Goal: Transaction & Acquisition: Book appointment/travel/reservation

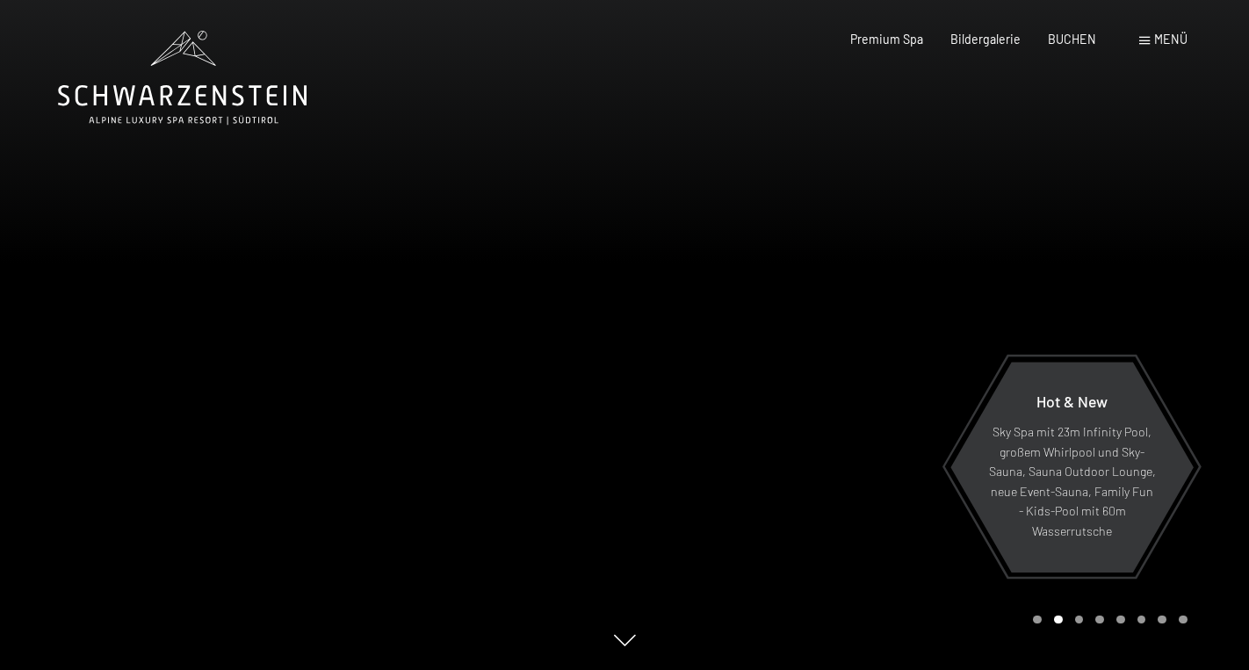
click at [1141, 45] on span at bounding box center [1144, 41] width 11 height 8
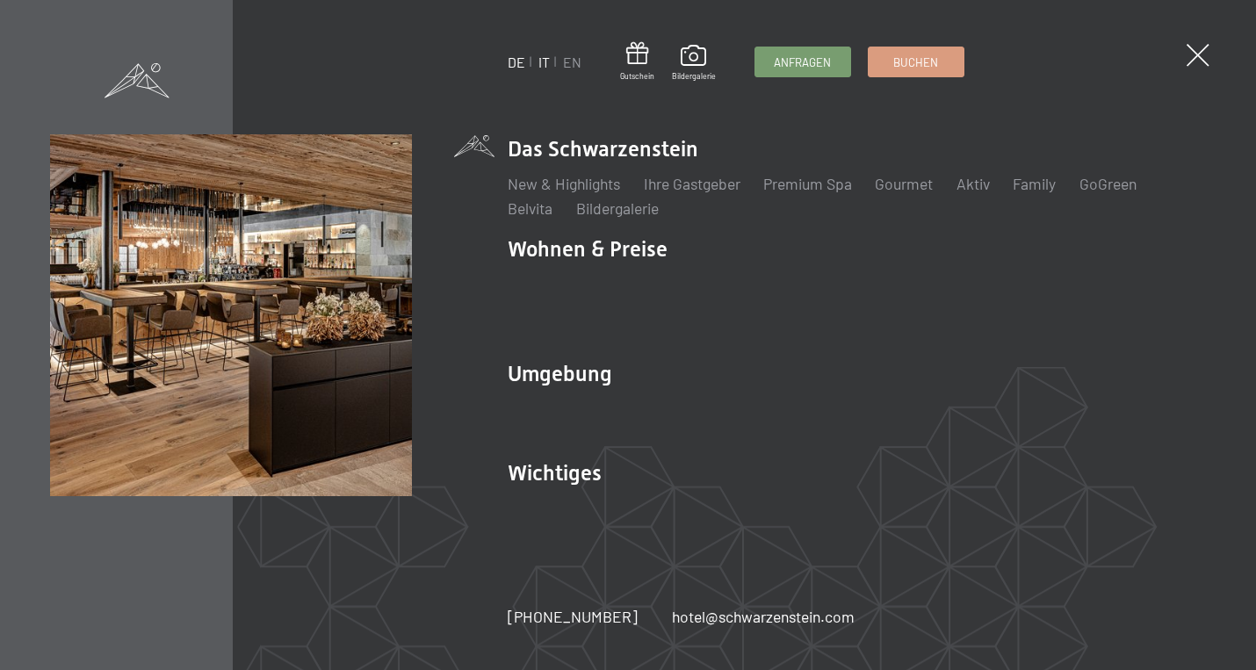
click at [545, 63] on link "IT" at bounding box center [543, 62] width 11 height 17
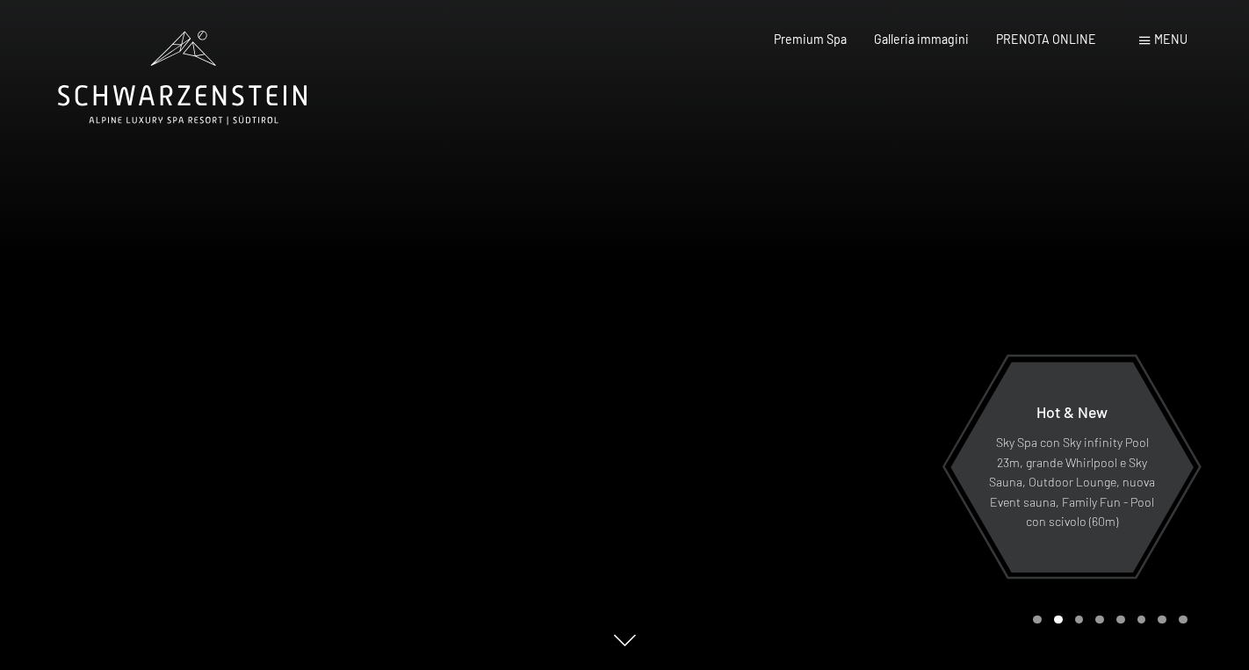
click at [1159, 44] on span "Menu" at bounding box center [1170, 39] width 33 height 15
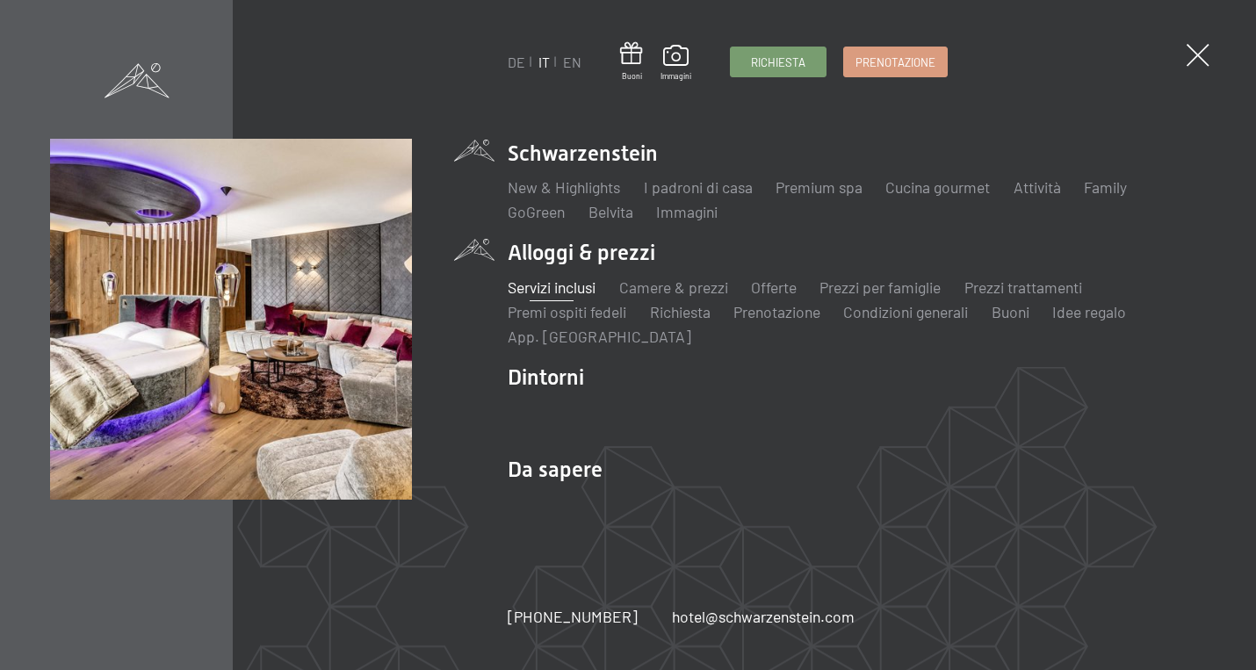
click at [561, 282] on link "Servizi inclusi" at bounding box center [552, 287] width 88 height 19
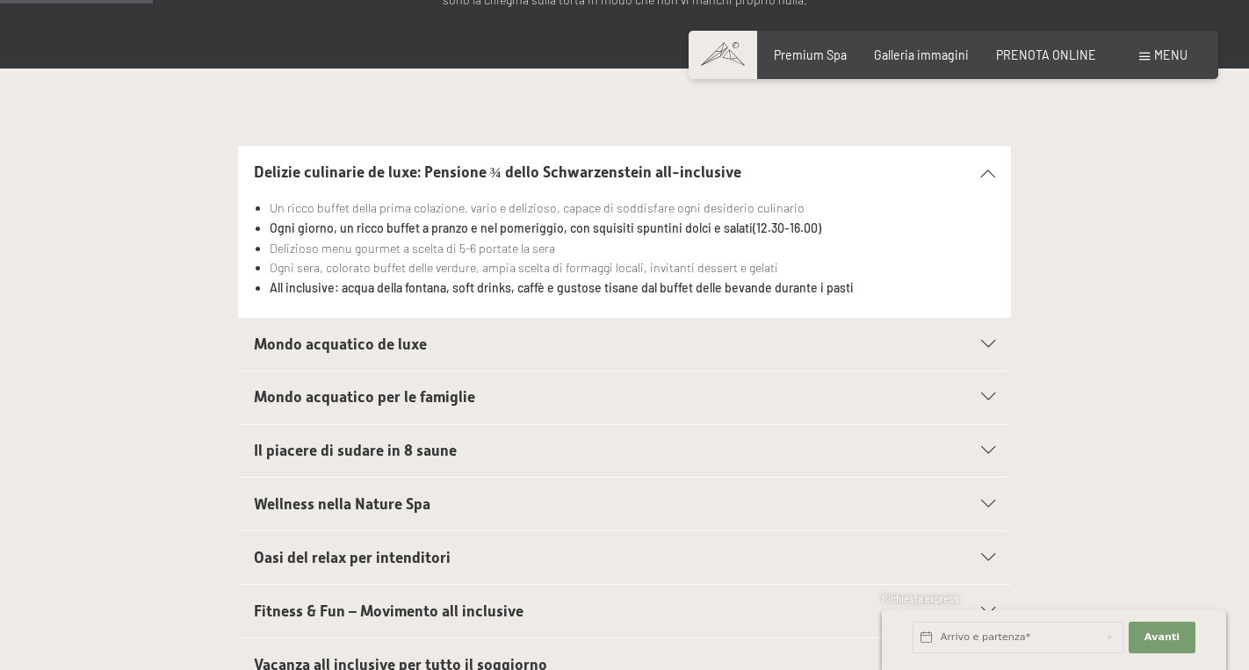
scroll to position [359, 0]
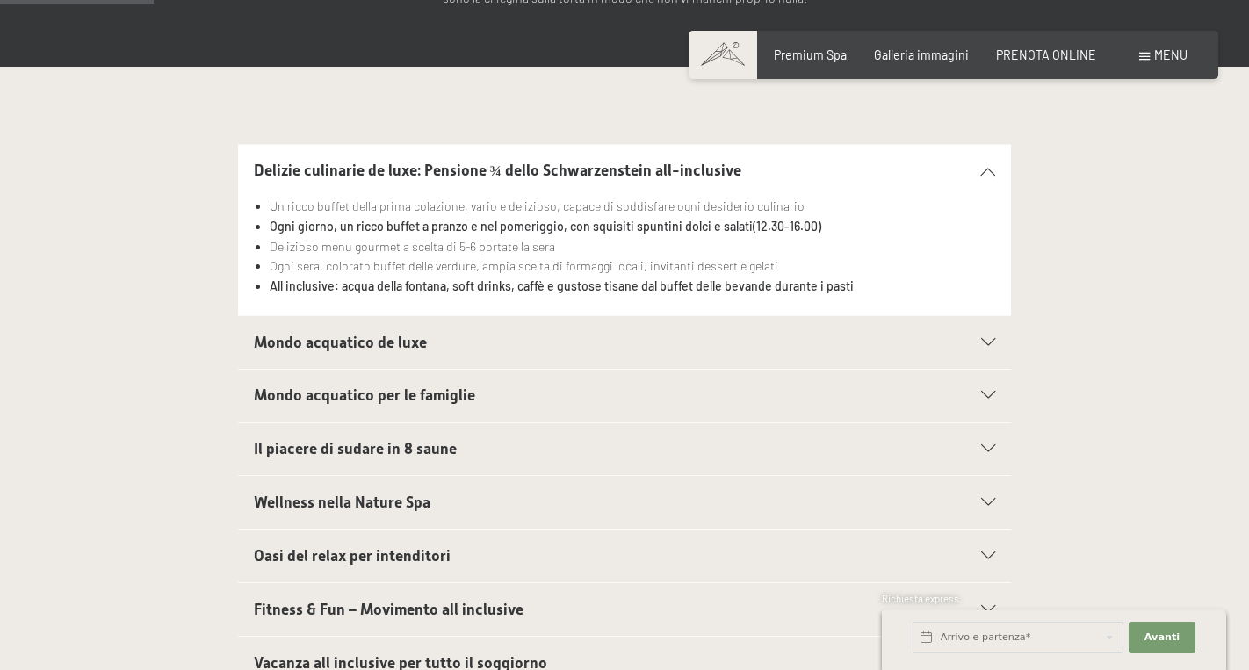
click at [996, 341] on section "Mondo acquatico de luxe Piscina sportiva panoramica da 25 m (30°C) e collegamen…" at bounding box center [624, 342] width 773 height 54
click at [986, 341] on icon at bounding box center [988, 343] width 14 height 8
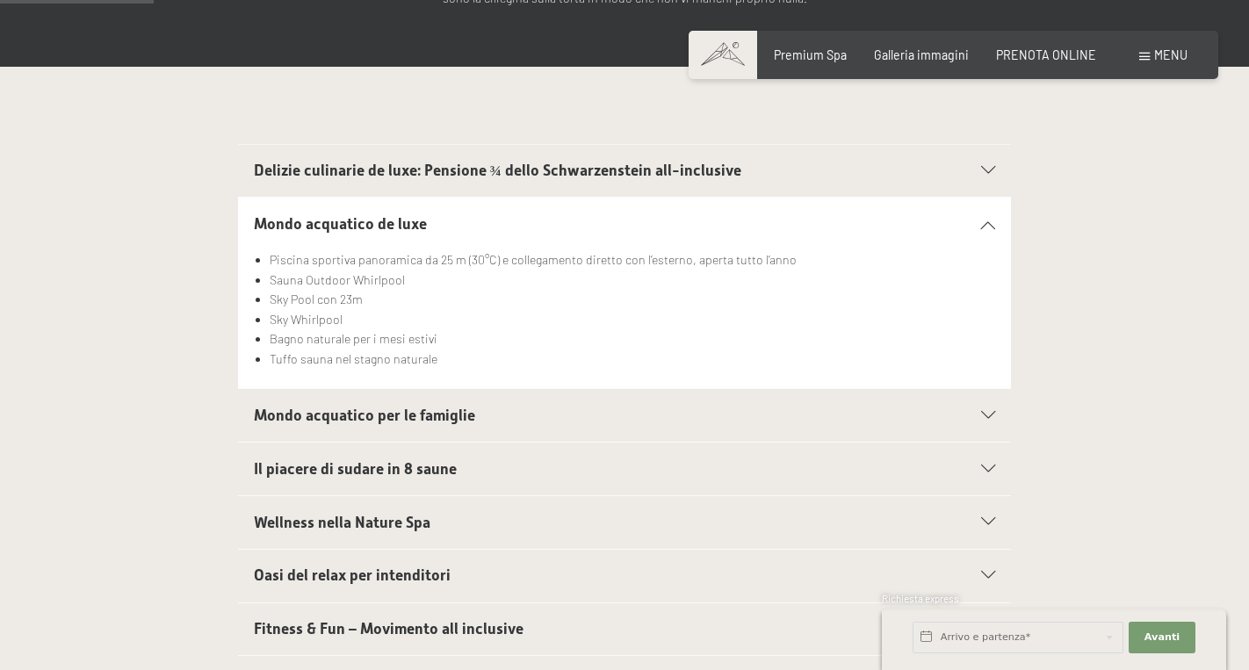
click at [990, 400] on div "Mondo acquatico per le famiglie" at bounding box center [625, 415] width 742 height 53
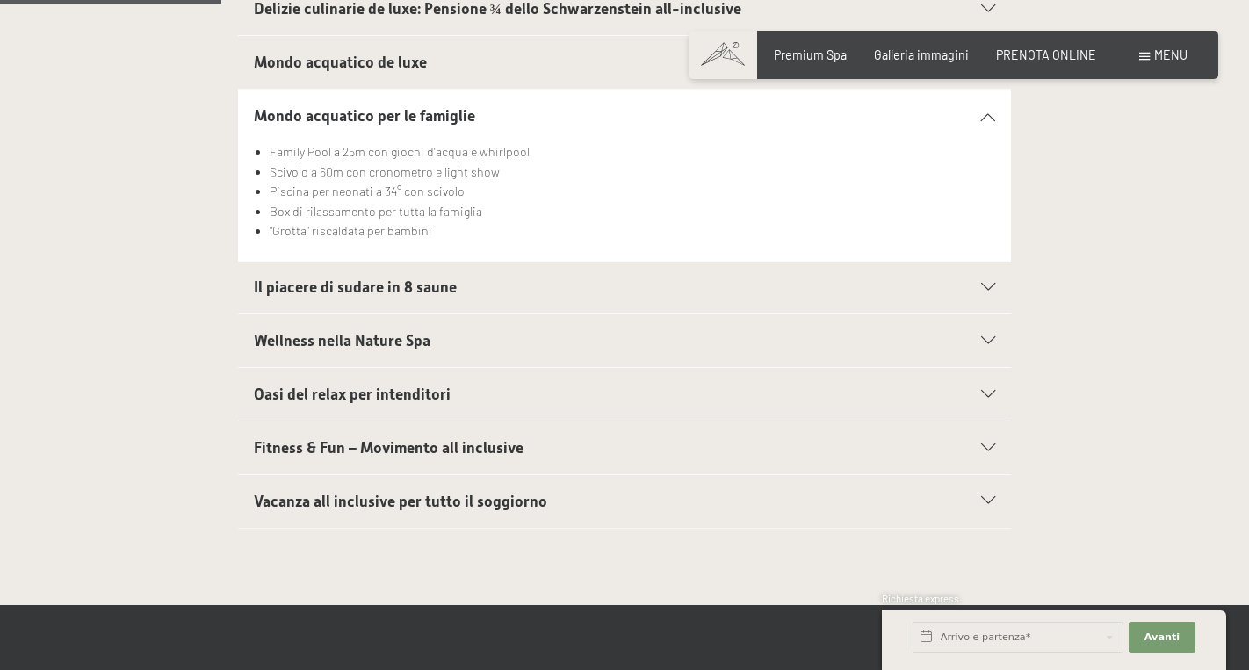
scroll to position [527, 0]
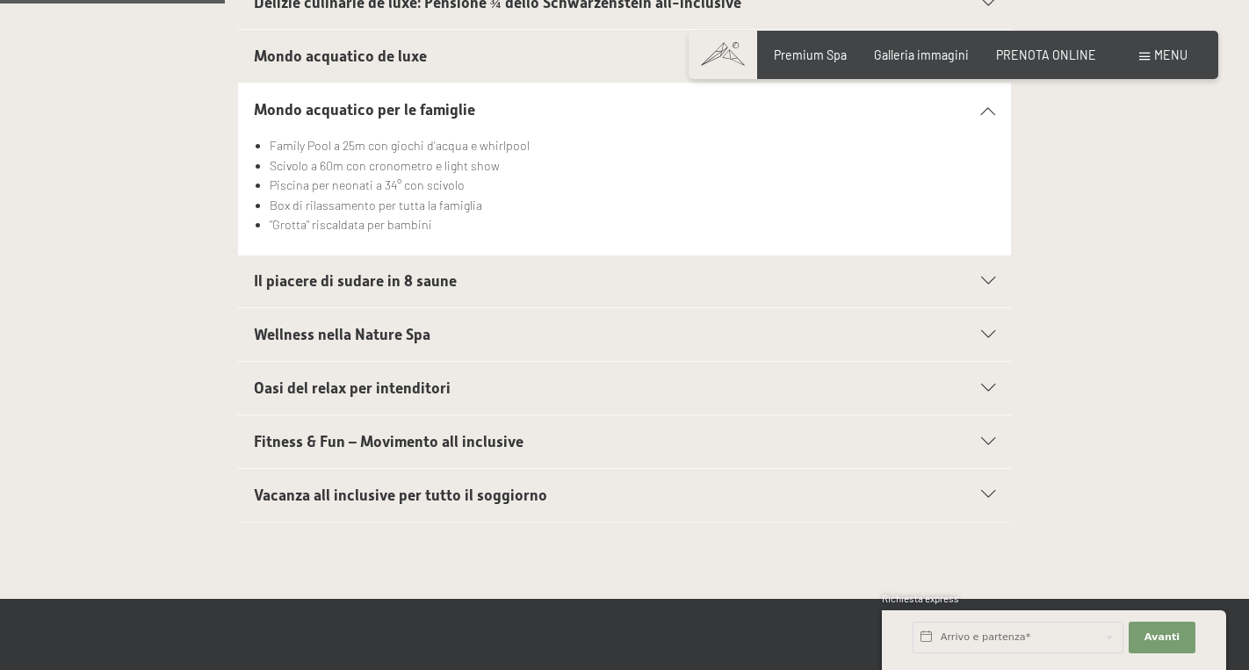
click at [989, 331] on icon at bounding box center [988, 335] width 14 height 8
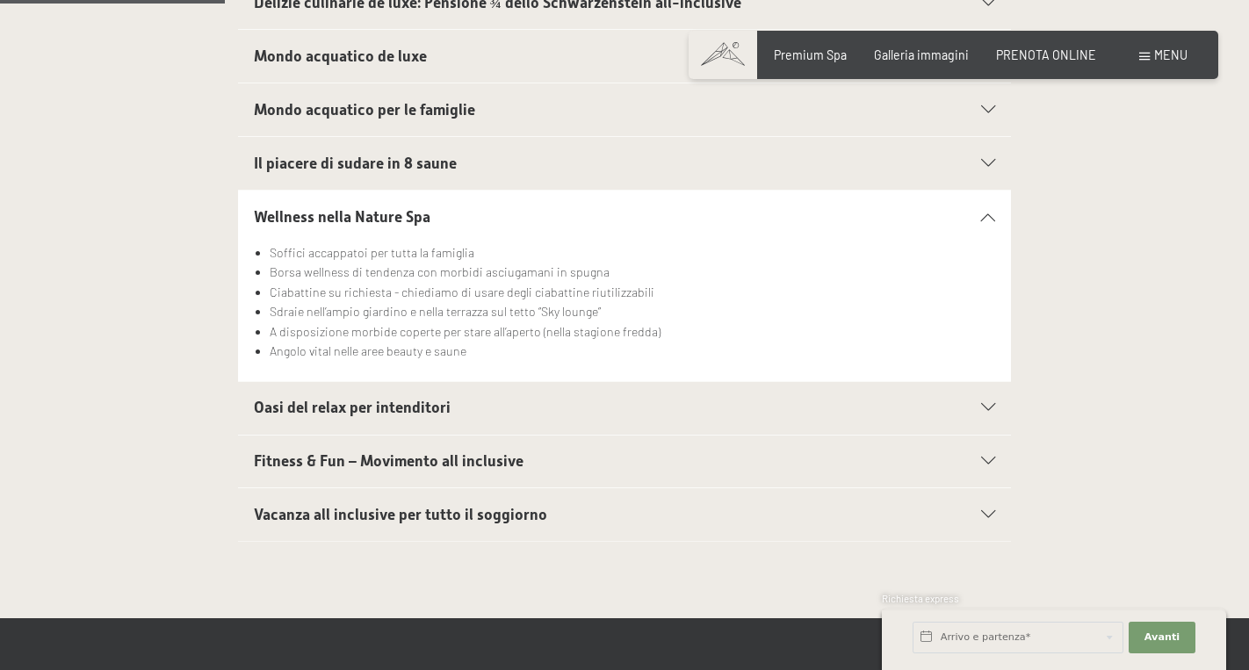
click at [989, 404] on icon at bounding box center [988, 408] width 14 height 8
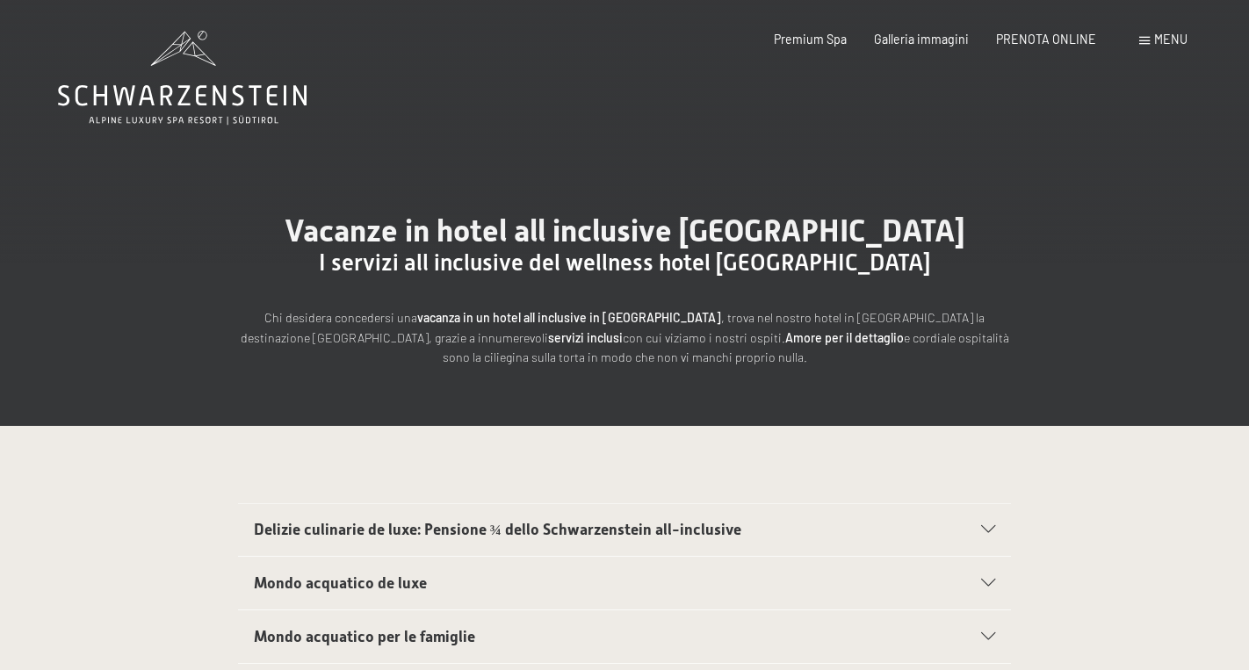
scroll to position [0, 0]
click at [1066, 38] on span "PRENOTA ONLINE" at bounding box center [1046, 36] width 100 height 15
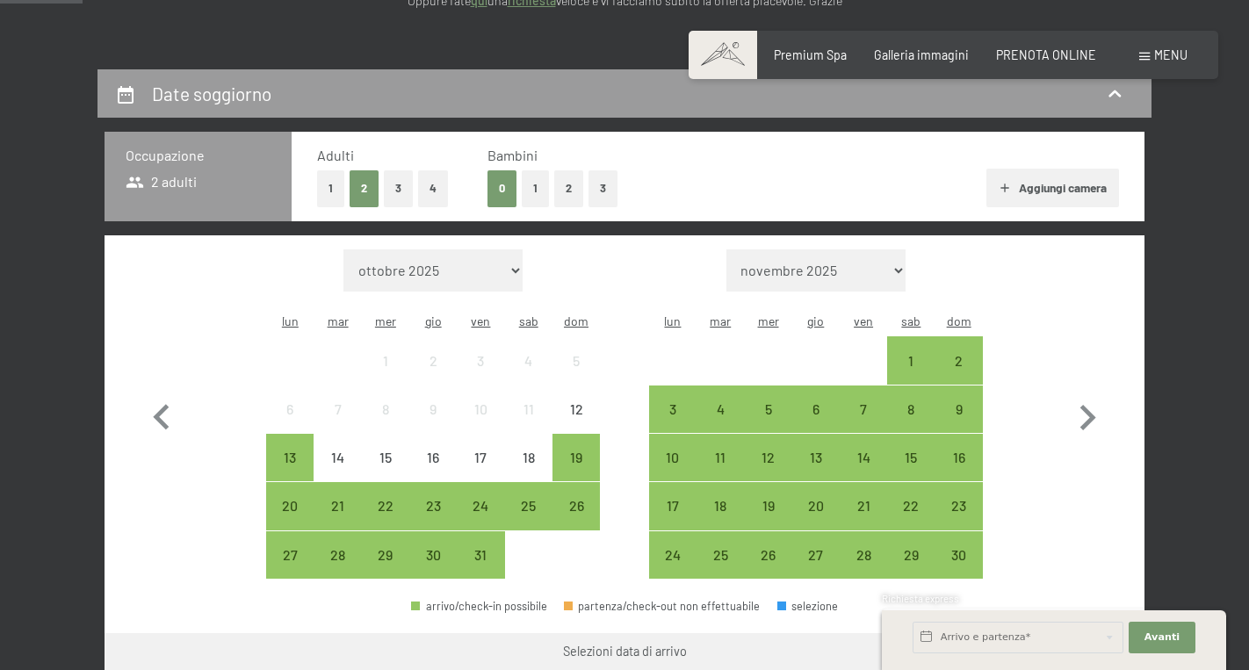
scroll to position [309, 0]
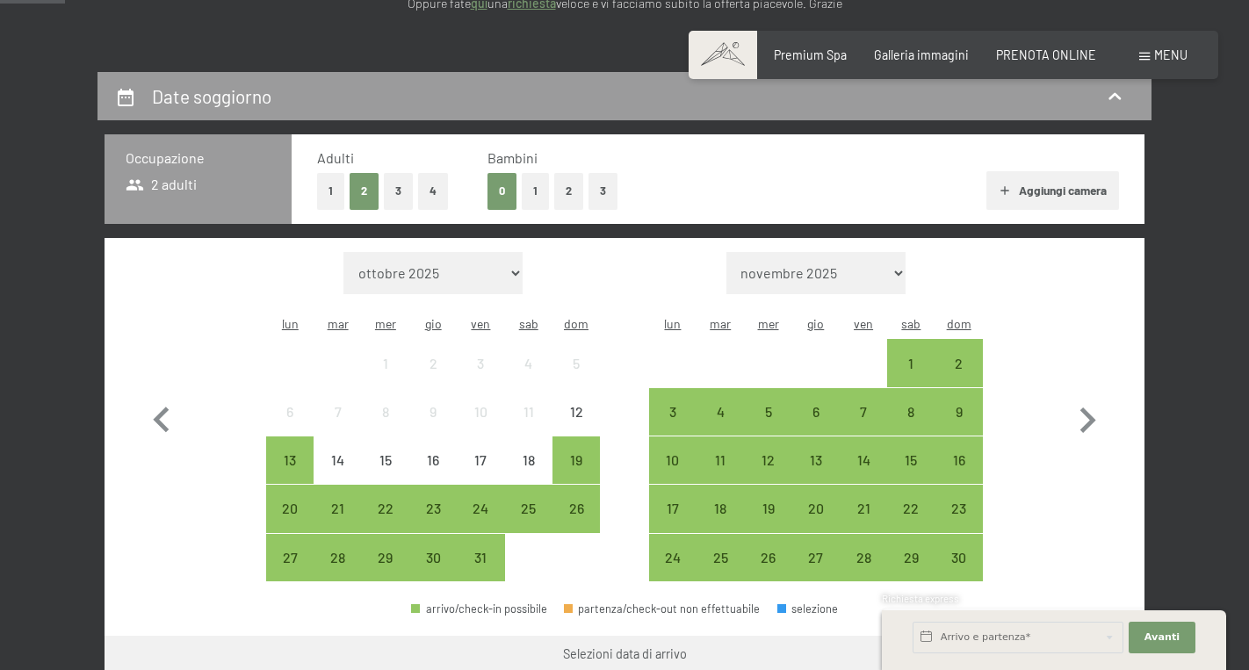
click at [574, 191] on button "2" at bounding box center [568, 191] width 29 height 36
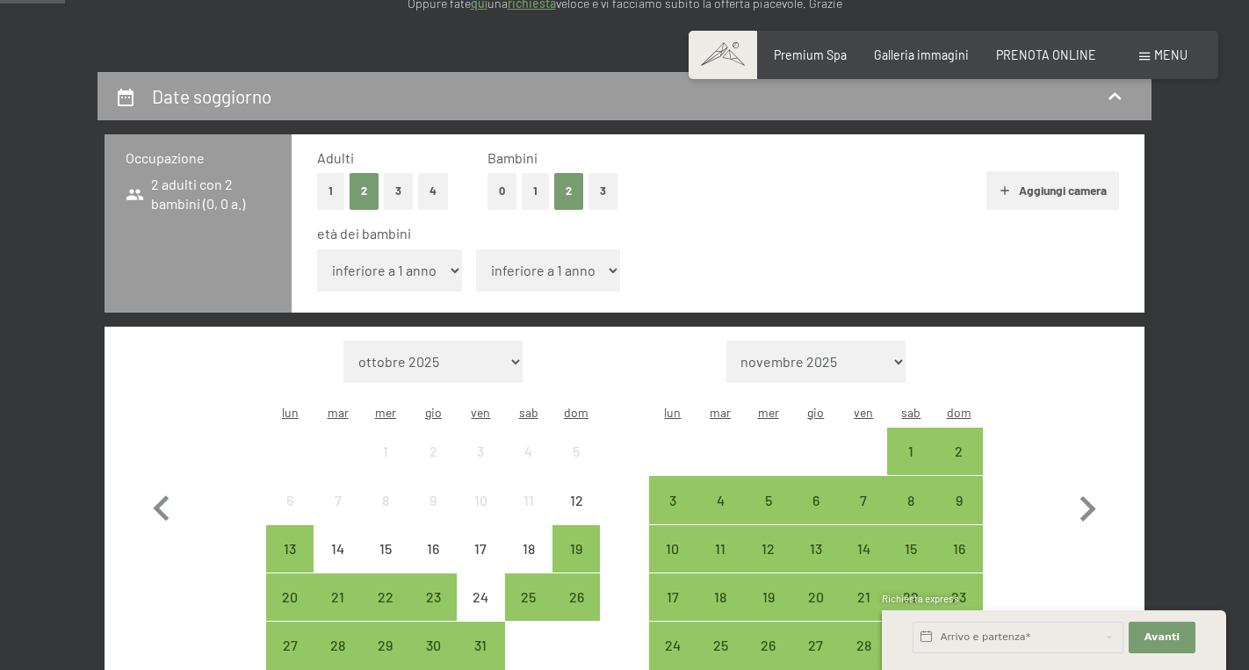
select select "11"
select select "15"
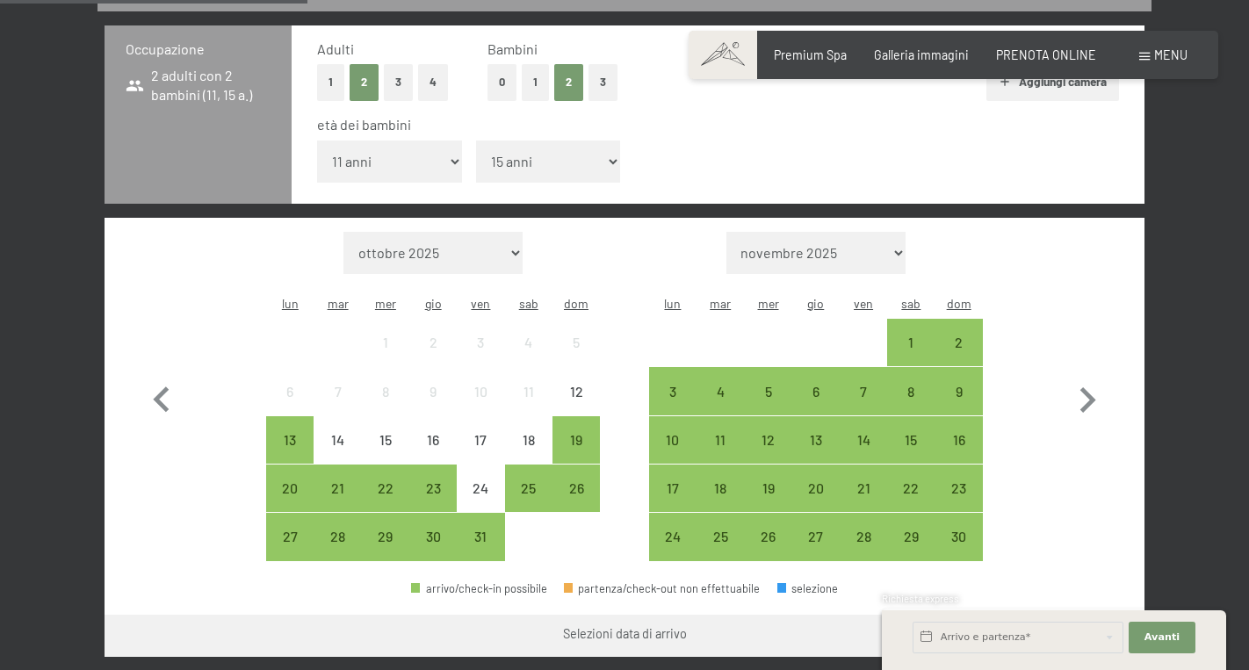
scroll to position [465, 0]
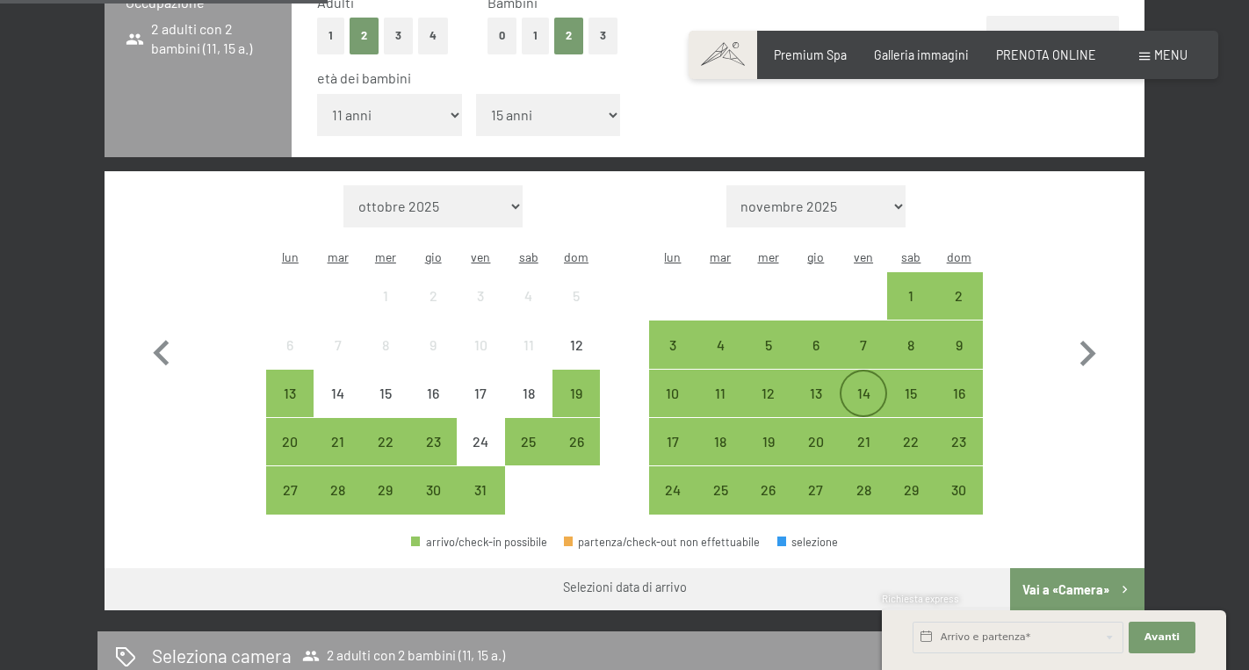
click at [861, 386] on div "14" at bounding box center [863, 408] width 44 height 44
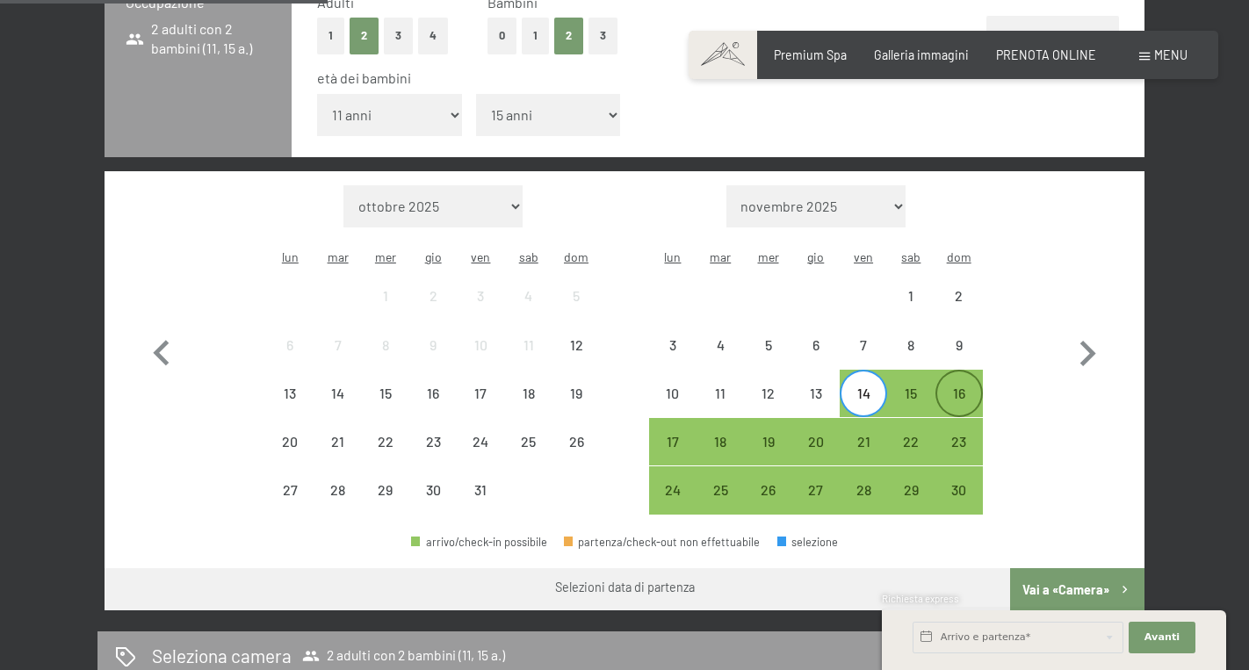
click at [958, 386] on div "16" at bounding box center [959, 408] width 44 height 44
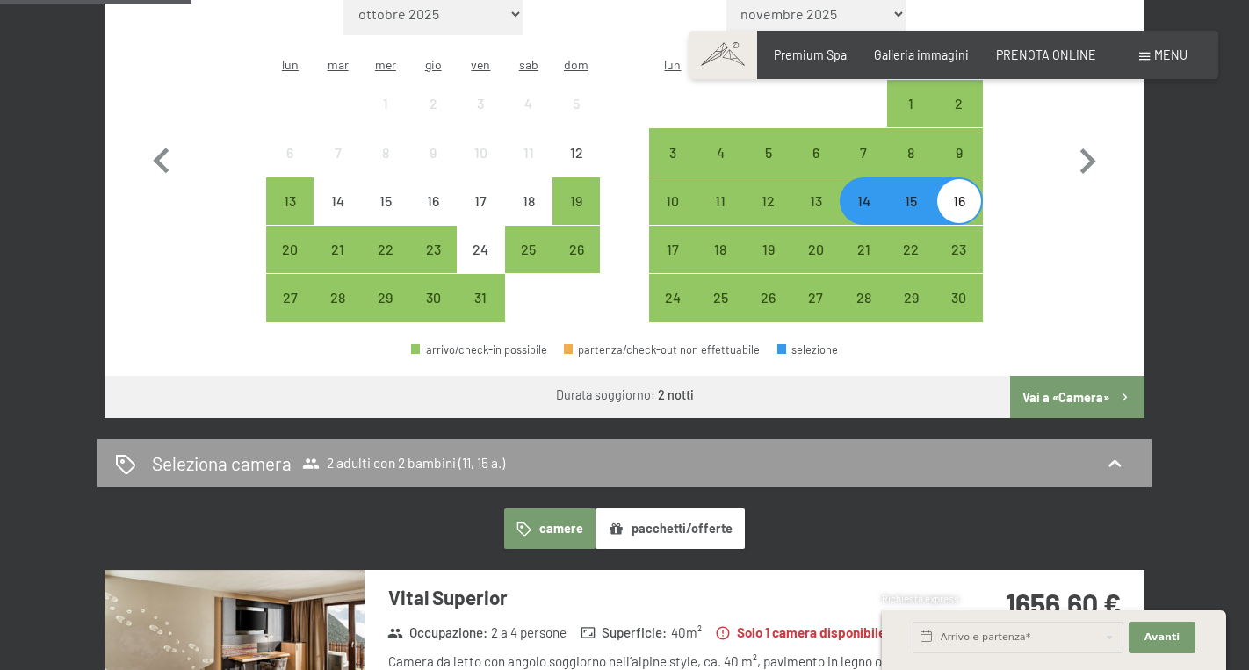
scroll to position [658, 0]
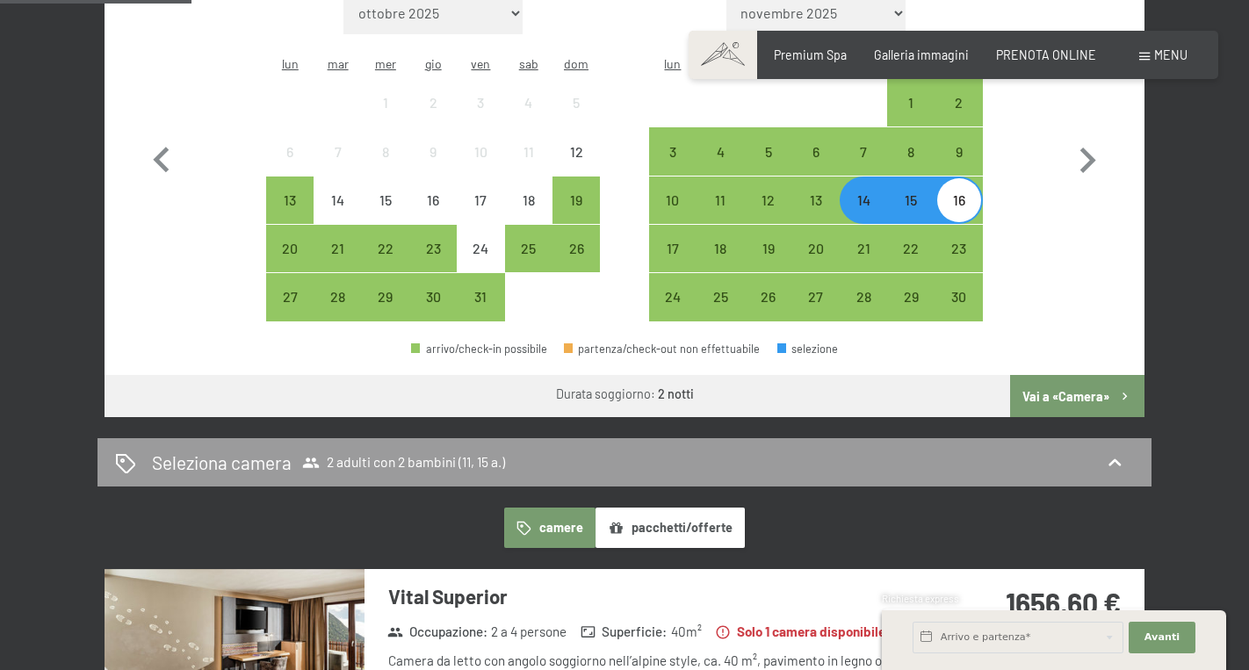
click at [1028, 375] on button "Vai a «Camera»" at bounding box center [1077, 396] width 134 height 42
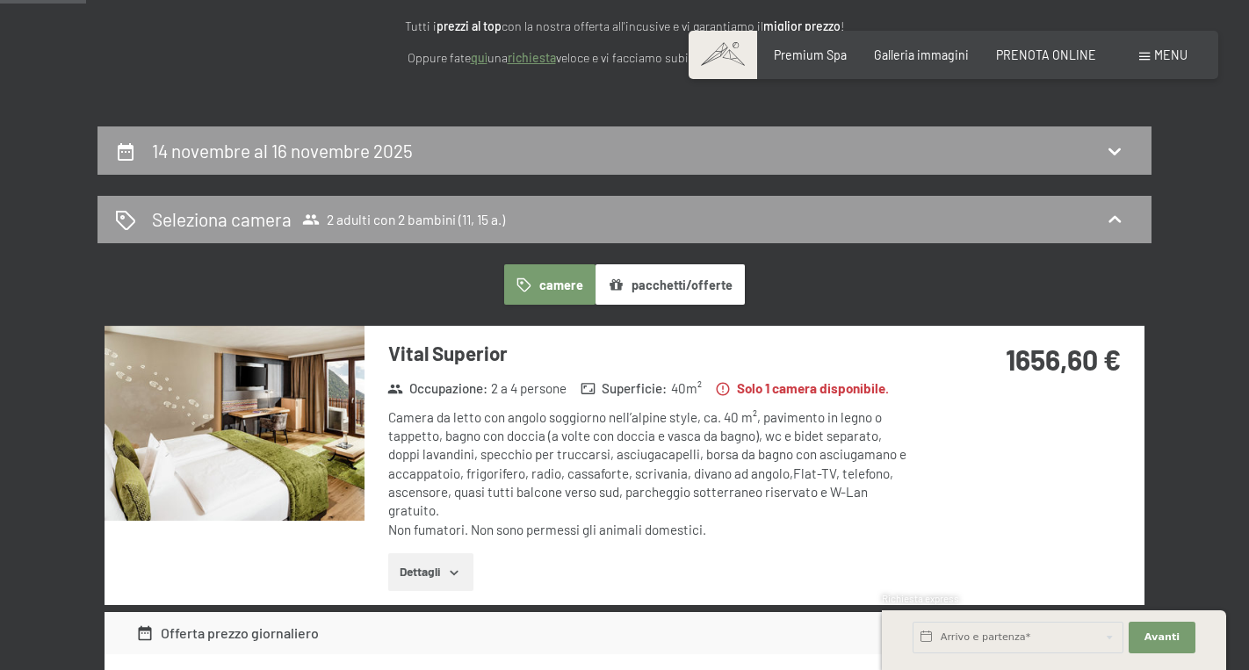
scroll to position [256, 0]
click at [682, 292] on button "pacchetti/offerte" at bounding box center [670, 283] width 149 height 40
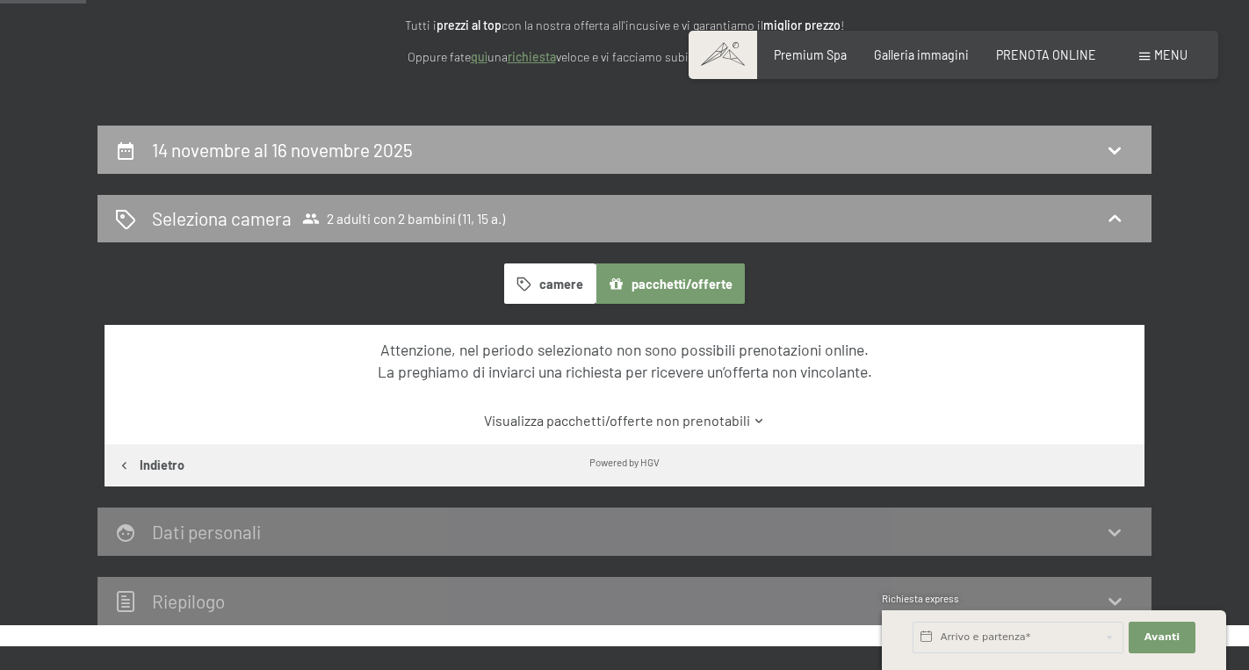
click at [611, 154] on div "14 novembre al 16 novembre 2025" at bounding box center [624, 149] width 1019 height 25
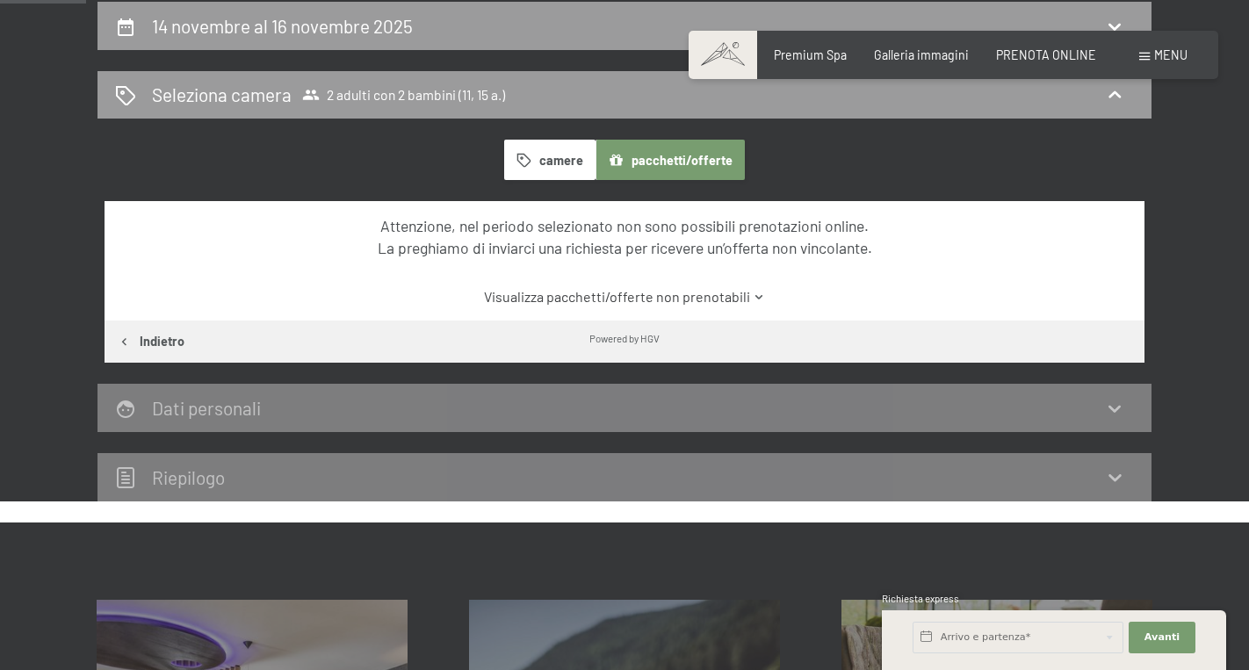
select select "11"
select select "15"
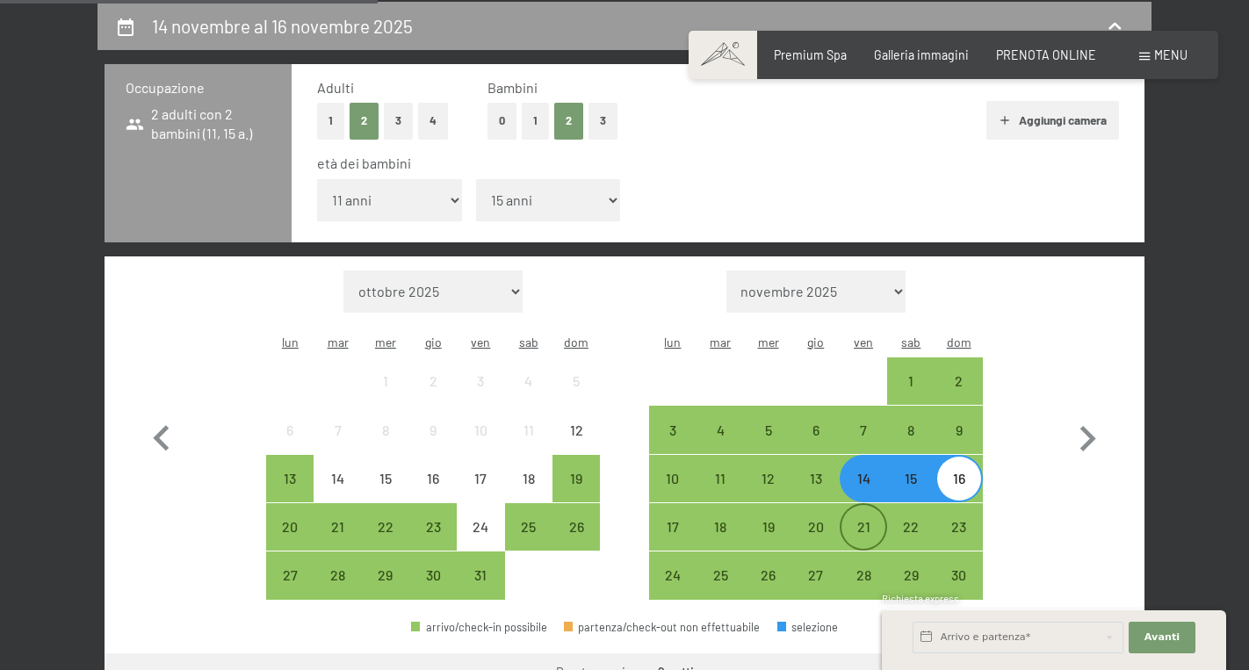
click at [854, 520] on div "21" at bounding box center [863, 542] width 44 height 44
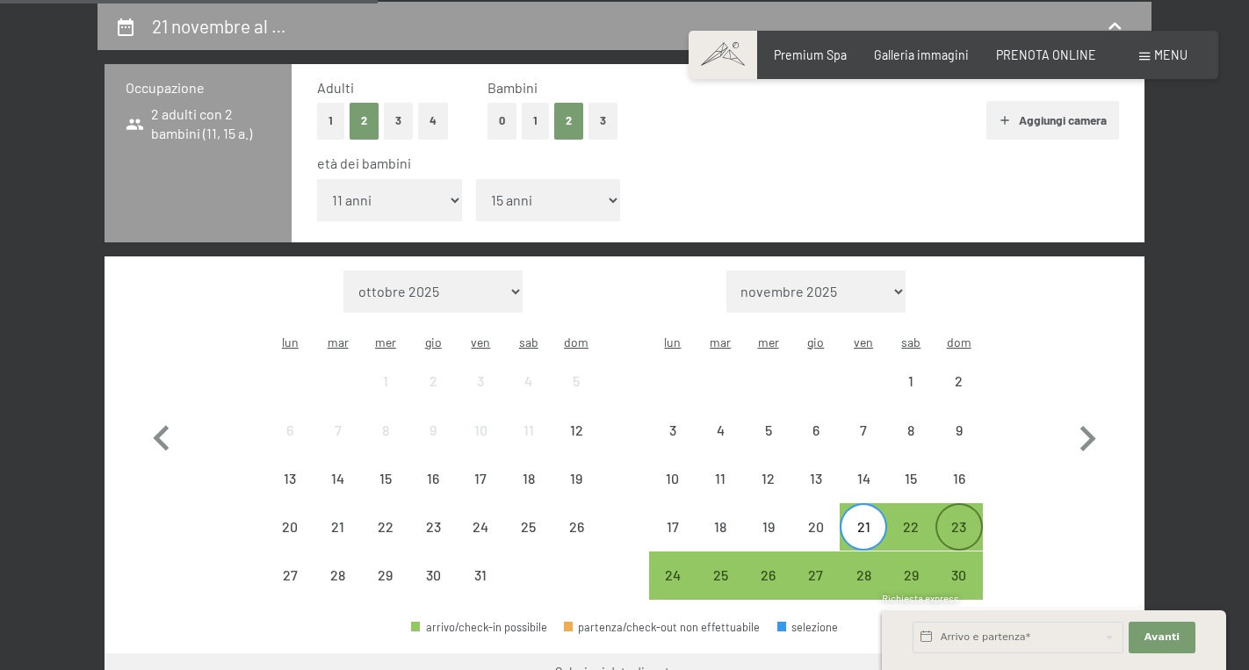
click at [957, 520] on div "23" at bounding box center [959, 542] width 44 height 44
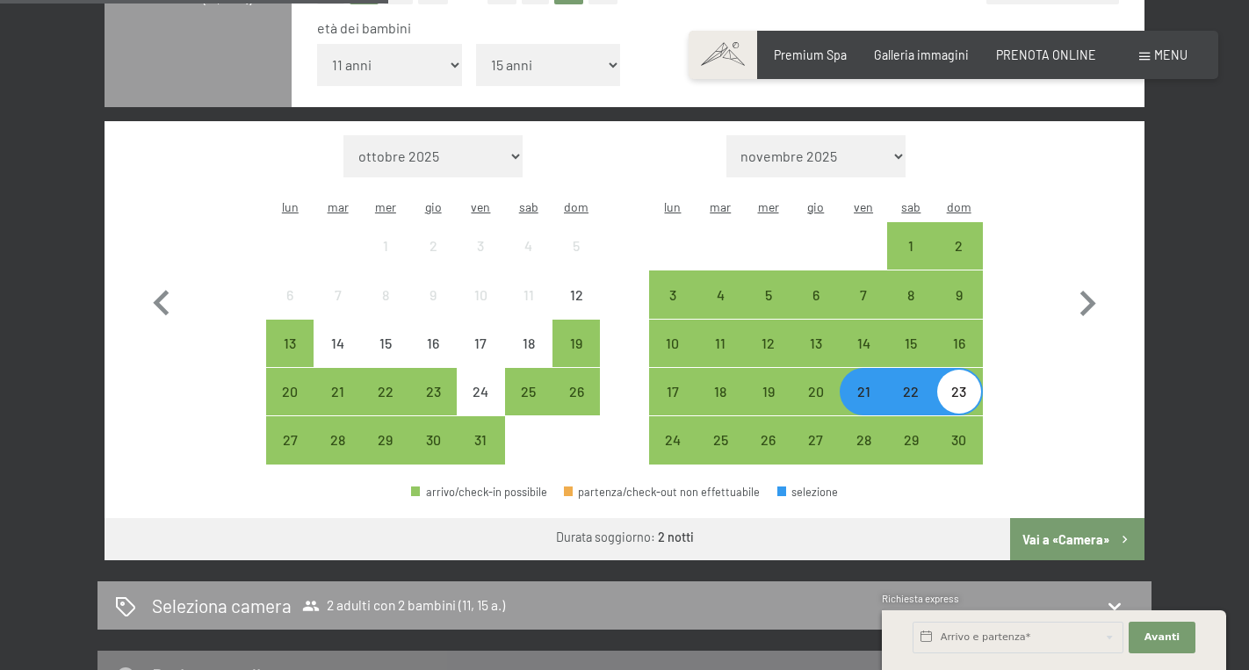
scroll to position [520, 0]
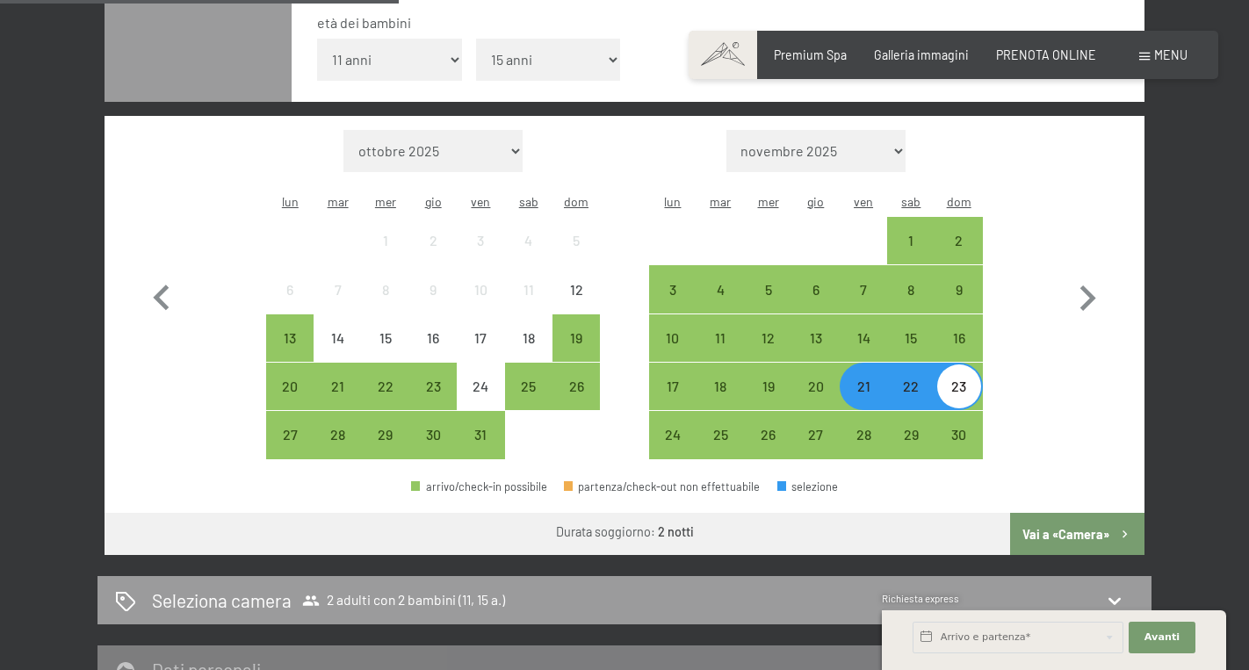
click at [1086, 513] on button "Vai a «Camera»" at bounding box center [1077, 534] width 134 height 42
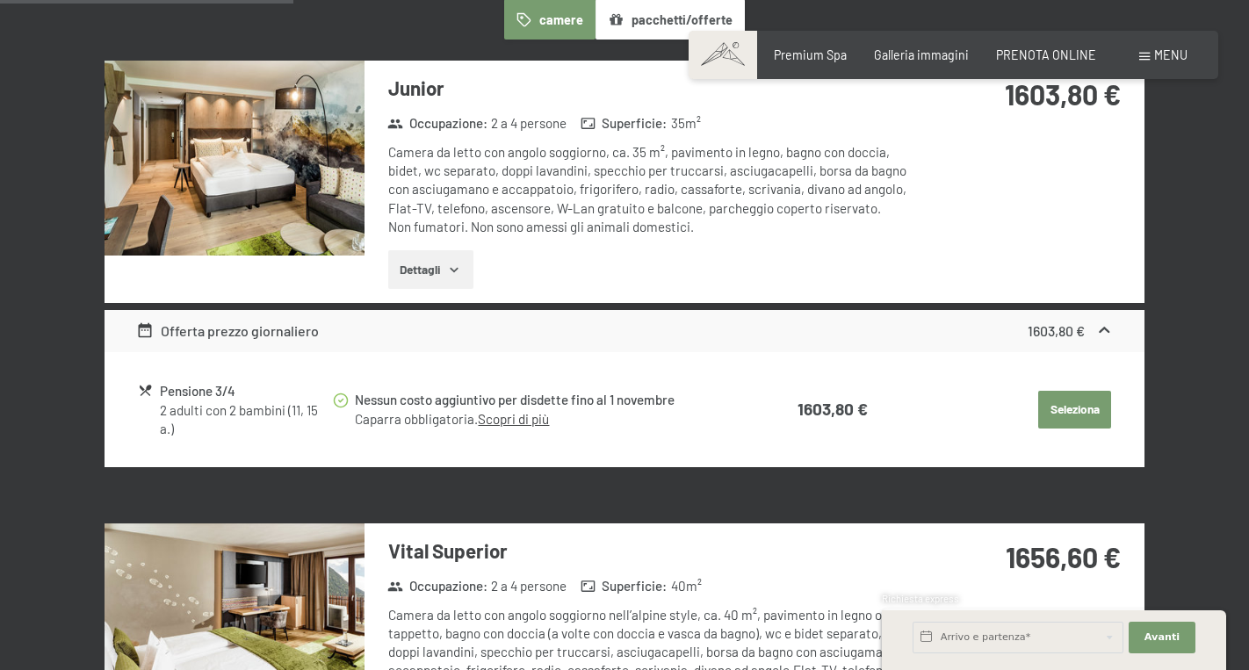
scroll to position [379, 0]
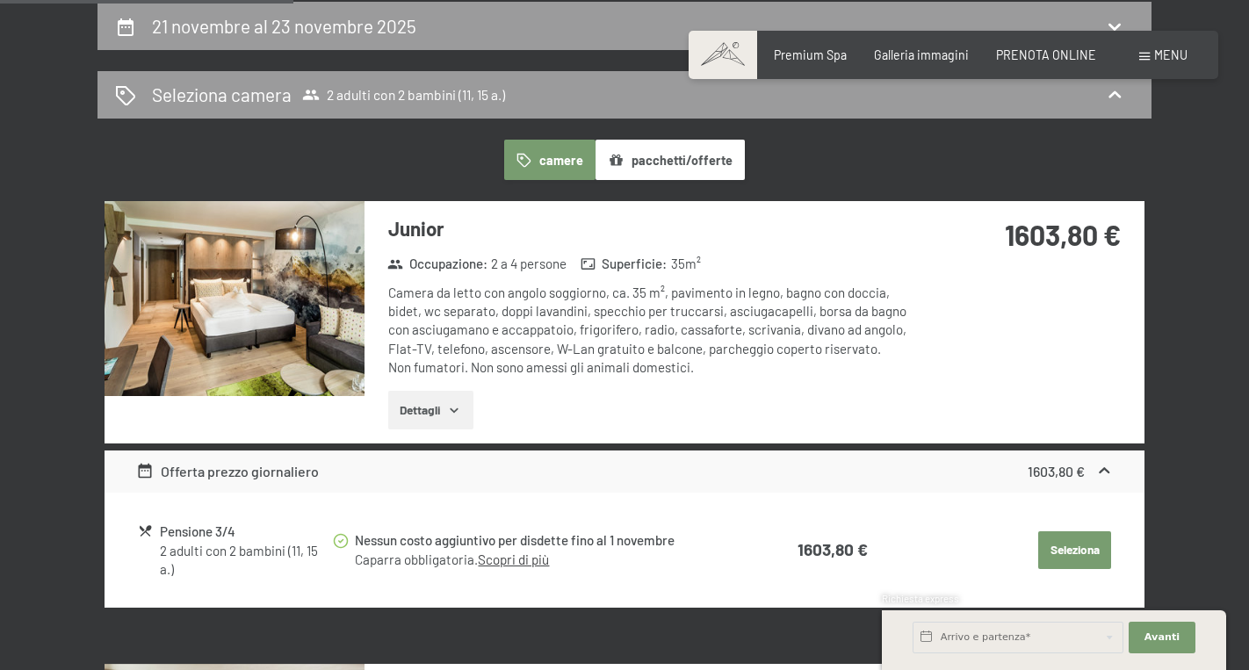
click at [654, 161] on button "pacchetti/offerte" at bounding box center [670, 160] width 149 height 40
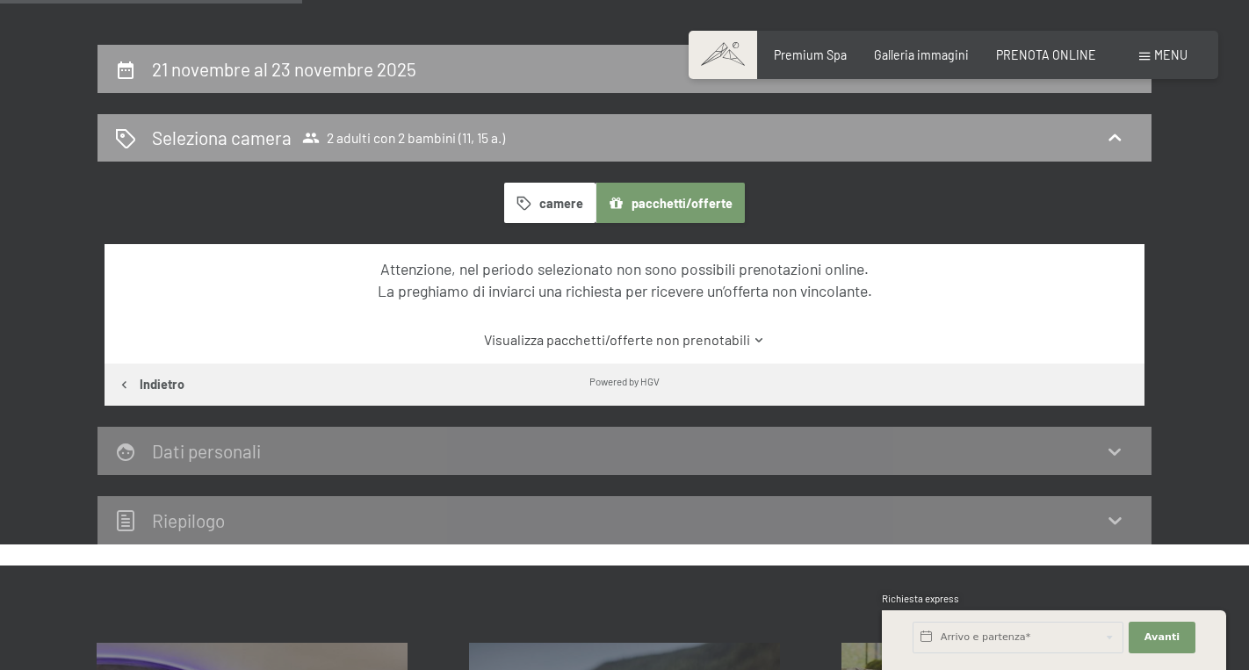
scroll to position [326, 0]
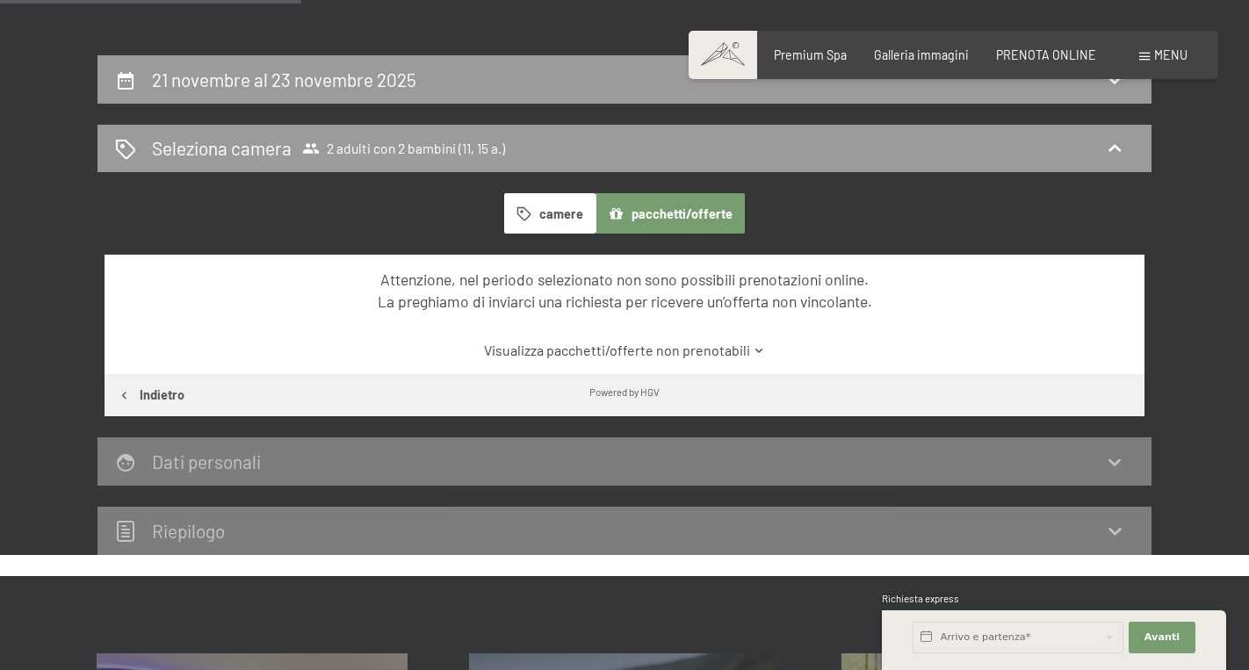
click at [673, 223] on button "pacchetti/offerte" at bounding box center [670, 213] width 149 height 40
click at [682, 350] on link "Visualizza pacchetti/offerte non prenotabili" at bounding box center [625, 350] width 978 height 19
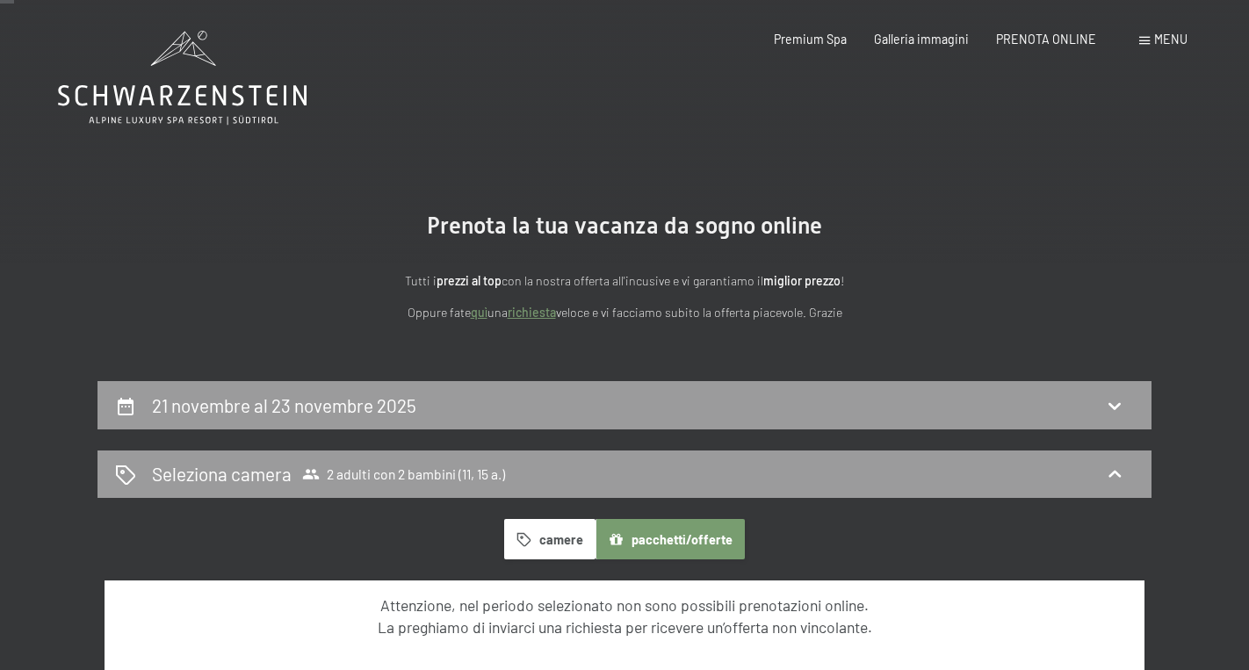
scroll to position [0, 0]
click at [570, 399] on div "21 novembre al 23 novembre 2025" at bounding box center [624, 405] width 1019 height 25
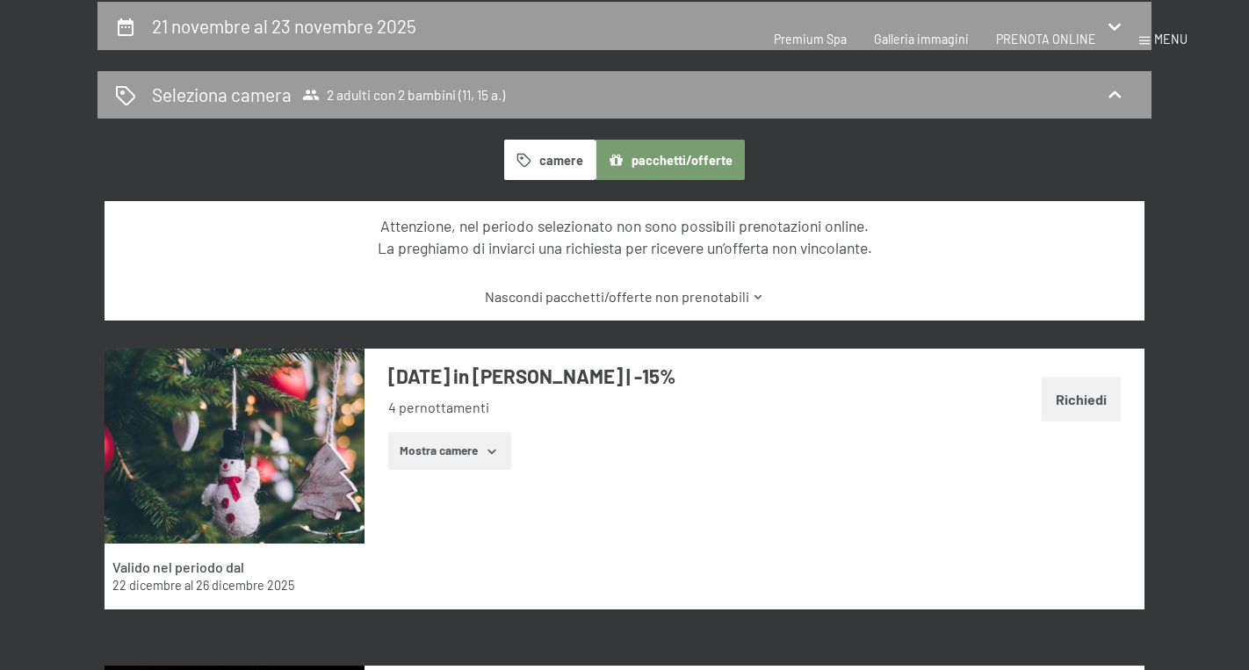
select select "11"
select select "15"
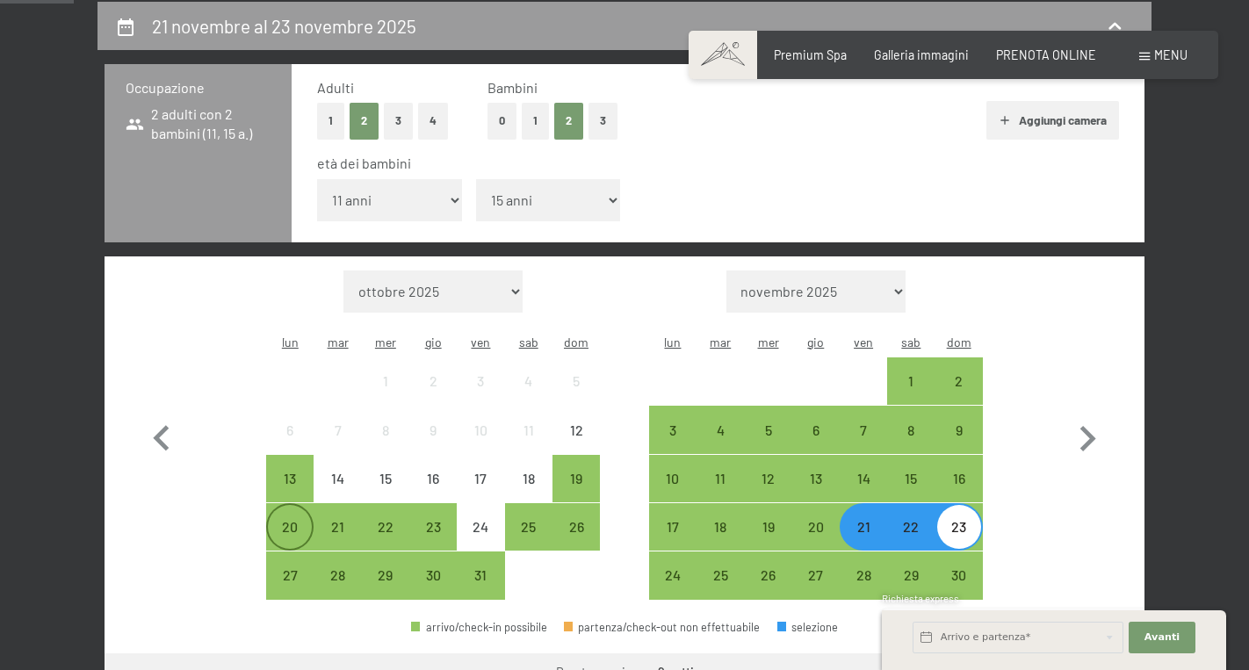
click at [291, 520] on div "20" at bounding box center [290, 542] width 44 height 44
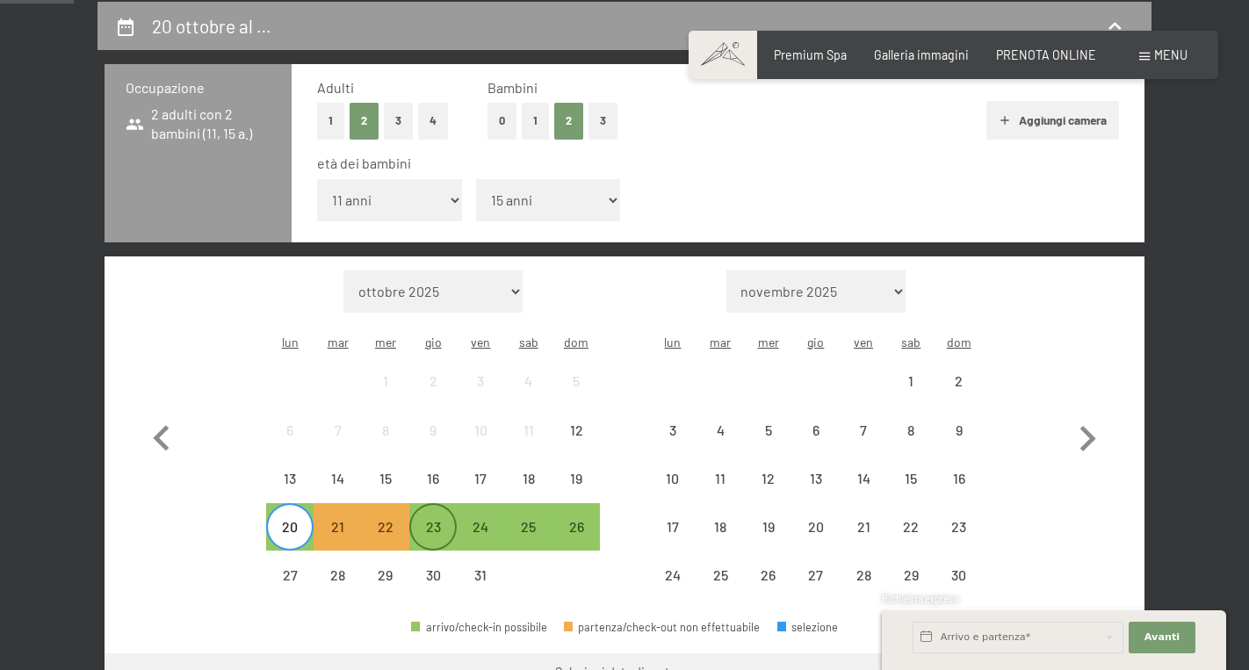
click at [447, 520] on div "23" at bounding box center [433, 542] width 44 height 44
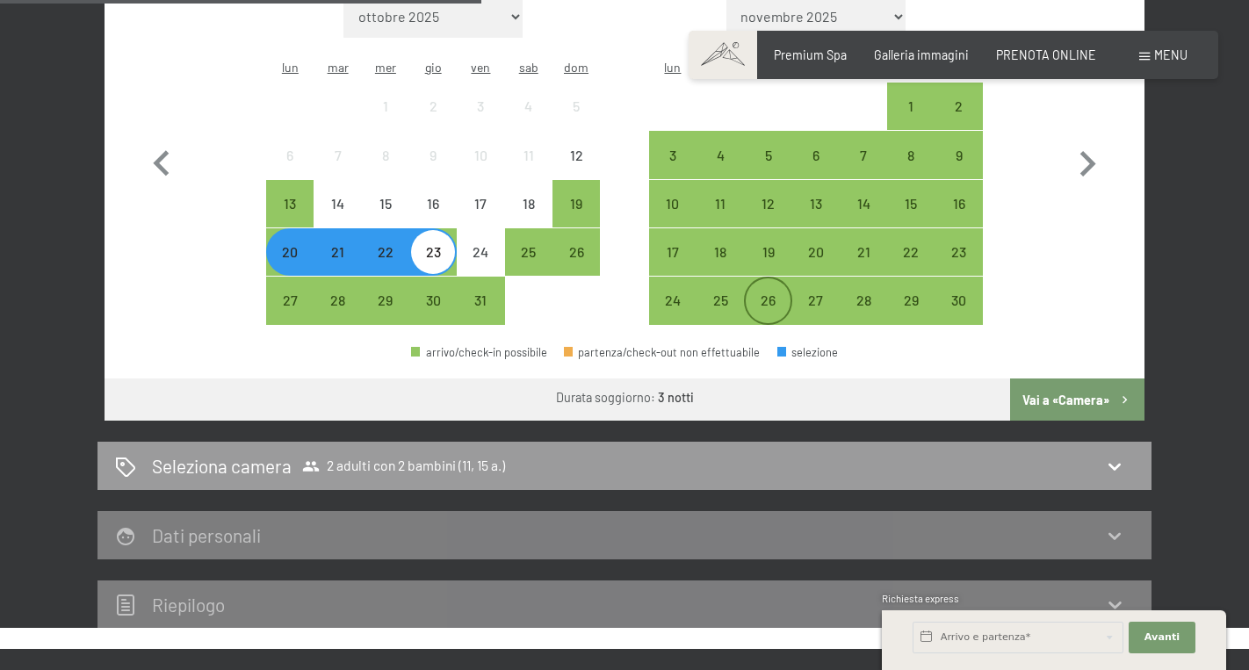
scroll to position [661, 0]
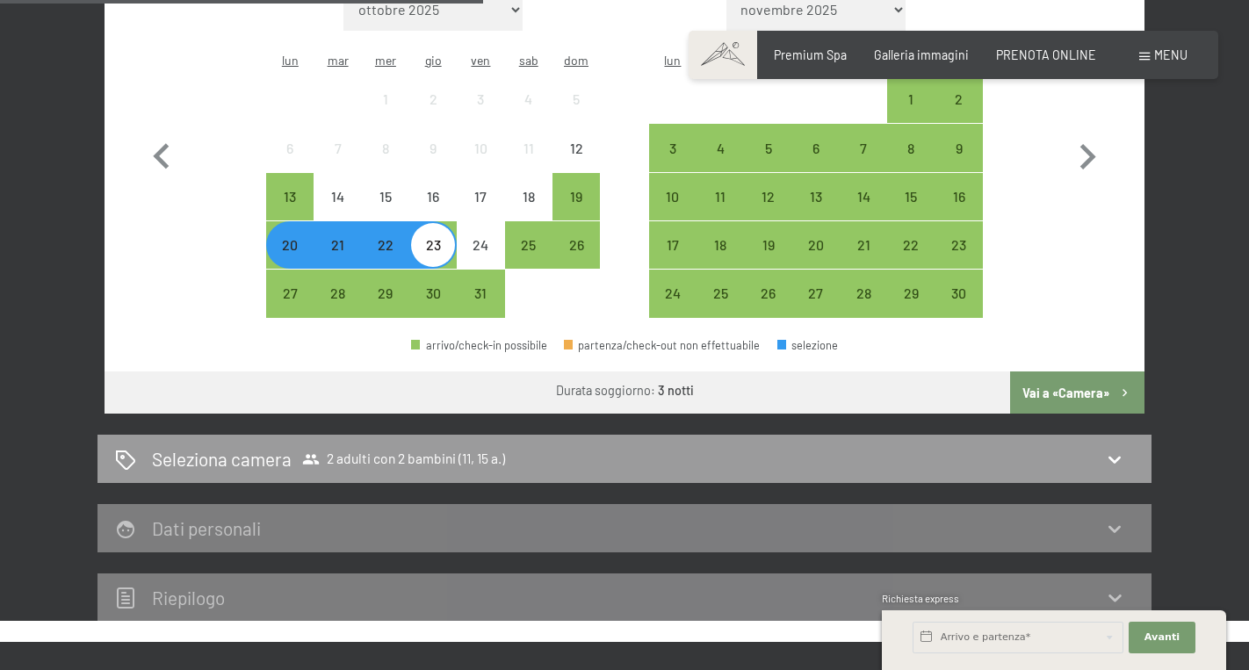
click at [1074, 372] on button "Vai a «Camera»" at bounding box center [1077, 393] width 134 height 42
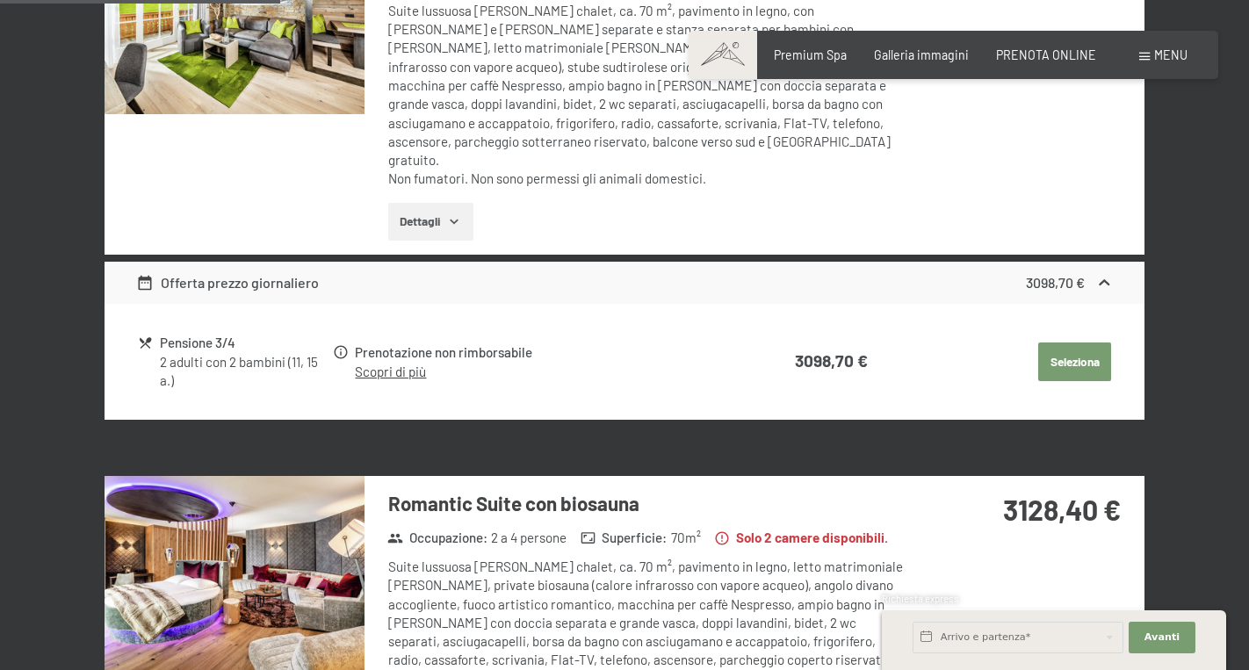
scroll to position [379, 0]
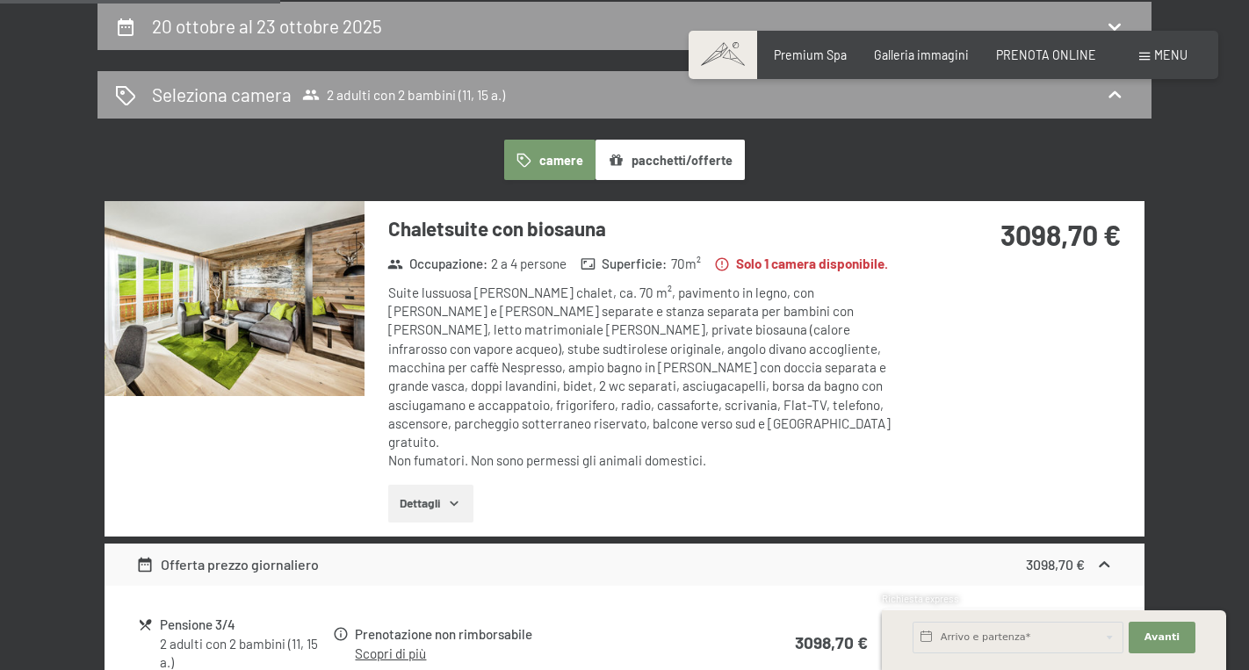
drag, startPoint x: 710, startPoint y: 167, endPoint x: 714, endPoint y: 176, distance: 9.8
click at [716, 177] on button "pacchetti/offerte" at bounding box center [670, 160] width 149 height 40
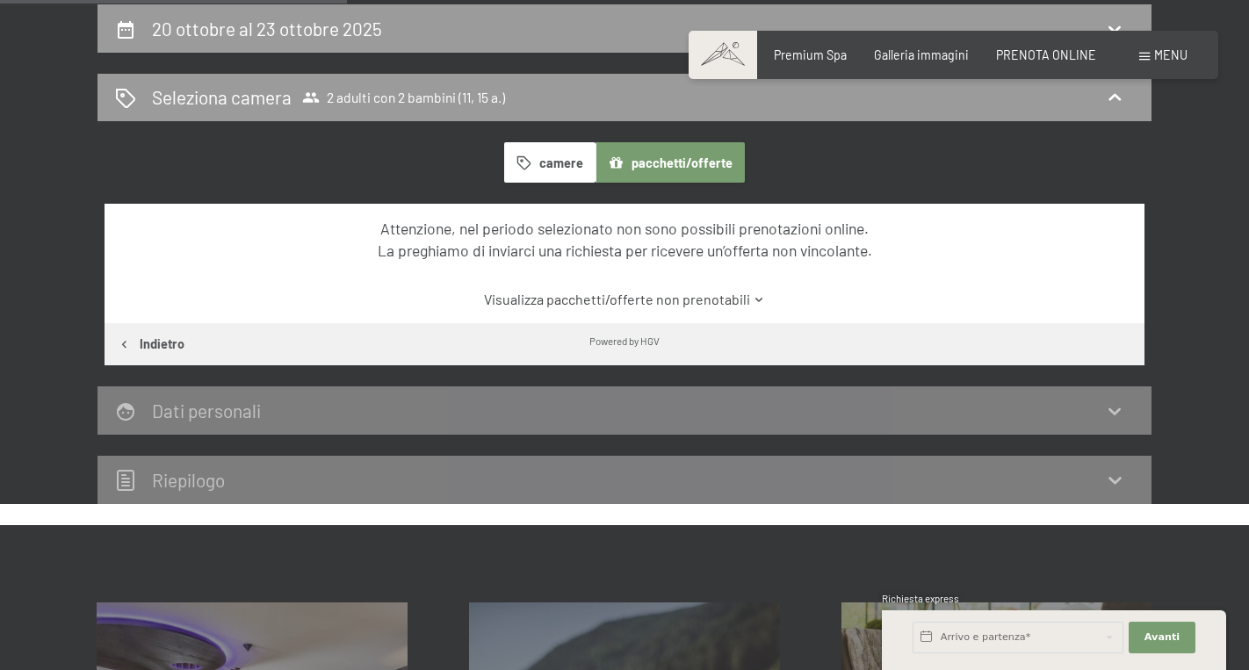
scroll to position [376, 0]
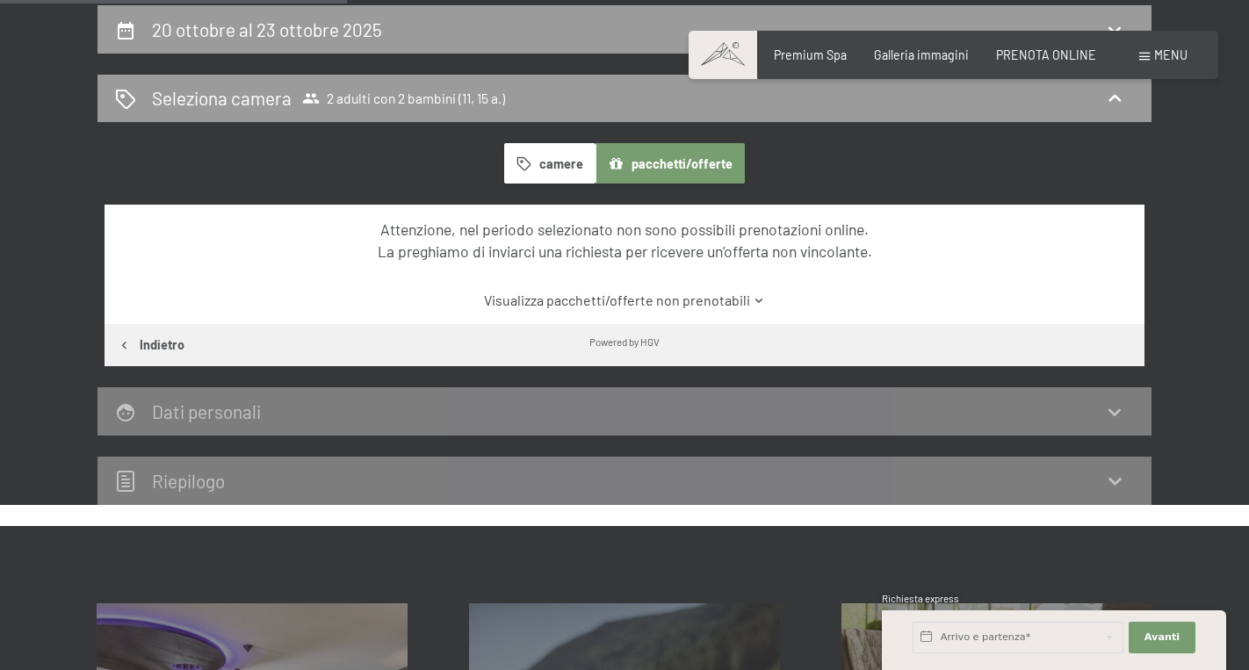
click at [743, 67] on span at bounding box center [723, 55] width 69 height 48
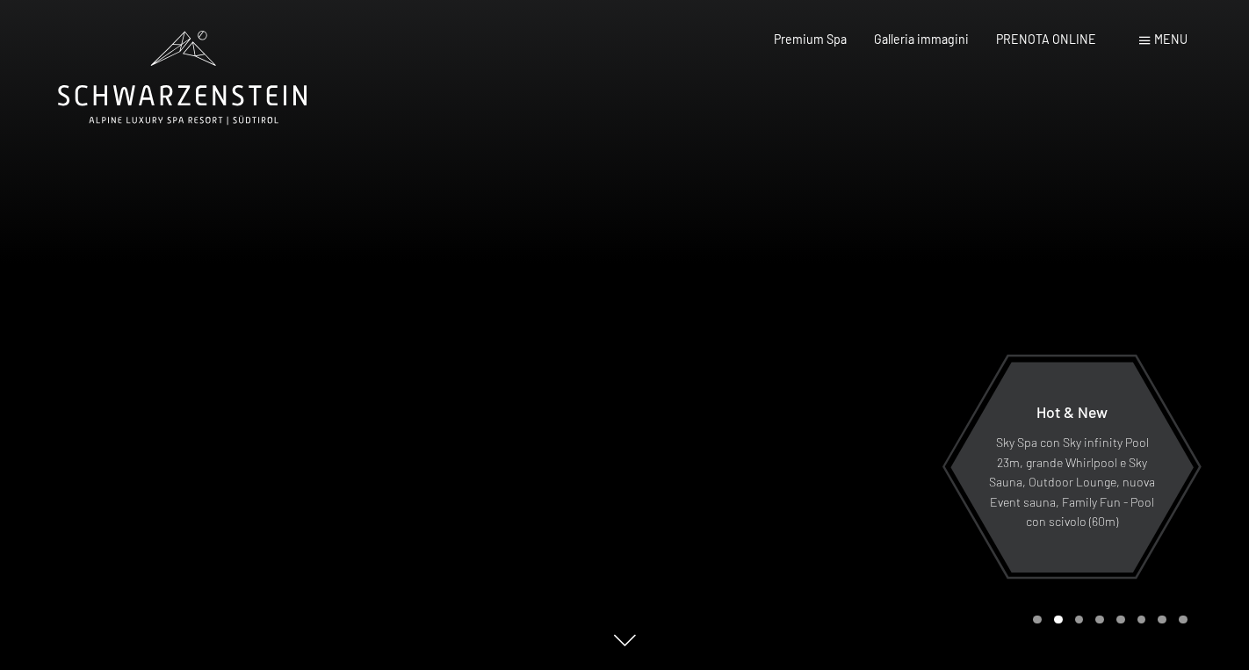
click at [1162, 41] on span "Menu" at bounding box center [1170, 39] width 33 height 15
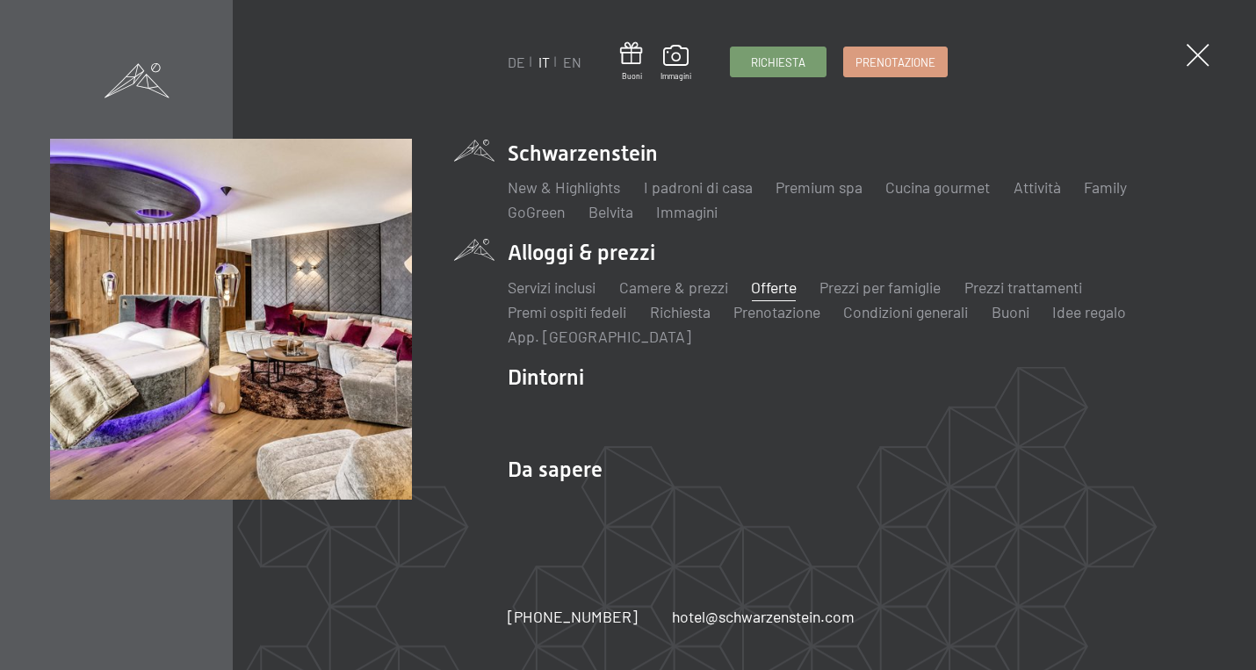
click at [790, 290] on link "Offerte" at bounding box center [774, 287] width 46 height 19
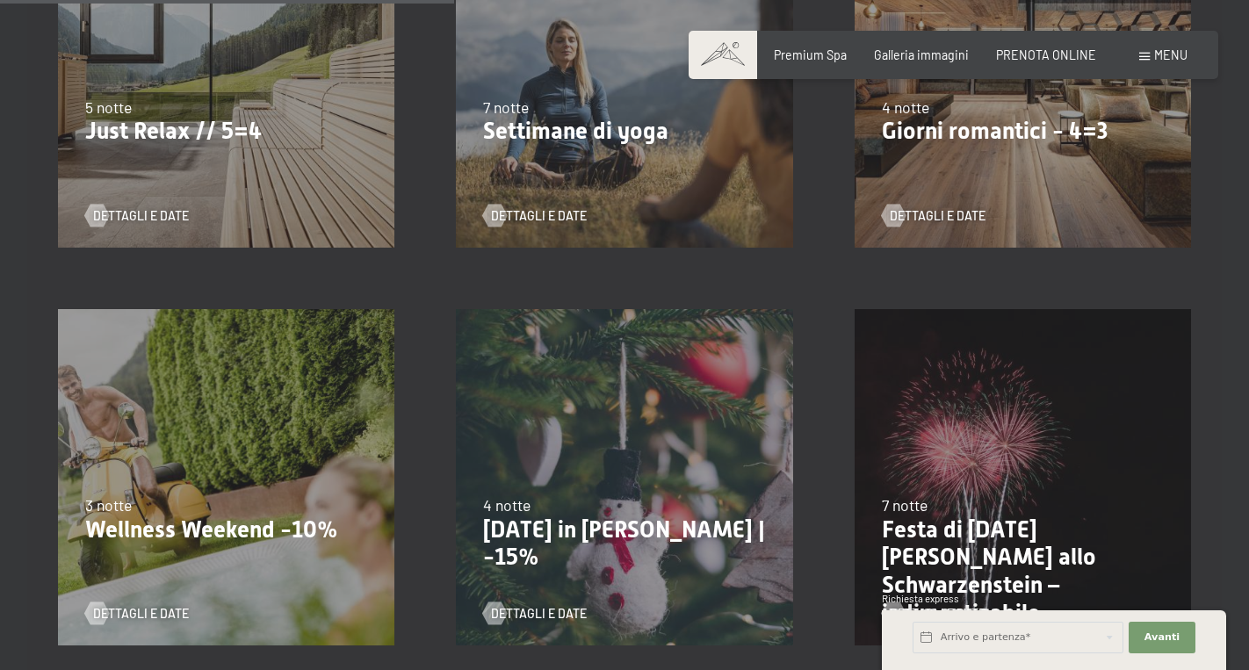
scroll to position [1094, 0]
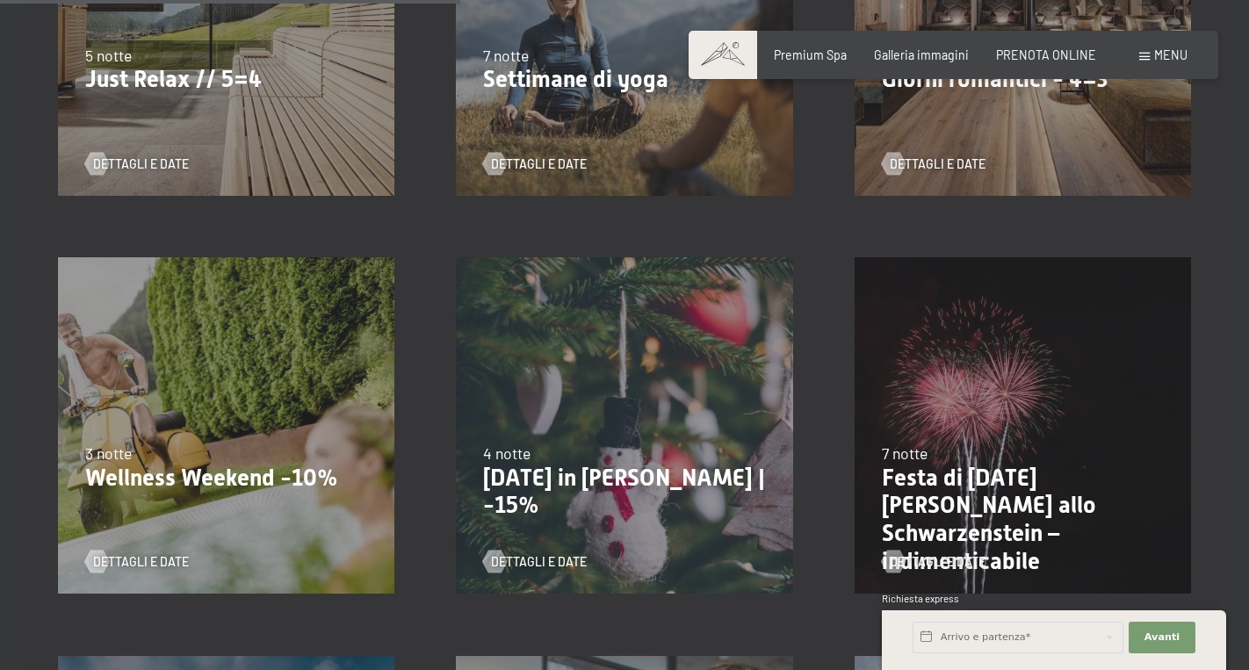
click at [262, 457] on div "3 notte" at bounding box center [226, 454] width 282 height 22
click at [138, 561] on span "Dettagli e Date" at bounding box center [159, 562] width 96 height 18
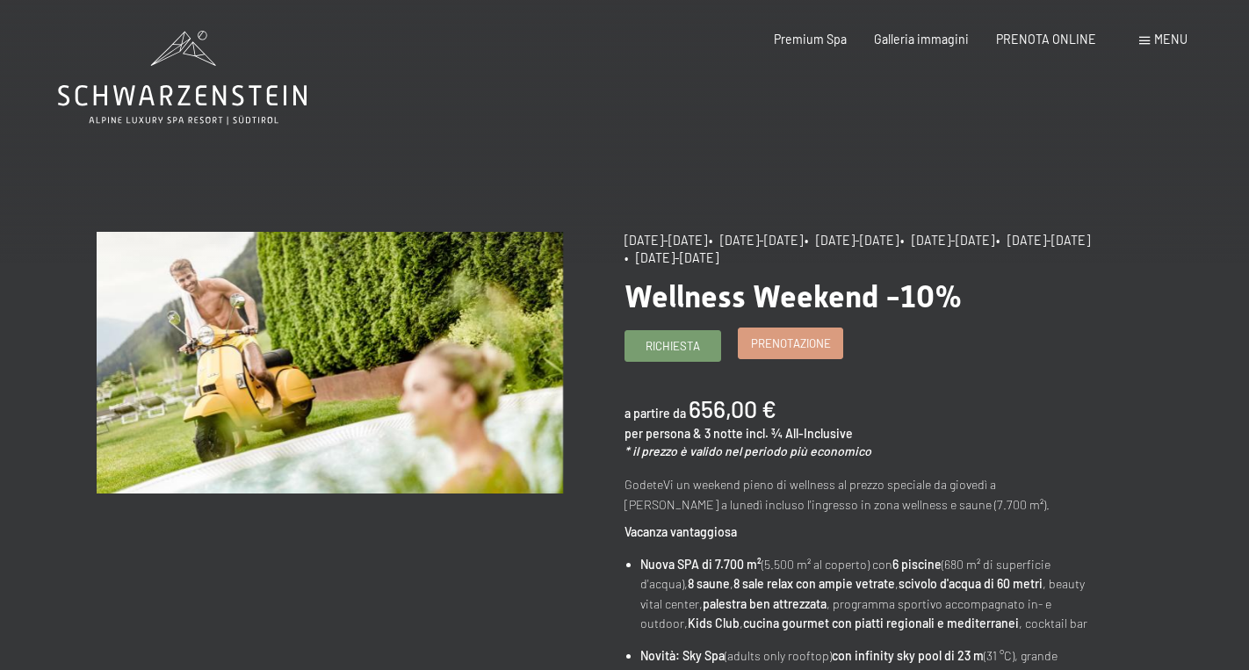
click at [776, 347] on span "Prenotazione" at bounding box center [791, 344] width 80 height 16
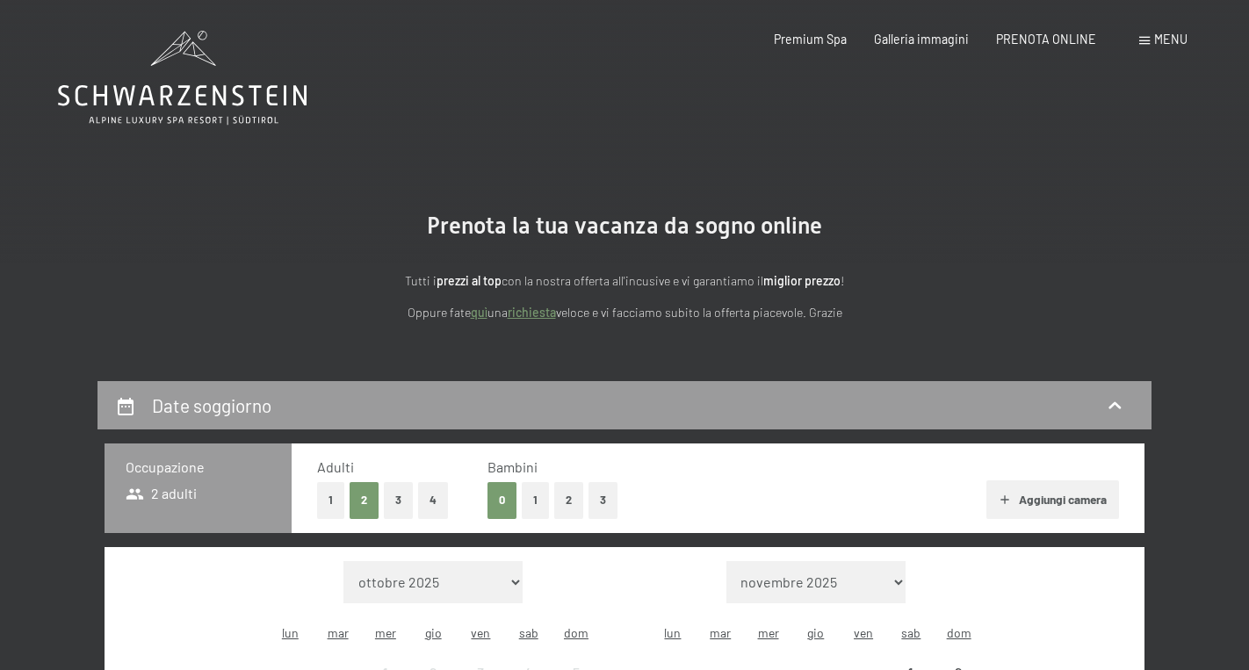
select select "2025-11-01"
select select "2025-12-01"
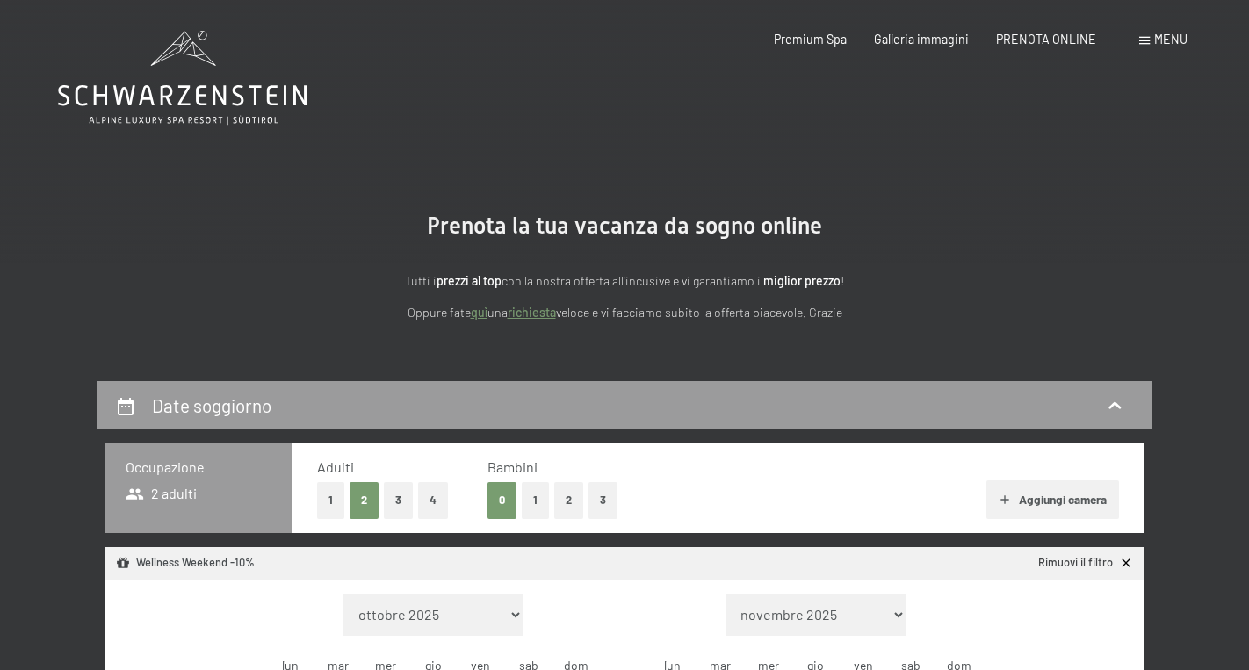
select select "2025-11-01"
select select "2025-12-01"
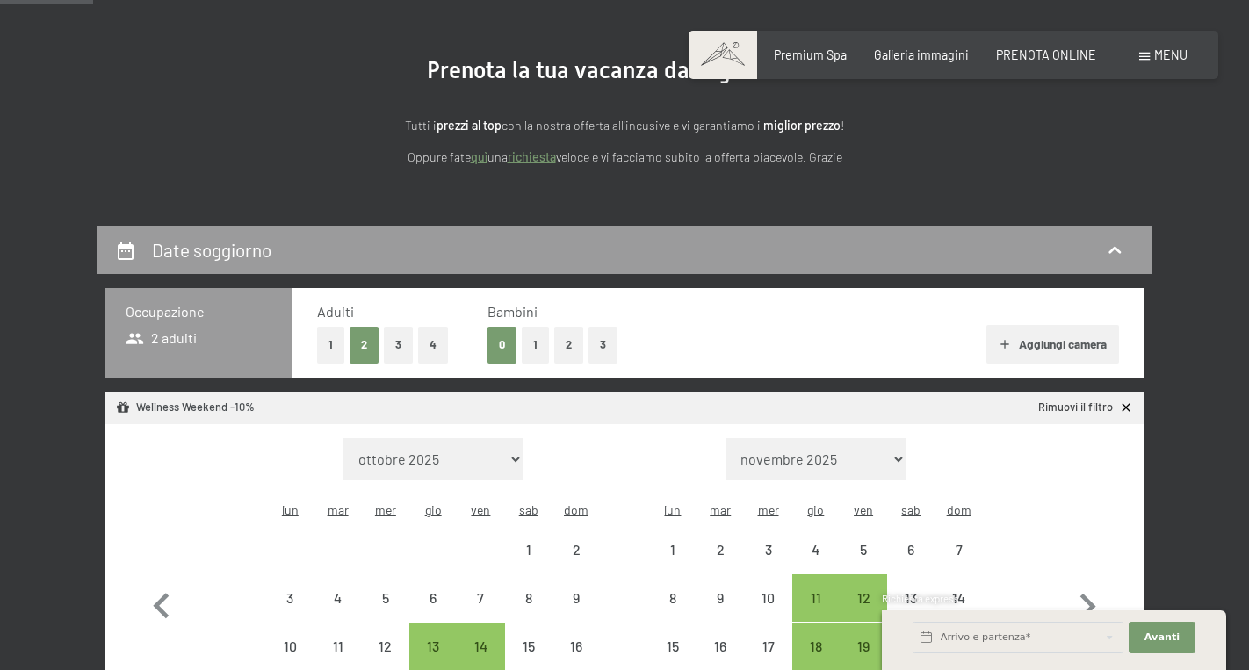
scroll to position [175, 0]
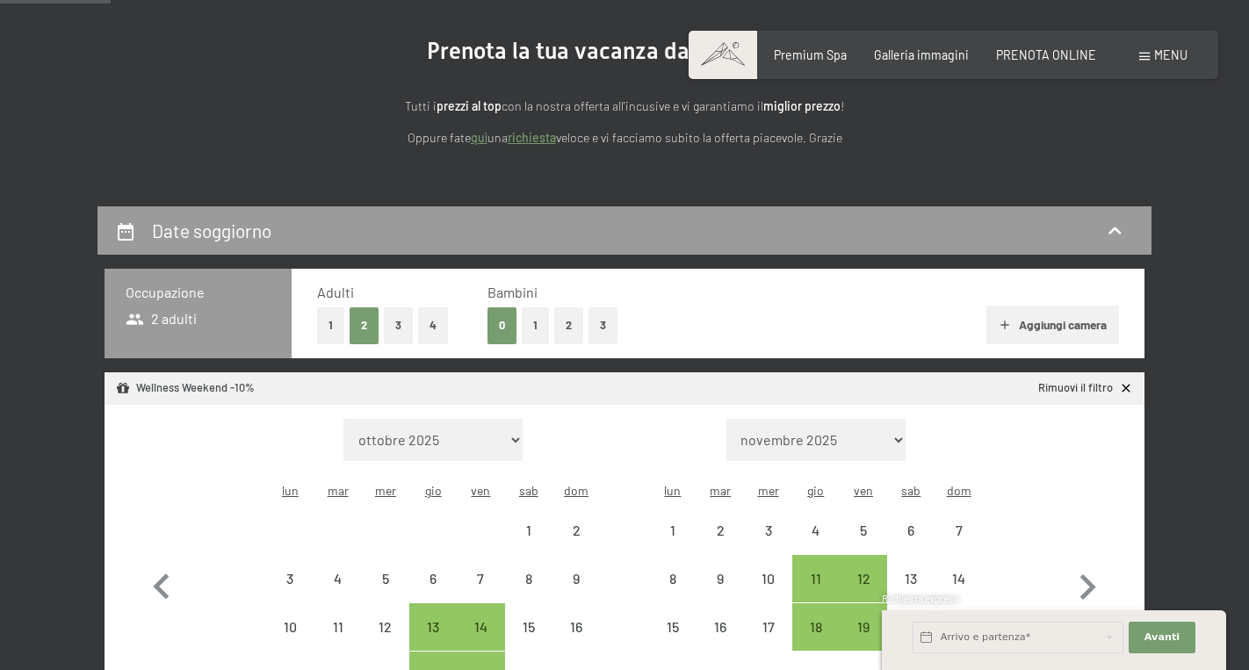
click at [563, 322] on button "2" at bounding box center [568, 325] width 29 height 36
select select "2025-11-01"
select select "2025-12-01"
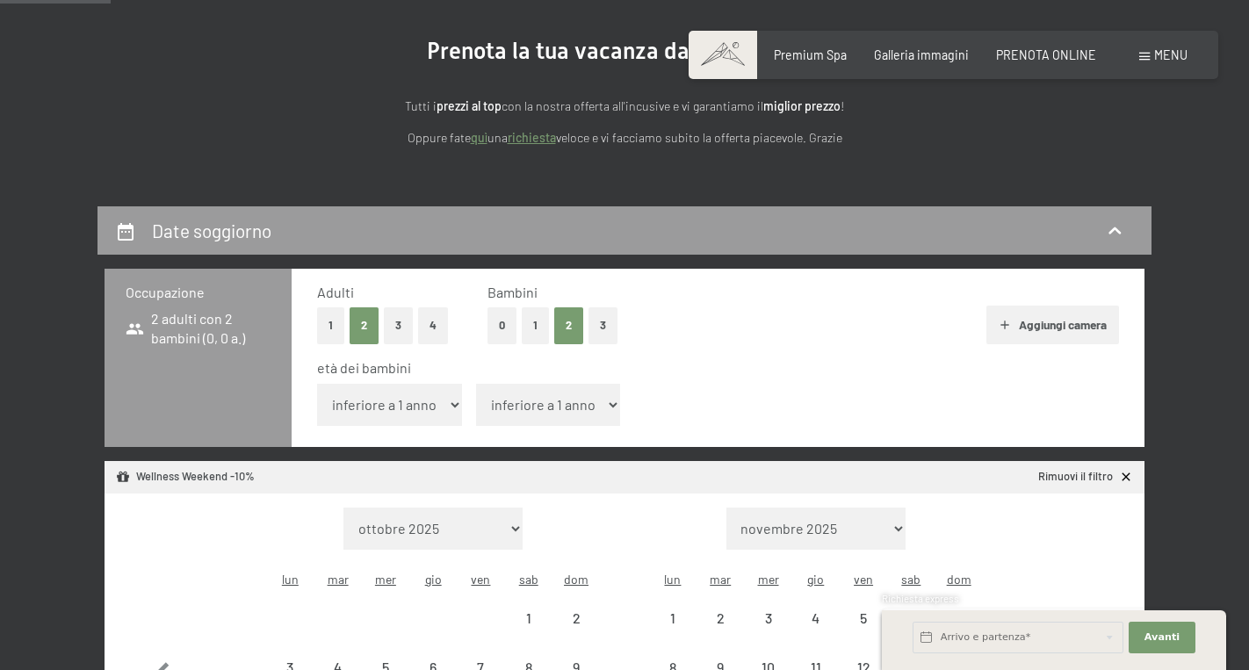
select select "2025-11-01"
select select "2025-12-01"
select select "11"
select select "2025-11-01"
select select "2025-12-01"
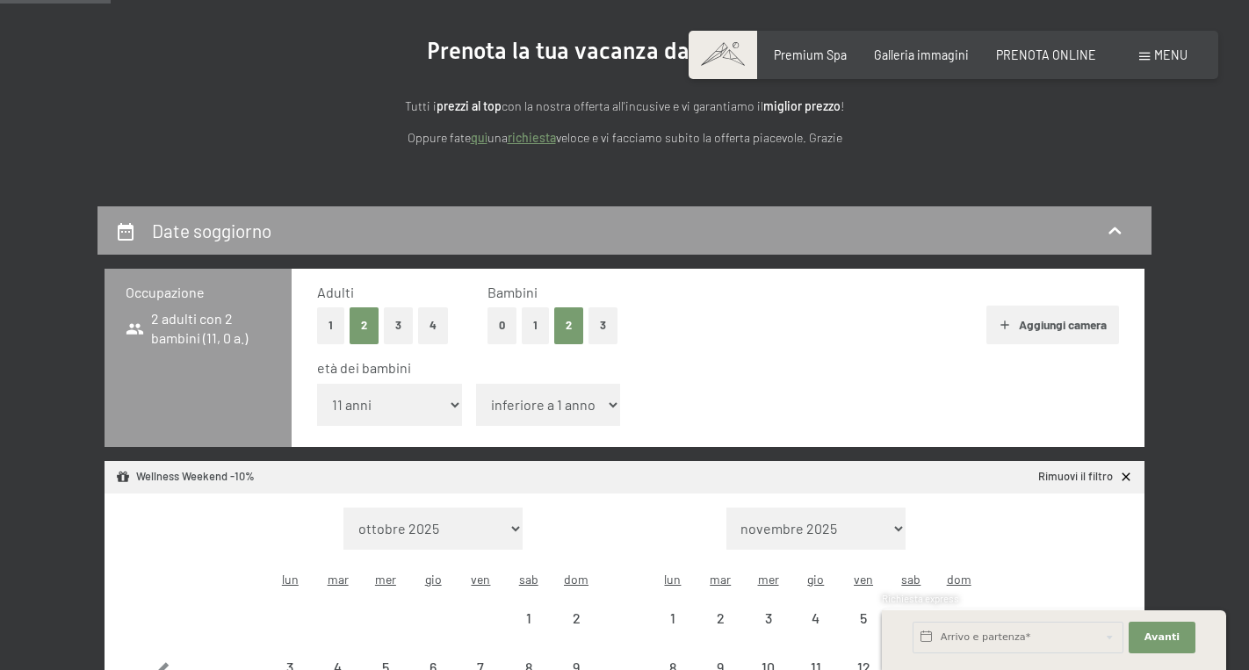
select select "2025-11-01"
select select "2025-12-01"
click at [517, 391] on span "Consenso marketing*" at bounding box center [520, 386] width 133 height 18
click at [445, 391] on input "Consenso marketing*" at bounding box center [437, 386] width 18 height 18
click at [517, 391] on span "Consenso marketing*" at bounding box center [520, 386] width 133 height 18
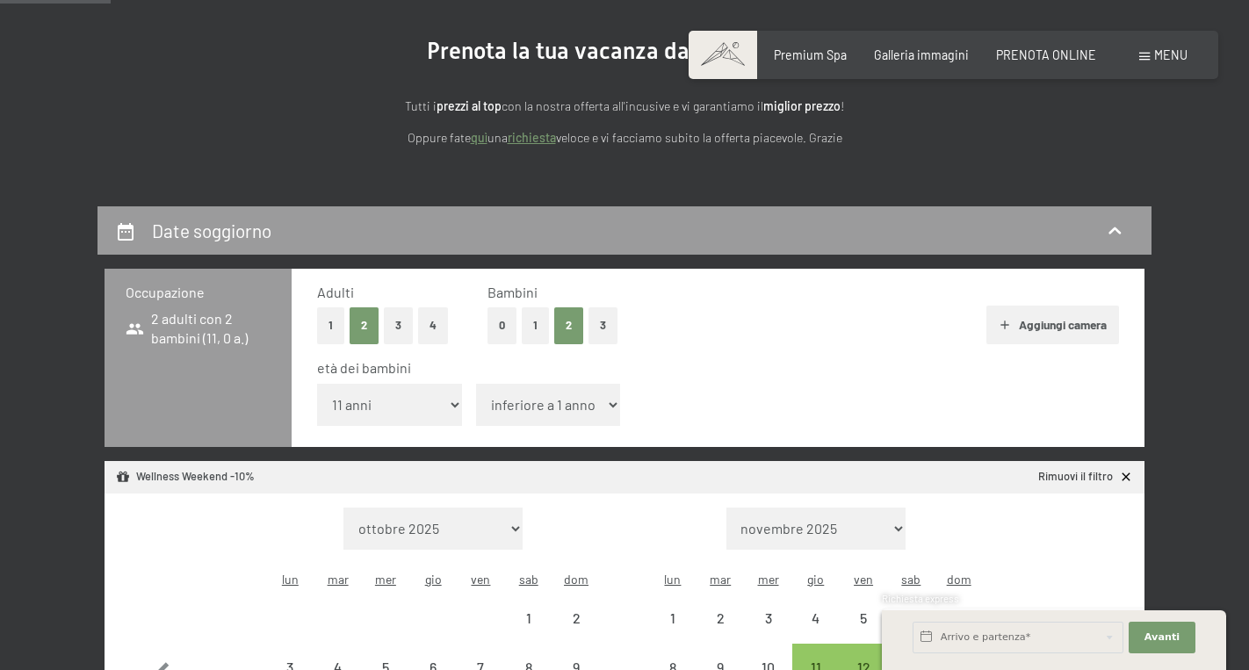
click at [445, 391] on input "Consenso marketing*" at bounding box center [437, 386] width 18 height 18
click at [534, 391] on span "Consenso marketing*" at bounding box center [520, 386] width 133 height 18
click at [445, 391] on input "Consenso marketing*" at bounding box center [437, 386] width 18 height 18
checkbox input "false"
select select "15"
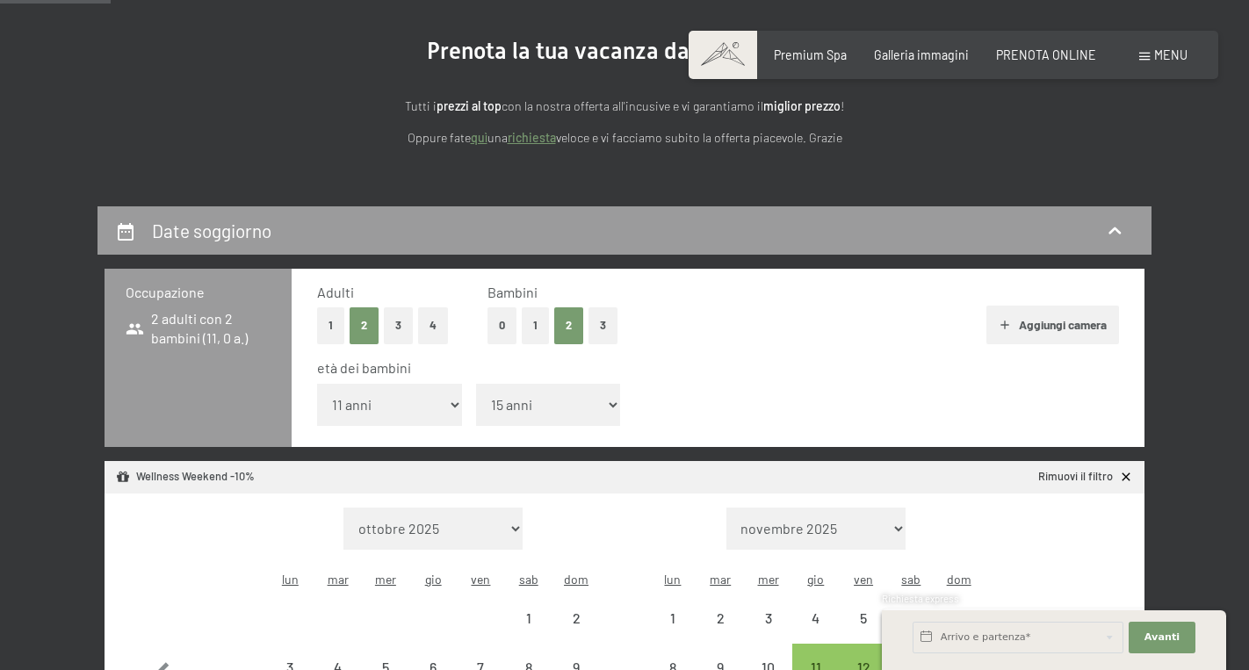
select select "2025-11-01"
select select "2025-12-01"
select select "2025-11-01"
select select "2025-12-01"
click at [735, 372] on div "età dei bambini" at bounding box center [711, 367] width 788 height 19
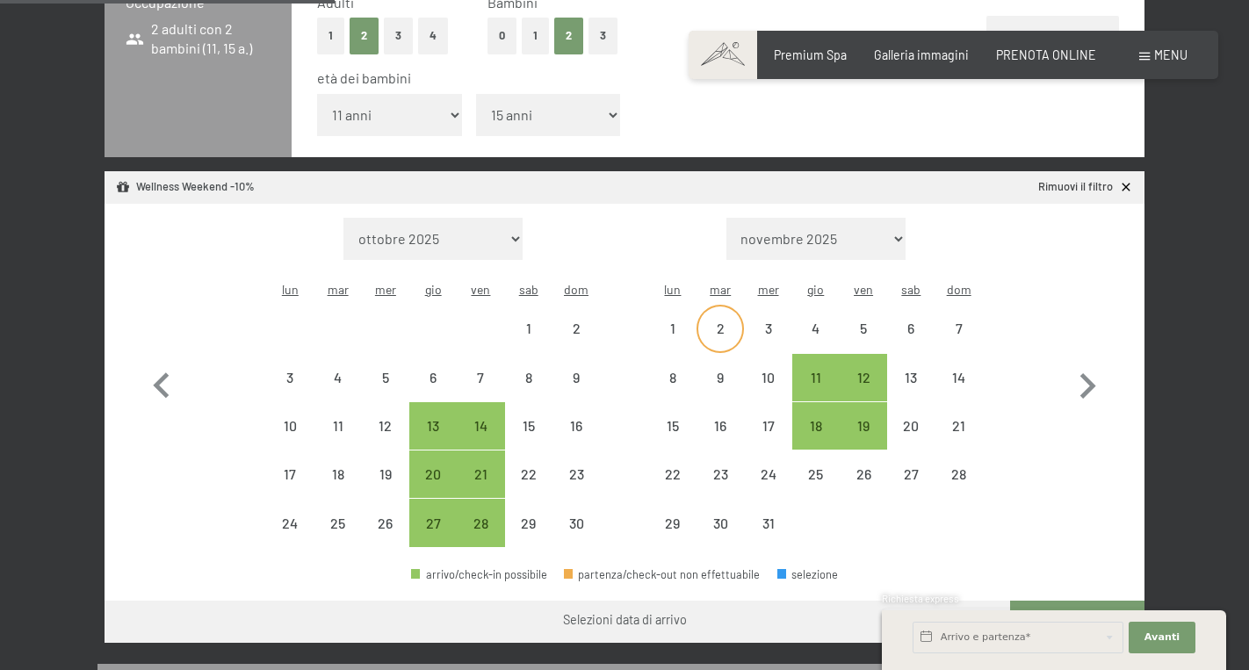
scroll to position [466, 0]
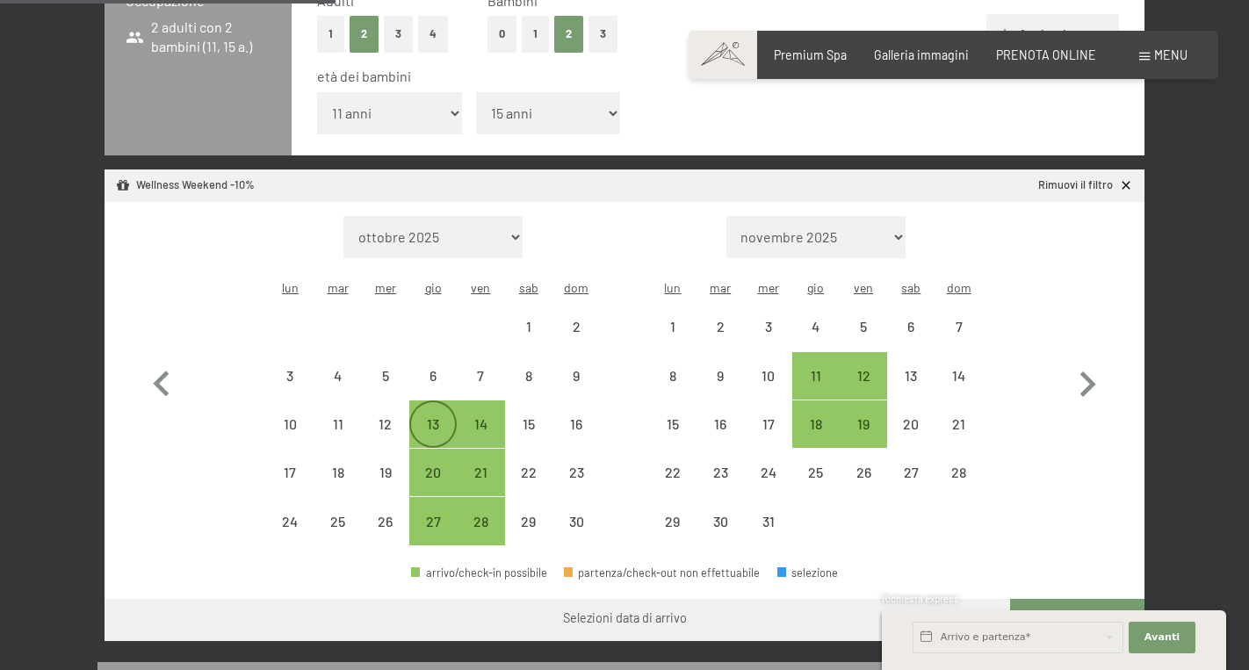
click at [421, 417] on div "13" at bounding box center [433, 439] width 44 height 44
select select "2025-11-01"
select select "2025-12-01"
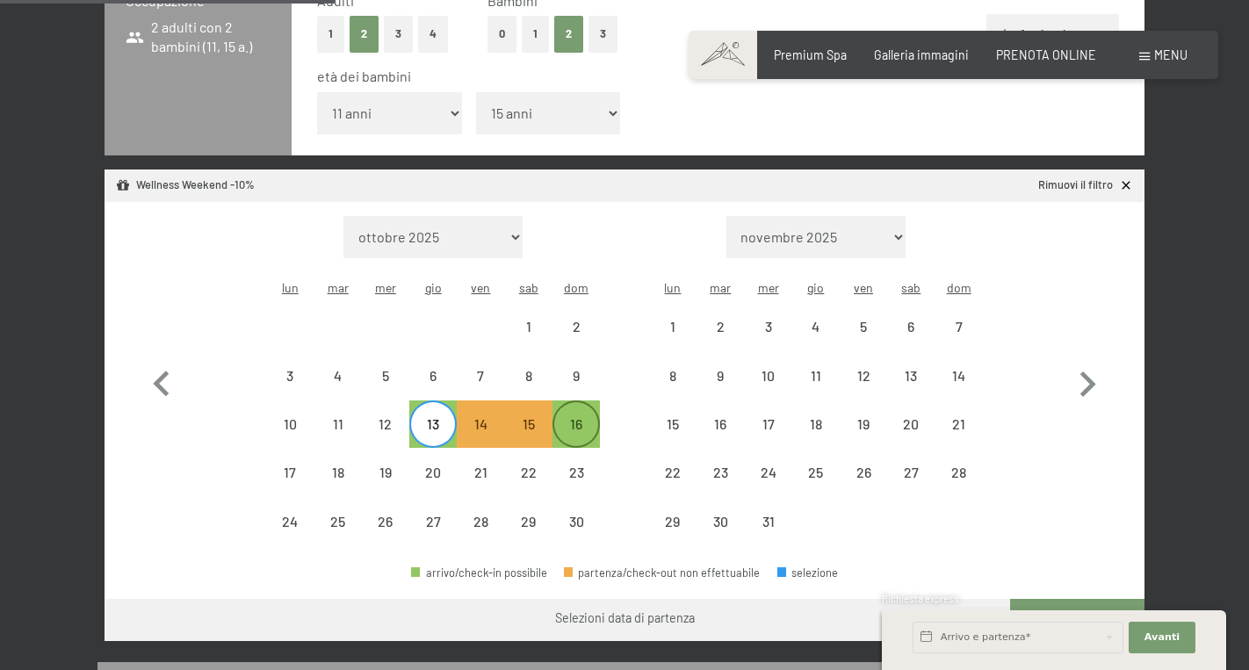
click at [578, 417] on div "16" at bounding box center [576, 439] width 44 height 44
select select "2025-11-01"
select select "2025-12-01"
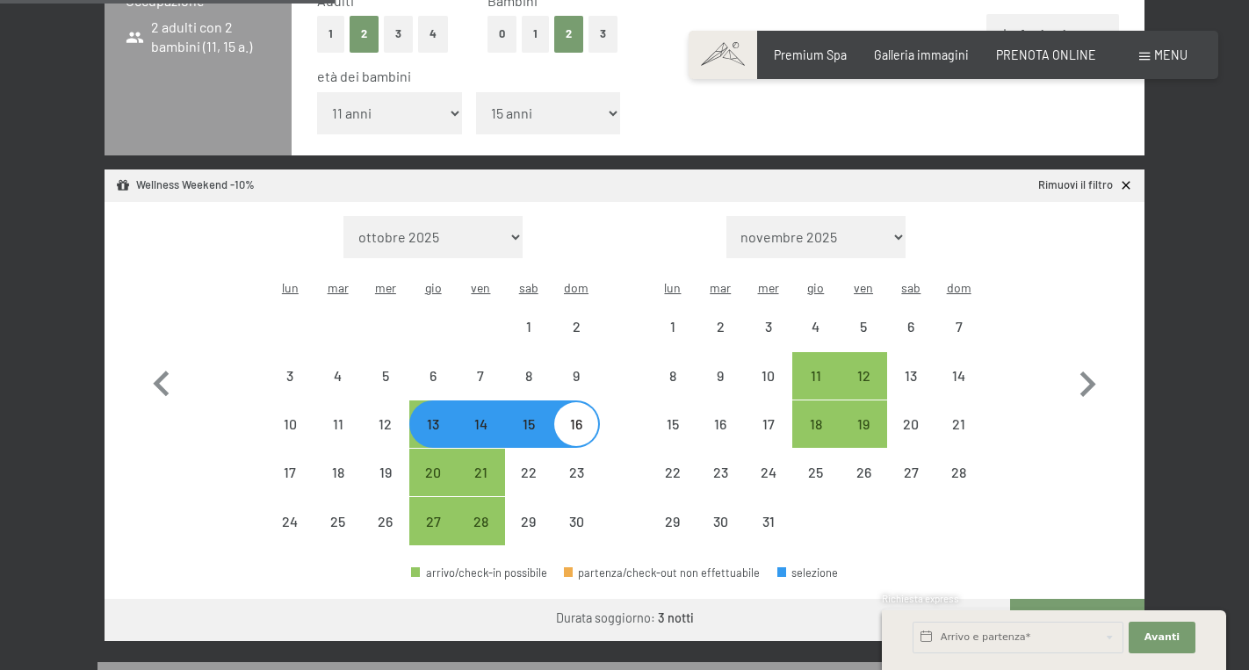
select select "2025-11-01"
select select "2025-12-01"
click at [1037, 599] on button "Vai a «Camera»" at bounding box center [1077, 620] width 134 height 42
select select "2025-11-01"
select select "2025-12-01"
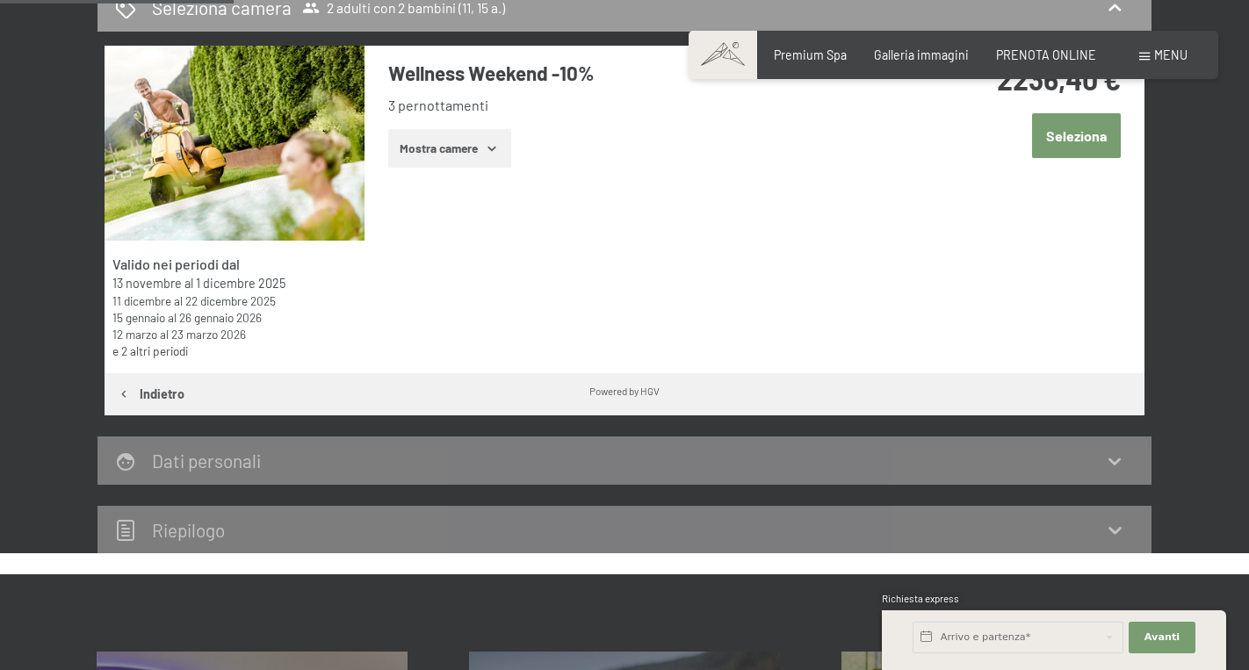
scroll to position [379, 0]
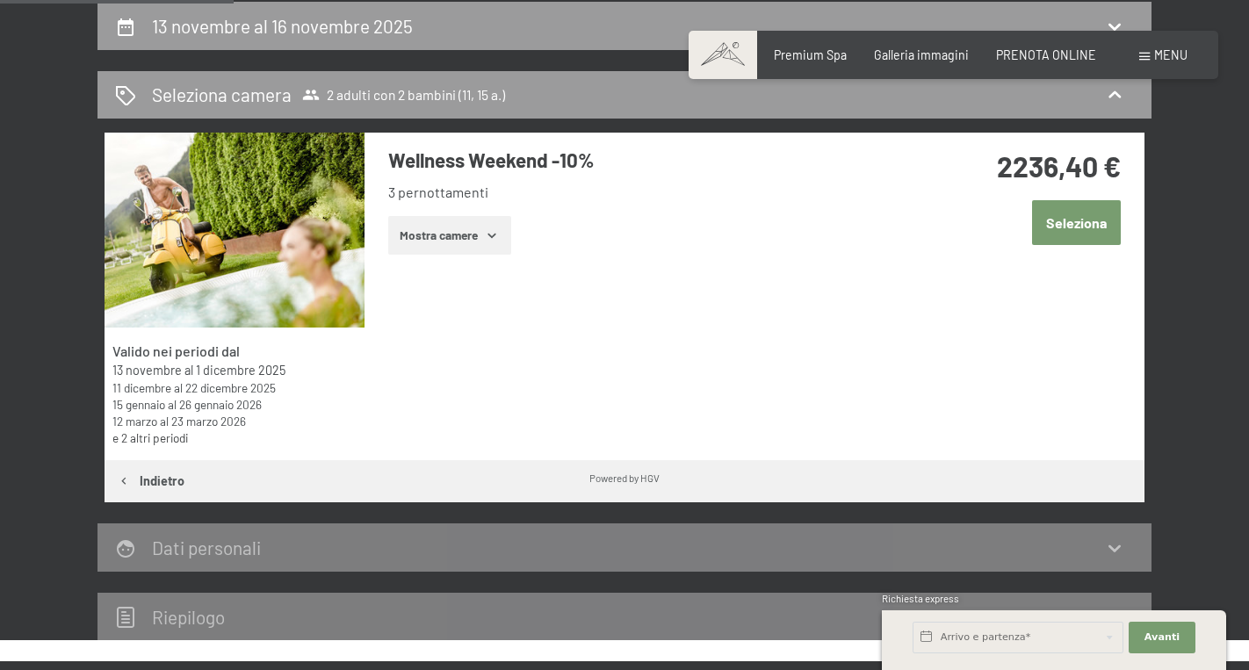
click at [482, 236] on button "Mostra camere" at bounding box center [449, 235] width 123 height 39
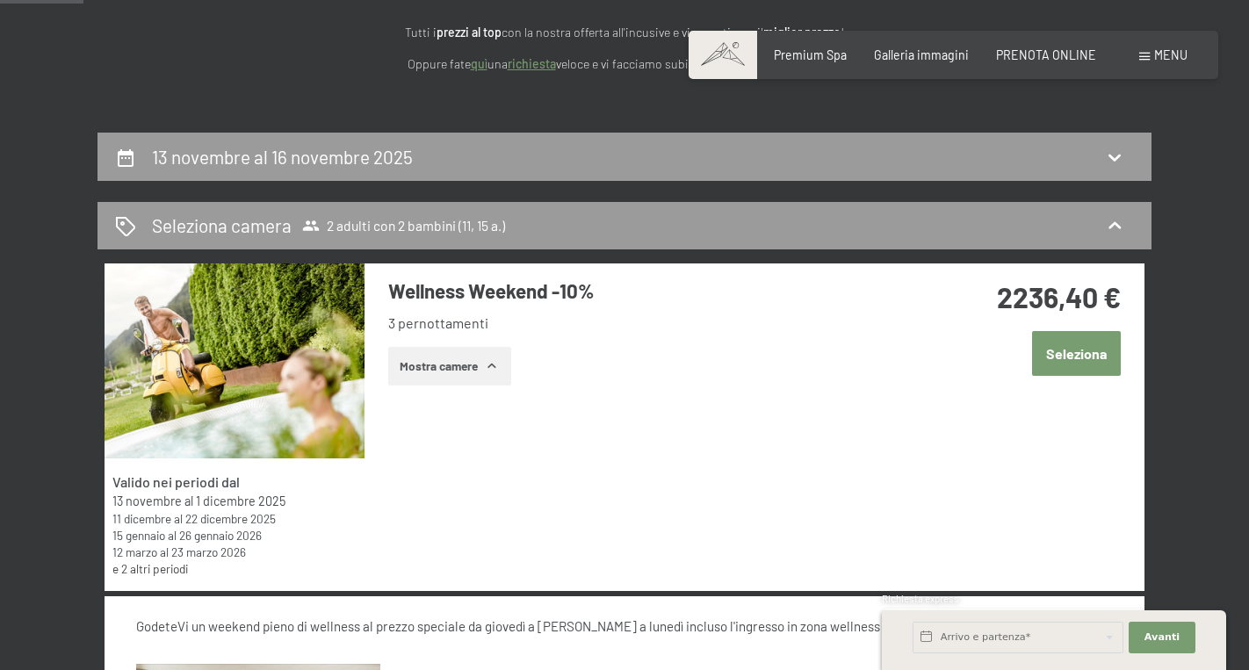
scroll to position [249, 0]
click at [1079, 372] on button "Seleziona" at bounding box center [1076, 353] width 89 height 45
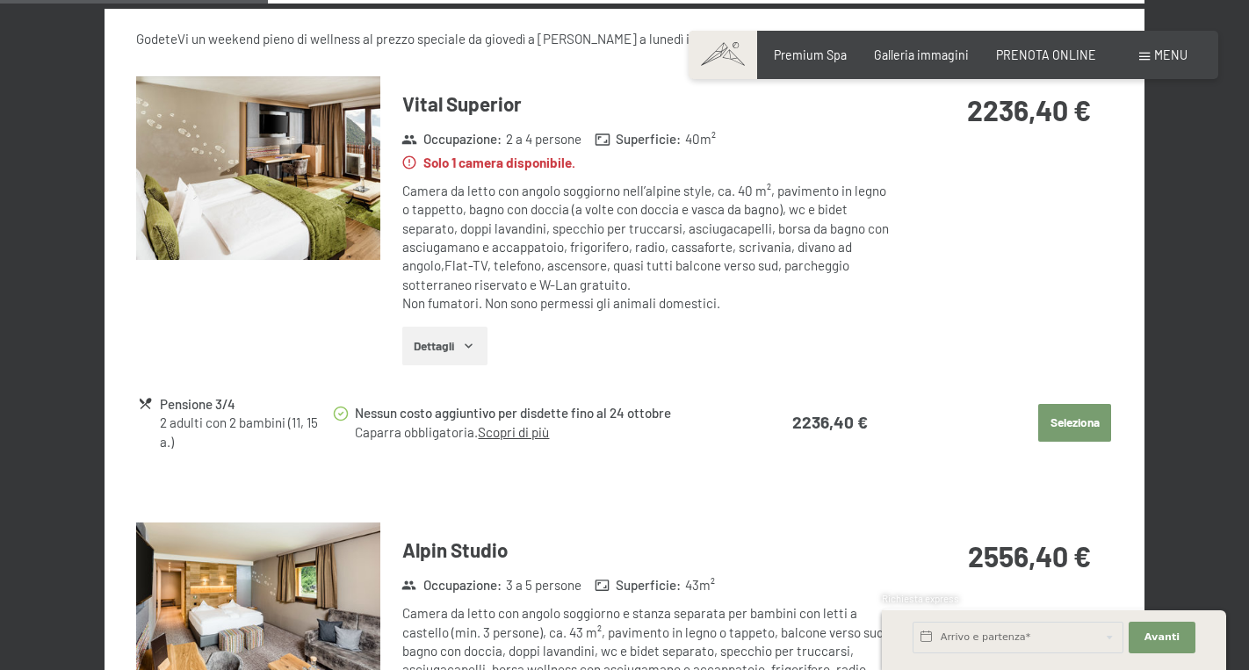
scroll to position [837, 0]
click at [471, 338] on icon "button" at bounding box center [469, 345] width 14 height 14
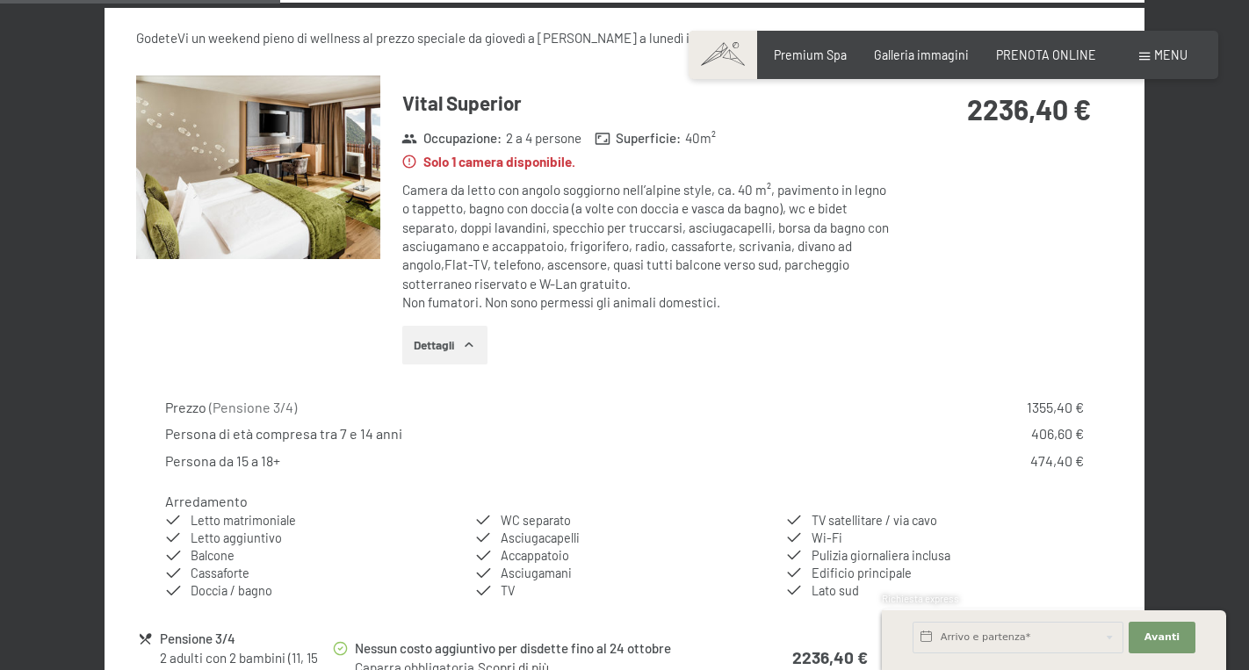
click at [356, 209] on img at bounding box center [258, 168] width 244 height 184
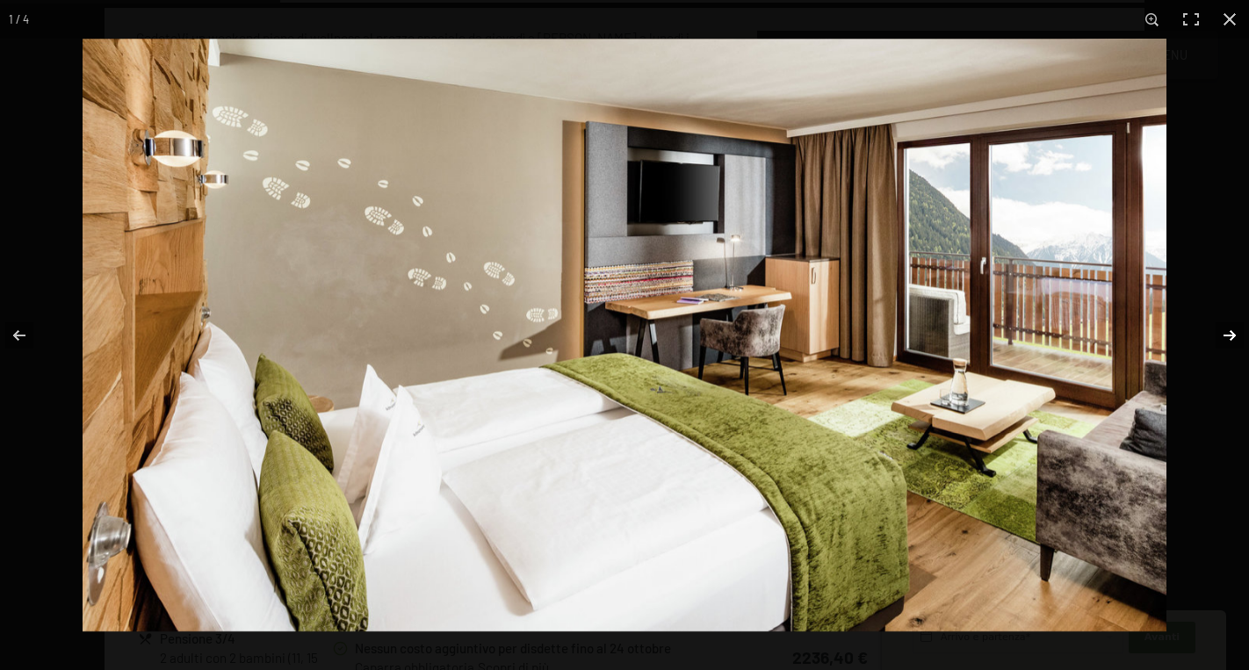
click at [1228, 337] on button "button" at bounding box center [1218, 336] width 61 height 88
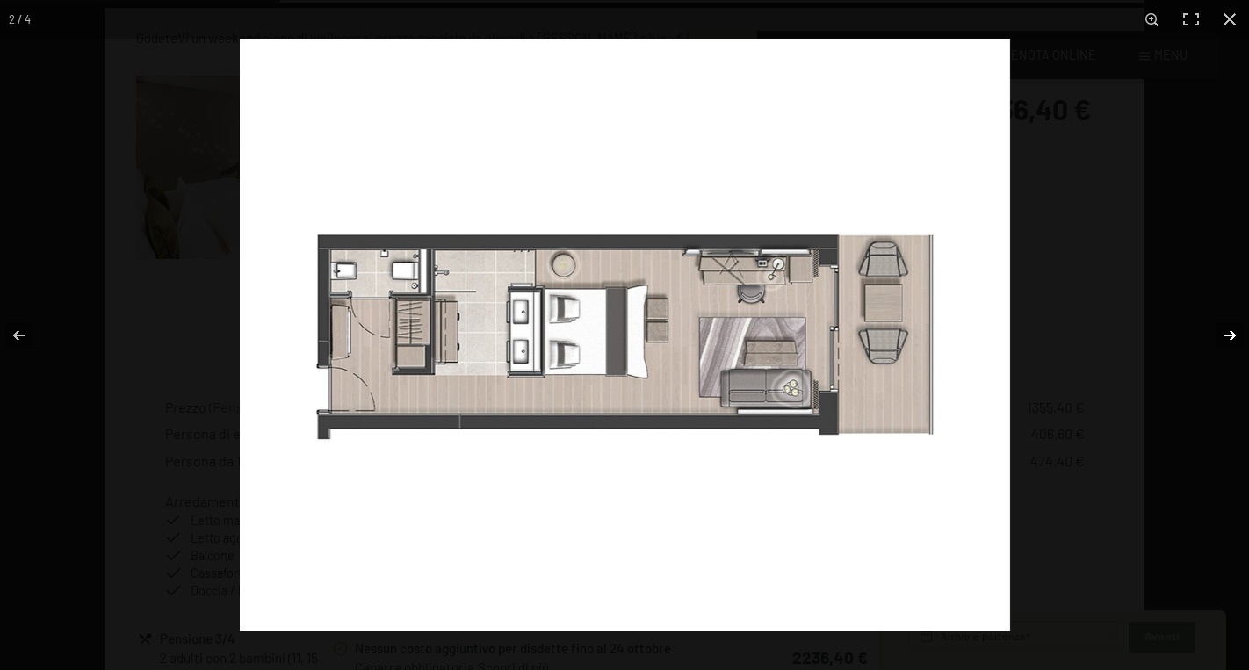
click at [1228, 337] on button "button" at bounding box center [1218, 336] width 61 height 88
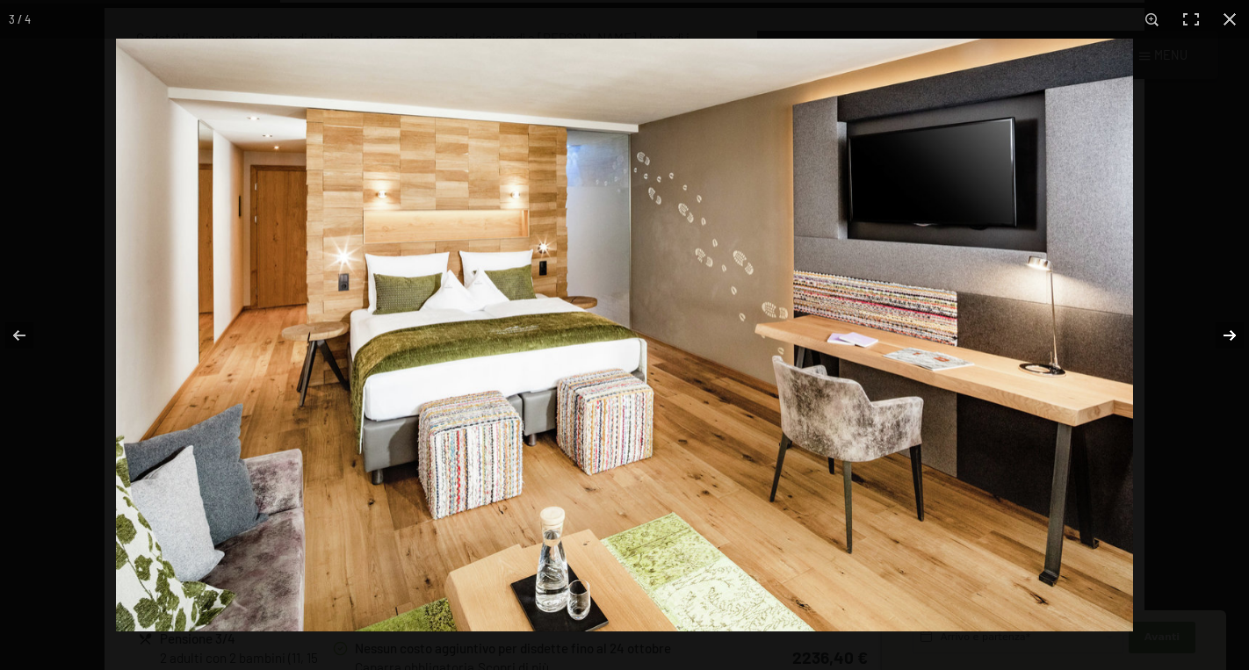
click at [1228, 337] on button "button" at bounding box center [1218, 336] width 61 height 88
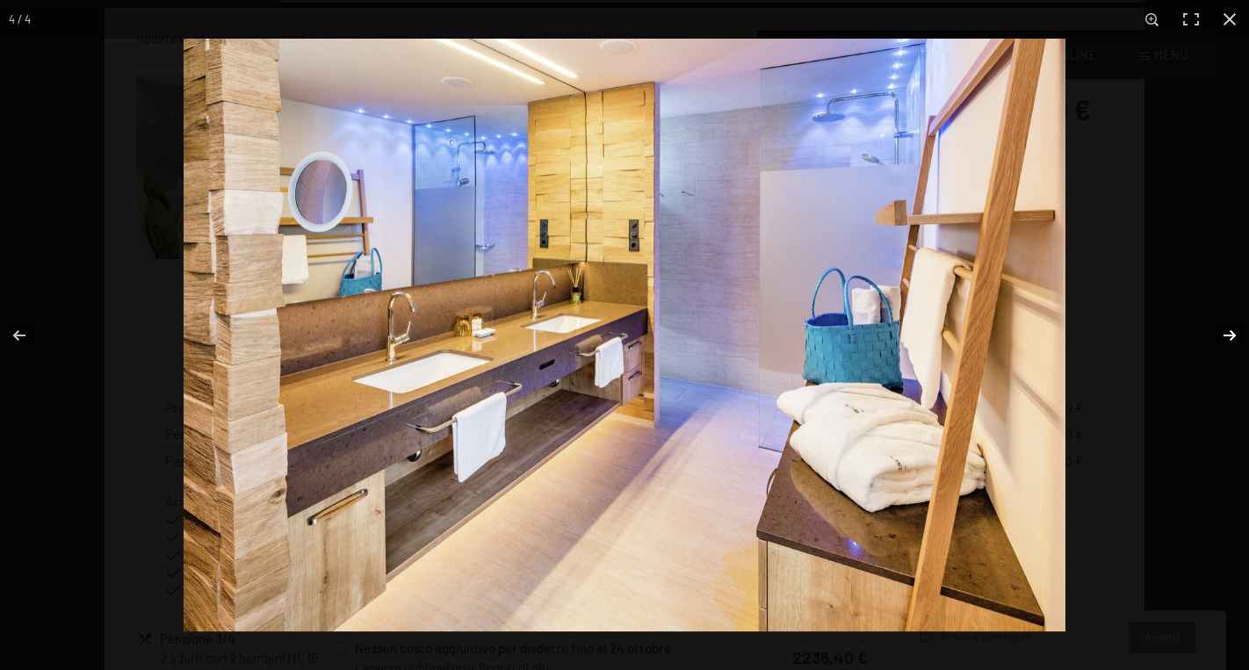
click at [1228, 337] on button "button" at bounding box center [1218, 336] width 61 height 88
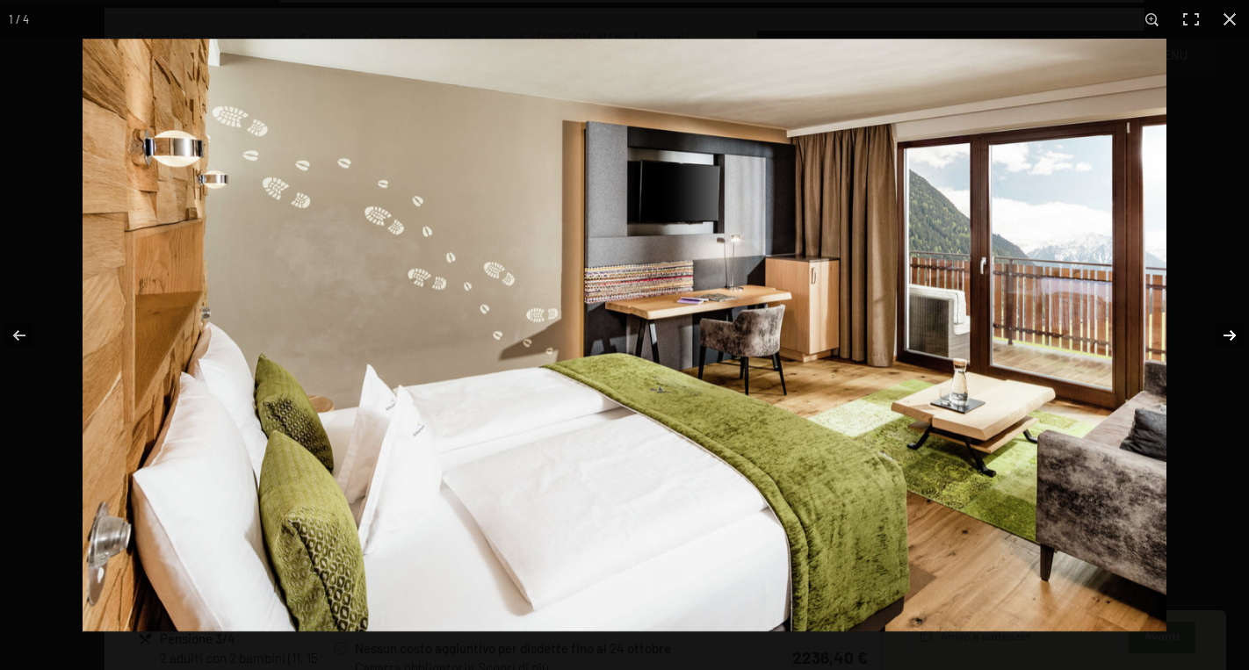
click at [1228, 337] on button "button" at bounding box center [1218, 336] width 61 height 88
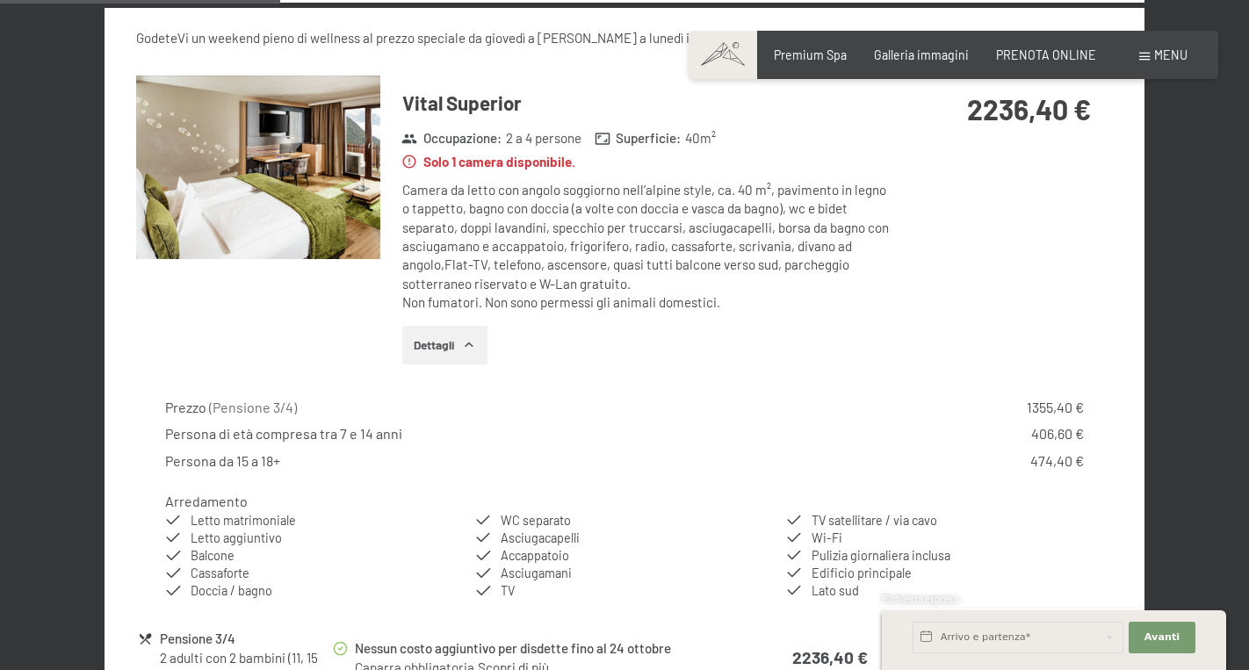
click at [0, 0] on button "button" at bounding box center [0, 0] width 0 height 0
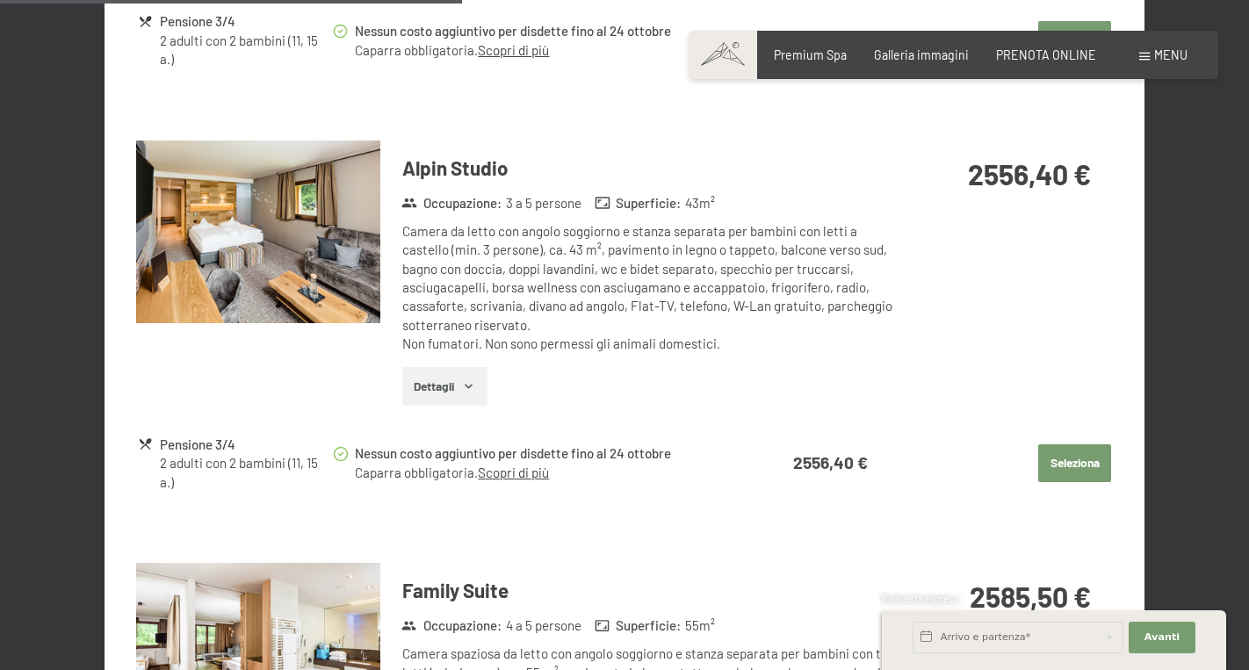
scroll to position [1442, 0]
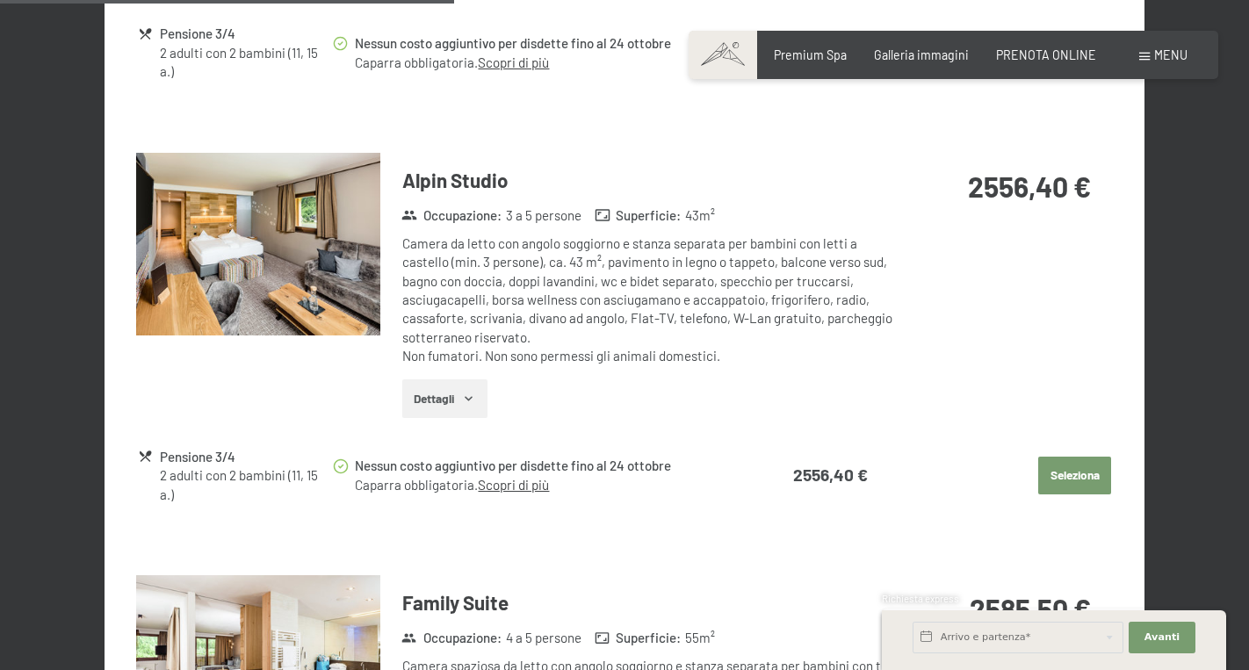
click at [469, 393] on span "Consenso marketing*" at bounding box center [520, 386] width 133 height 18
click at [445, 393] on input "Consenso marketing*" at bounding box center [437, 386] width 18 height 18
click at [471, 382] on span "Consenso marketing*" at bounding box center [520, 386] width 133 height 18
click at [445, 382] on input "Consenso marketing*" at bounding box center [437, 386] width 18 height 18
checkbox input "false"
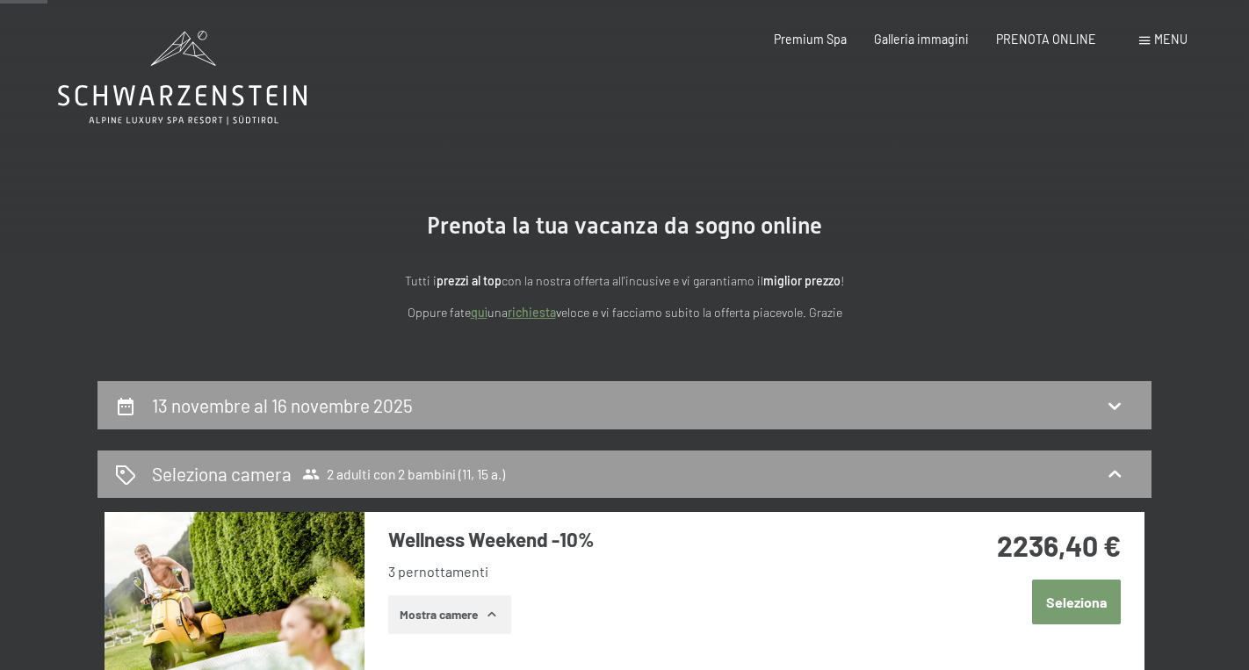
scroll to position [0, 0]
click at [438, 406] on div "13 novembre al 16 novembre 2025" at bounding box center [624, 405] width 1019 height 25
select select "11"
select select "15"
select select "2025-11-01"
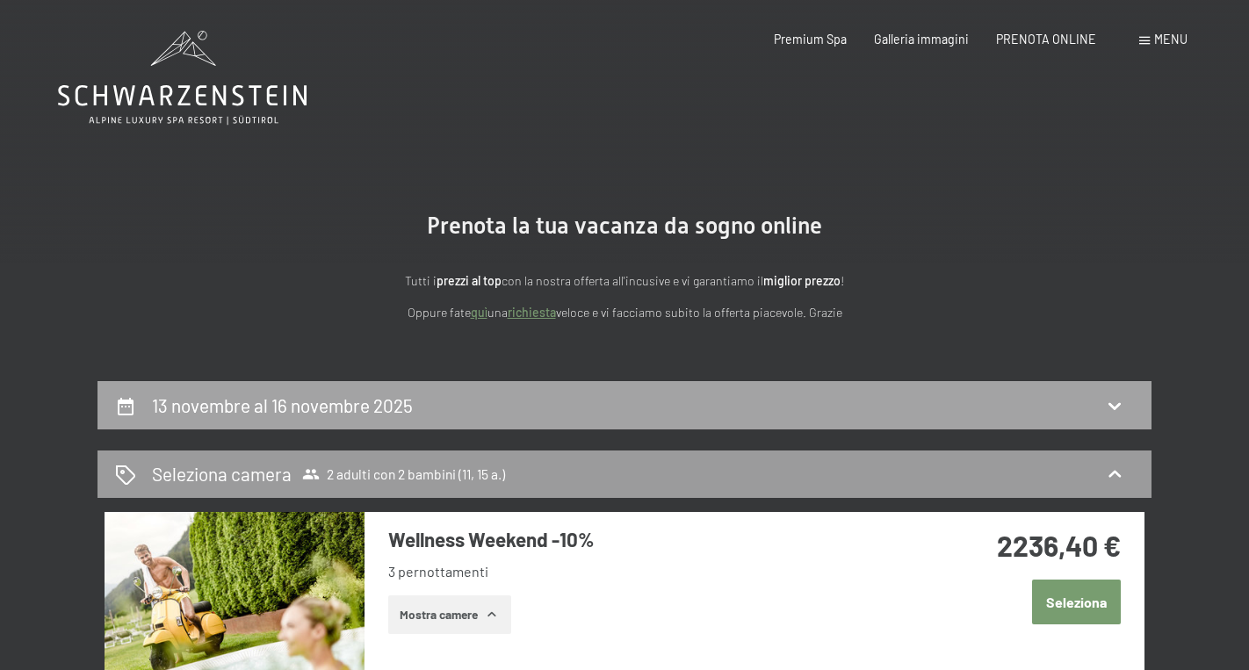
select select "2025-12-01"
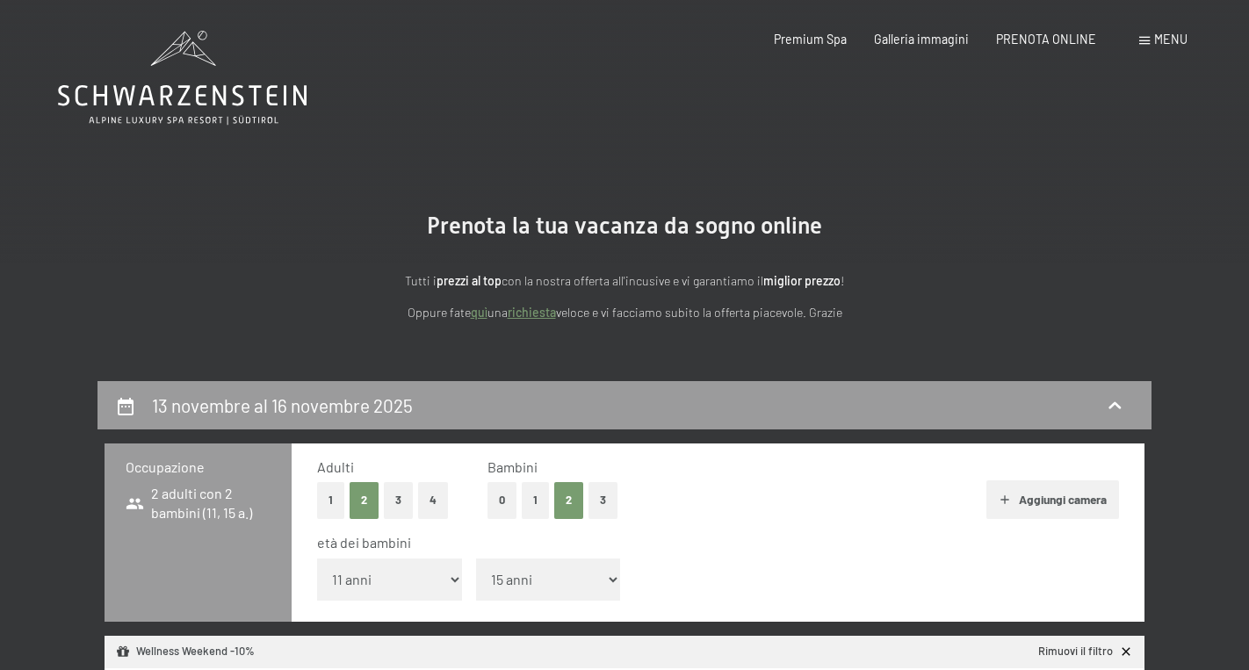
scroll to position [379, 0]
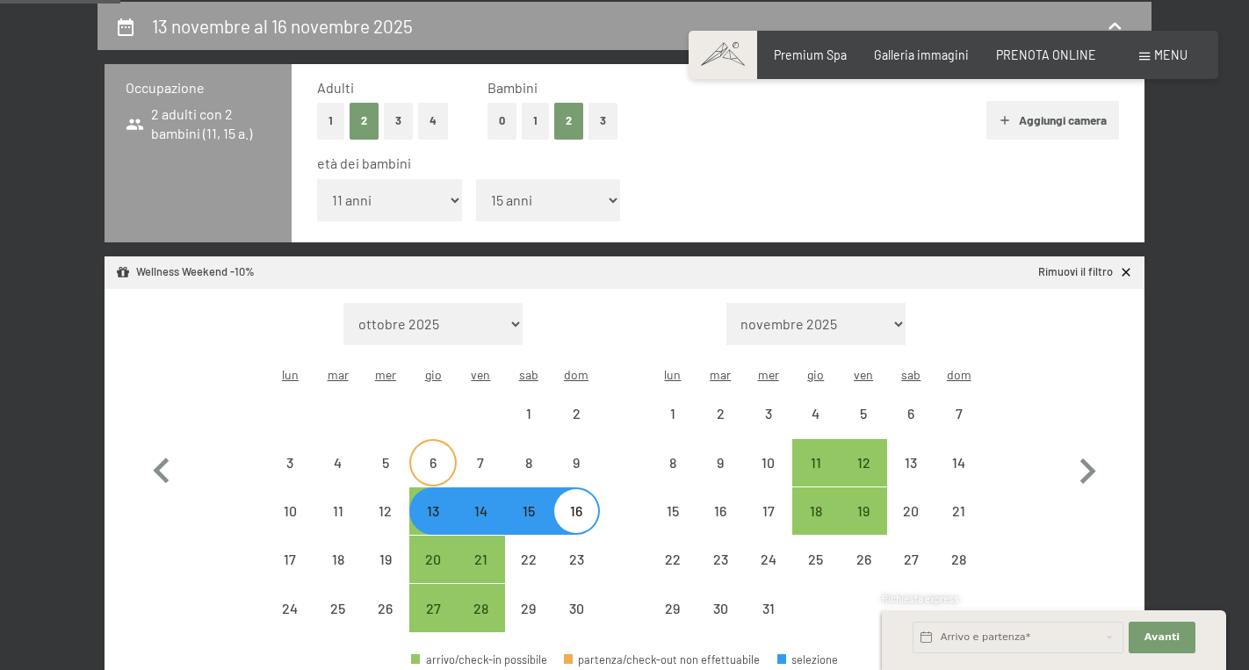
click at [442, 456] on div "6" at bounding box center [433, 478] width 44 height 44
select select "2025-11-01"
select select "2025-12-01"
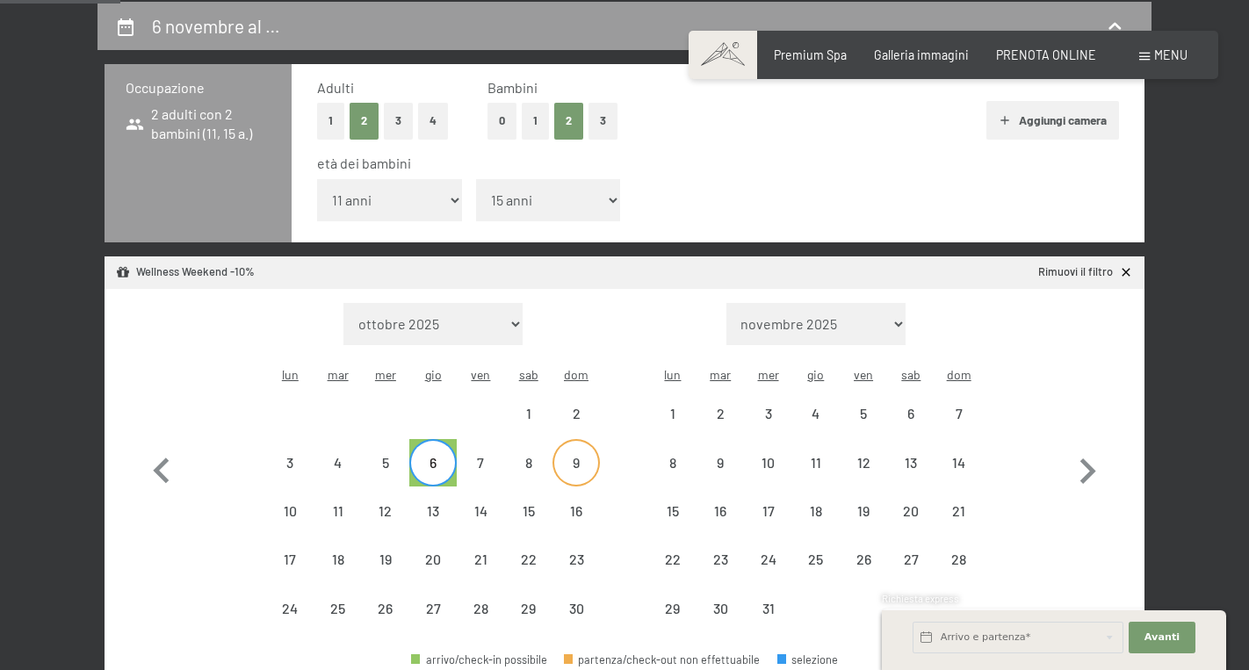
click at [586, 456] on div "9" at bounding box center [576, 478] width 44 height 44
select select "2025-11-01"
select select "2025-12-01"
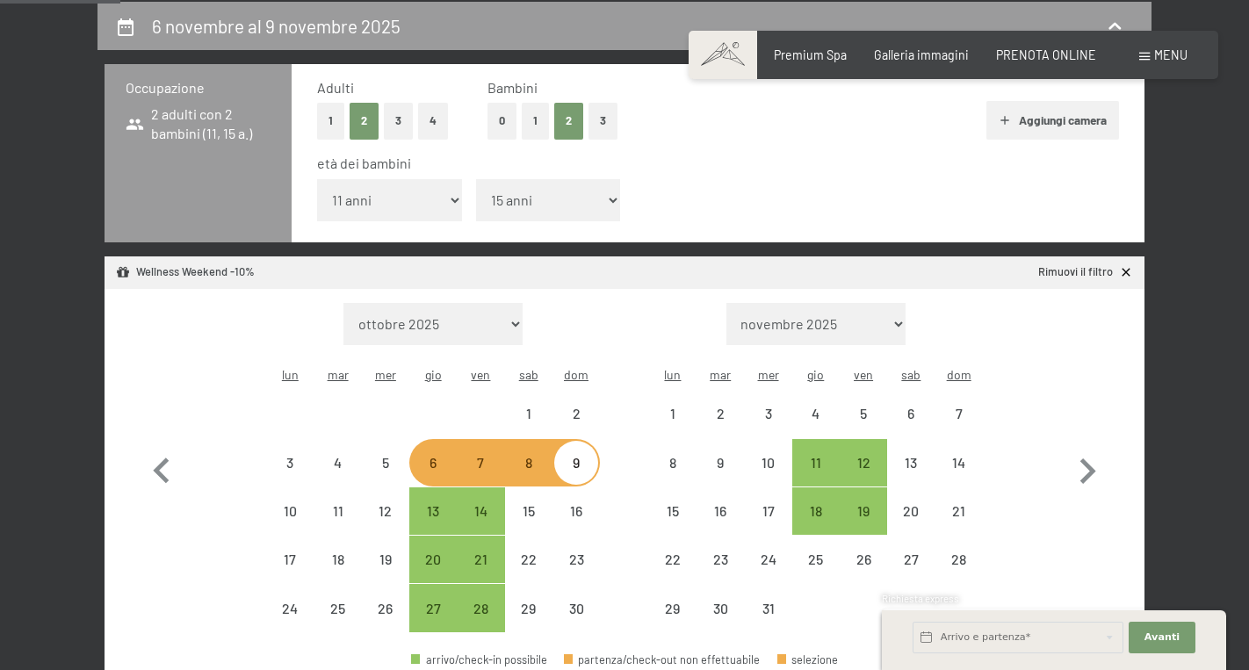
select select "2025-11-01"
select select "2025-12-01"
click at [1157, 633] on span "Avanti" at bounding box center [1161, 638] width 35 height 14
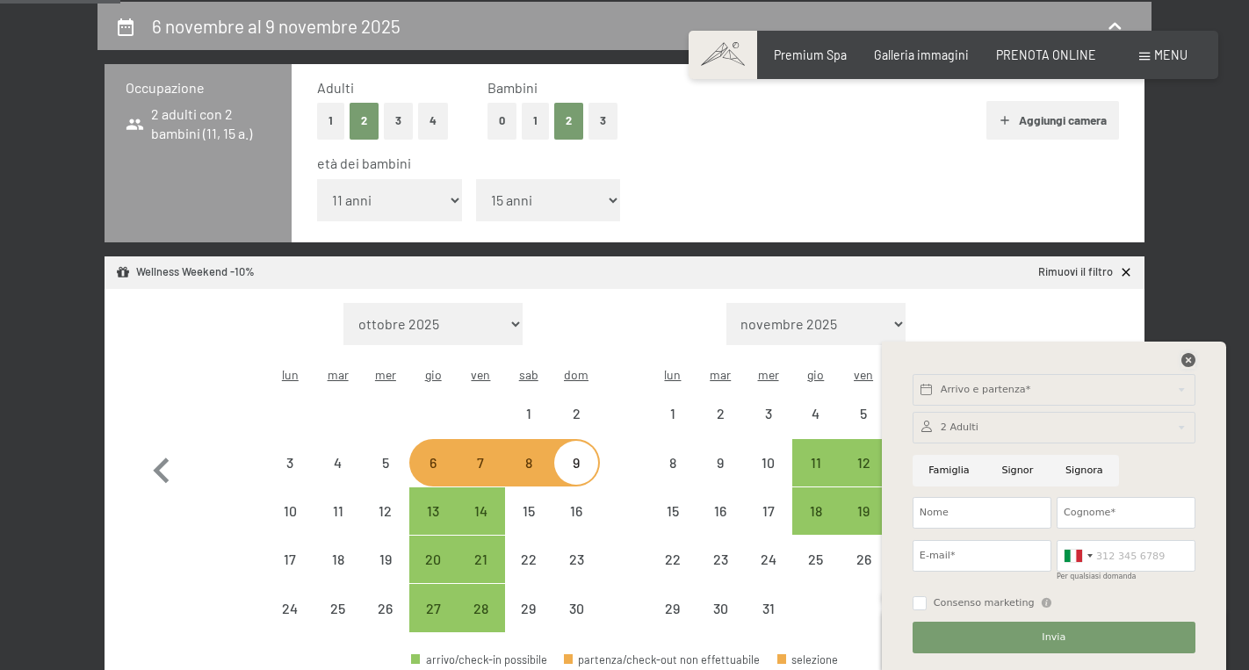
click at [1184, 359] on icon at bounding box center [1188, 360] width 14 height 14
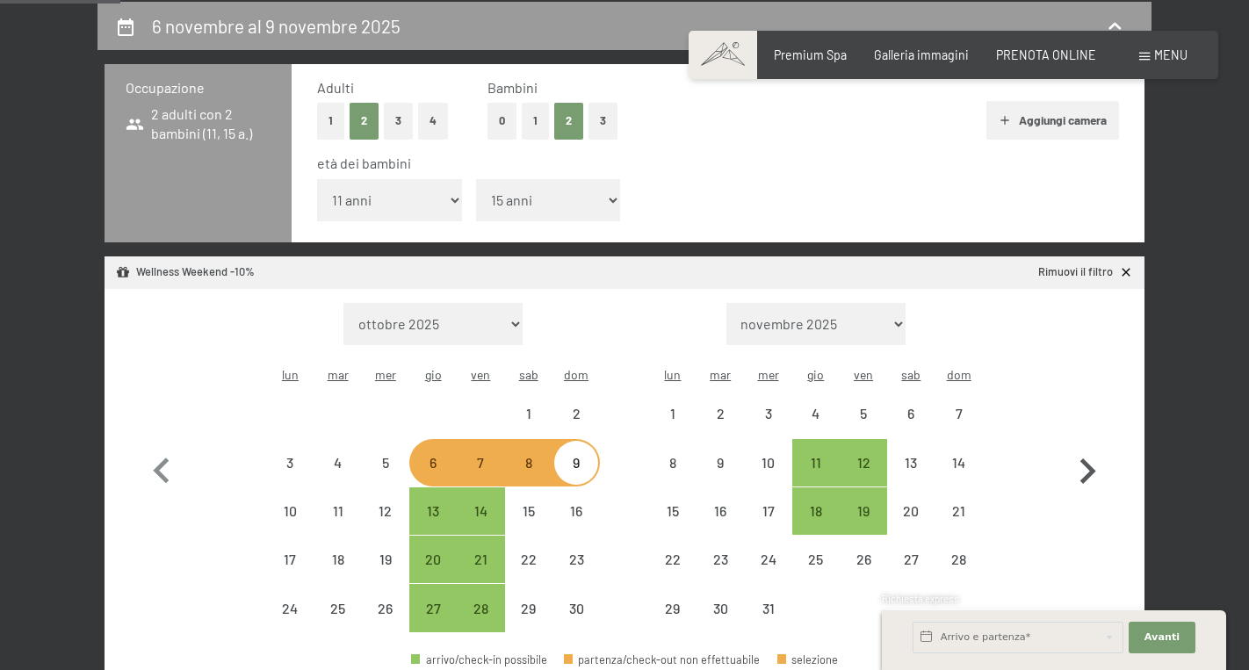
click at [1071, 538] on button "button" at bounding box center [1087, 468] width 51 height 330
select select "2025-12-01"
select select "2026-01-01"
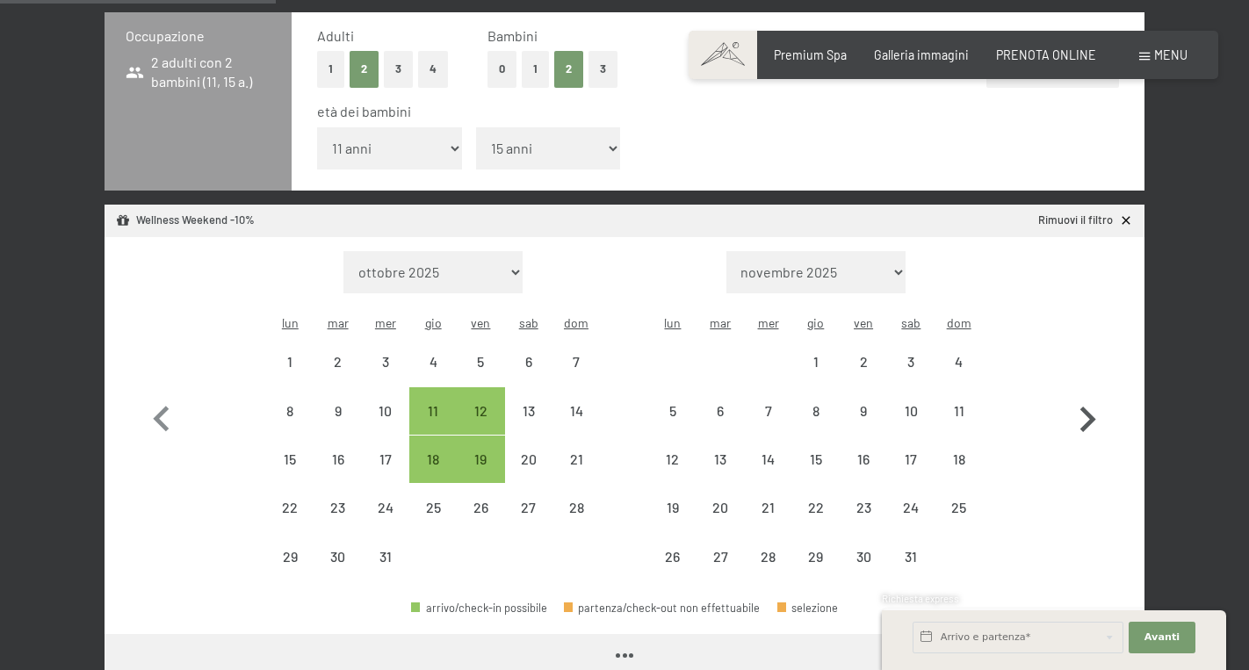
select select "2025-12-01"
select select "2026-01-01"
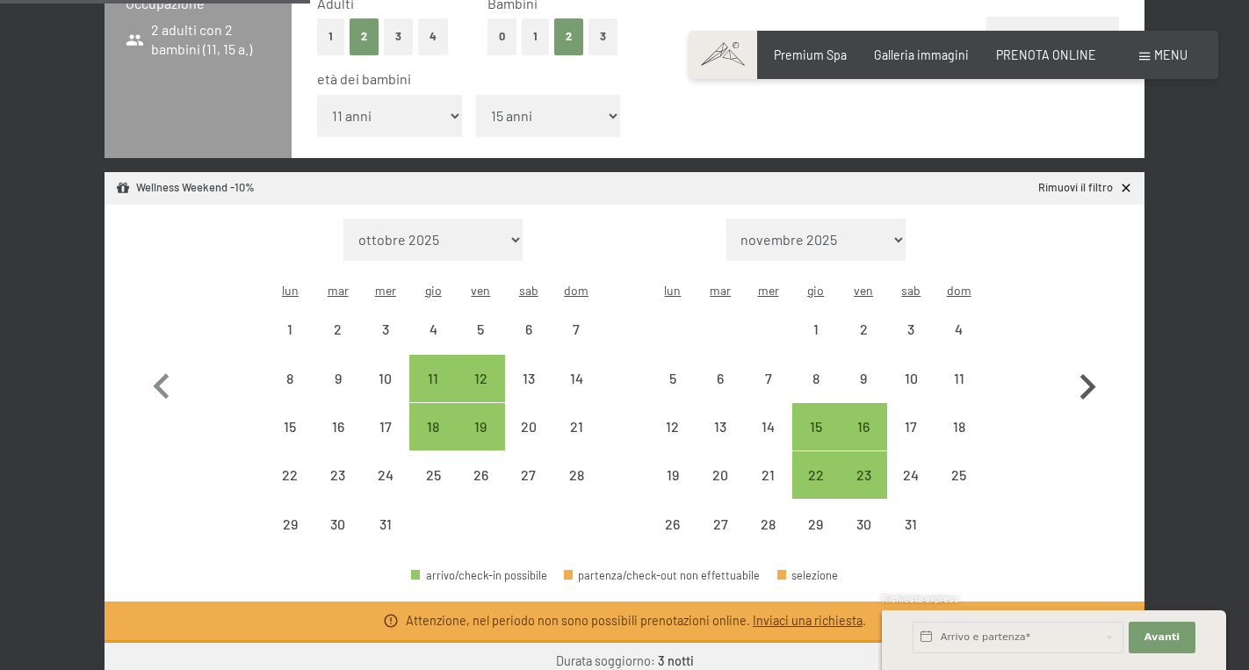
scroll to position [468, 0]
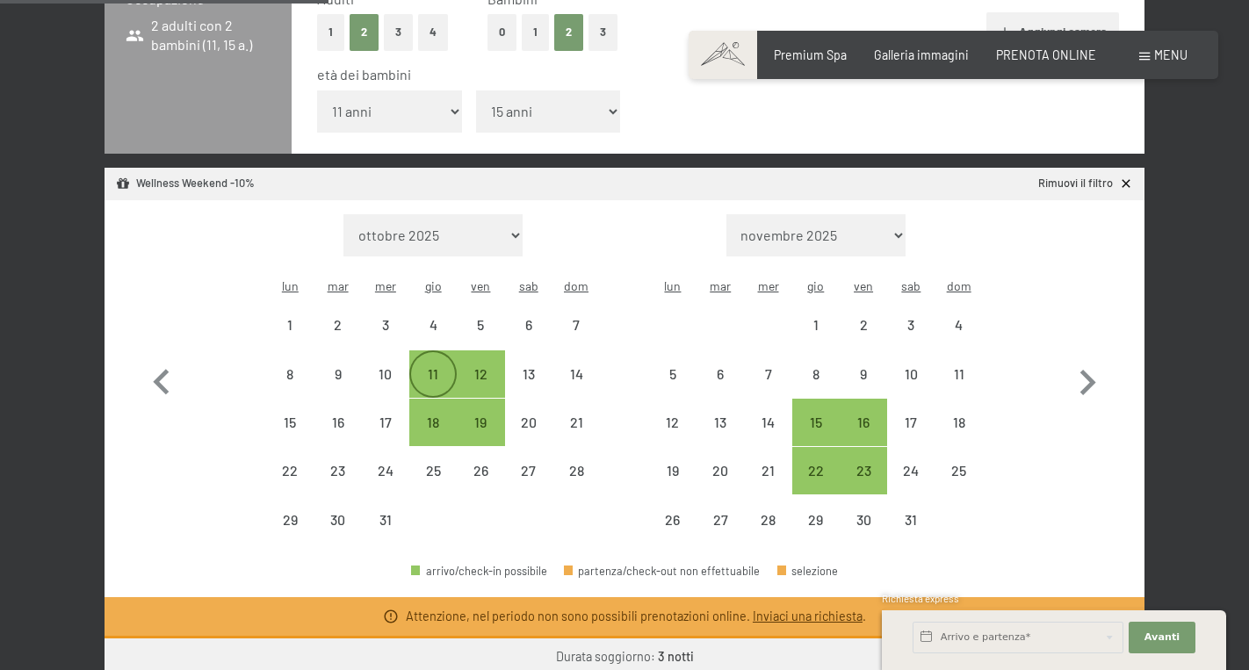
click at [445, 367] on div "11" at bounding box center [433, 389] width 44 height 44
select select "2025-12-01"
select select "2026-01-01"
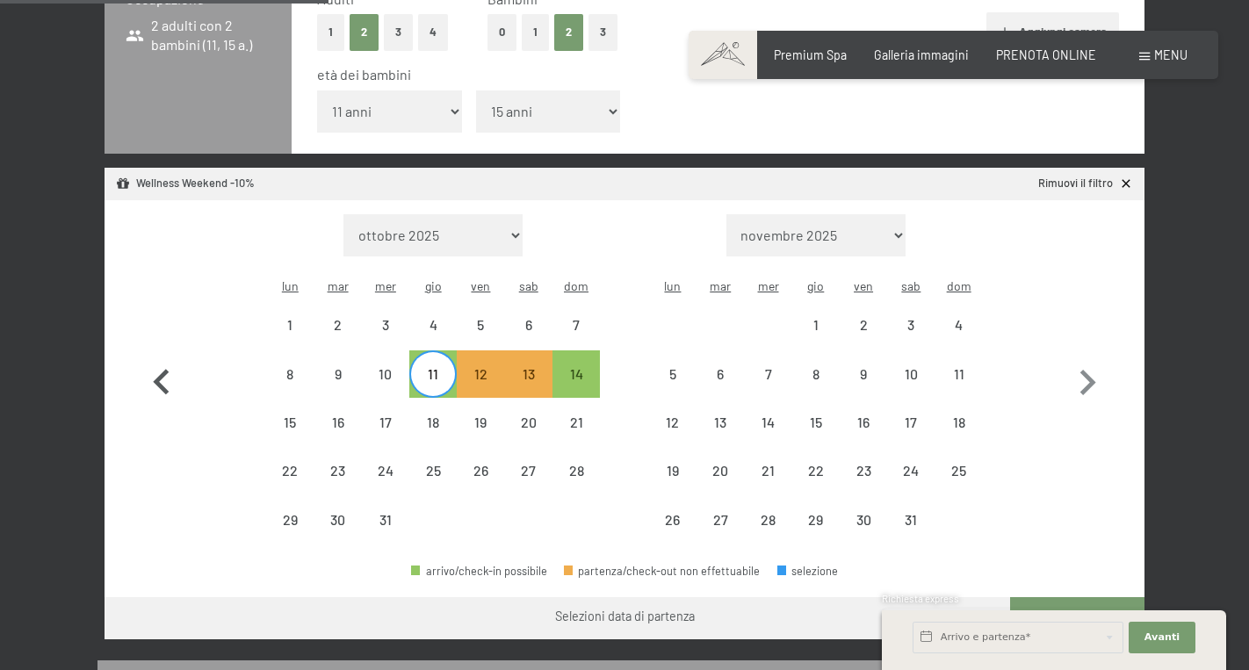
click at [165, 357] on icon "button" at bounding box center [161, 382] width 51 height 51
select select "2025-11-01"
select select "2025-12-01"
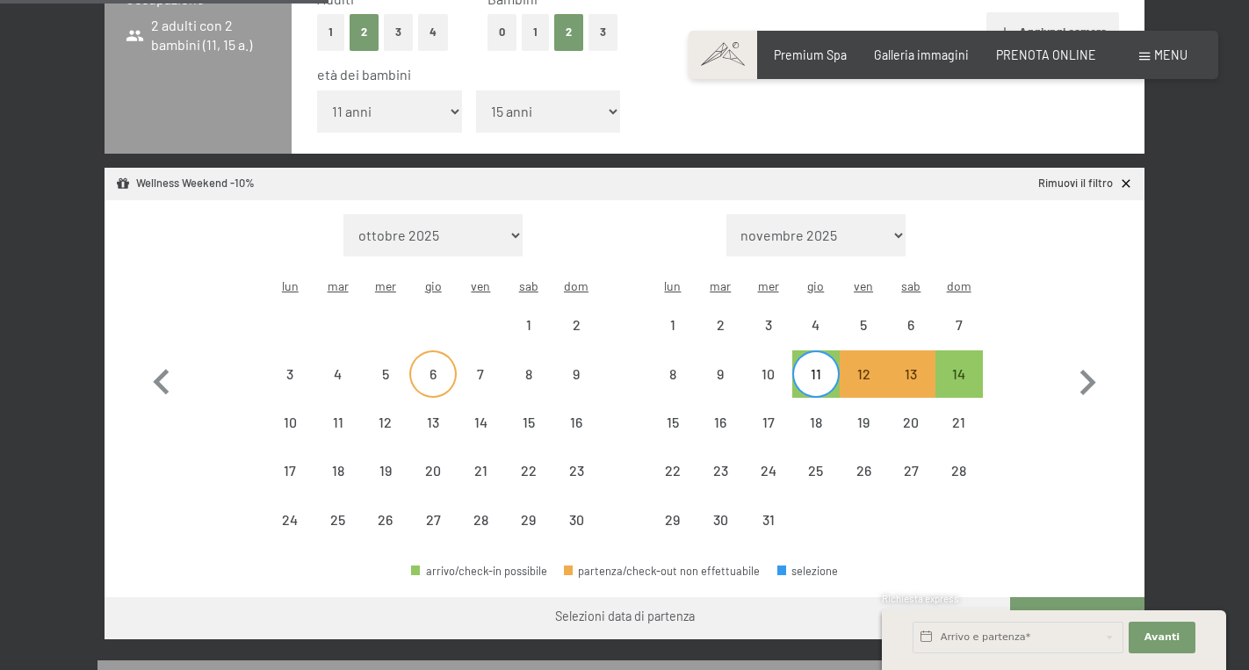
click at [431, 367] on div "6" at bounding box center [433, 389] width 44 height 44
select select "2025-11-01"
select select "2025-12-01"
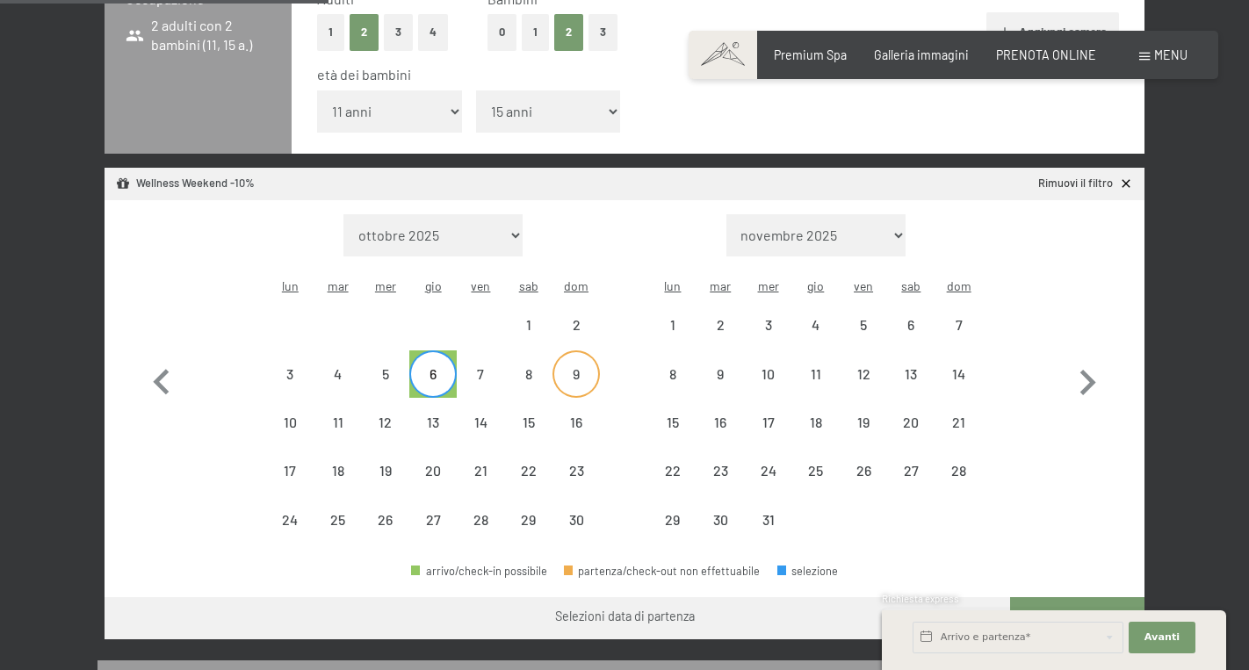
click at [566, 367] on div "9" at bounding box center [576, 389] width 44 height 44
select select "2025-11-01"
select select "2025-12-01"
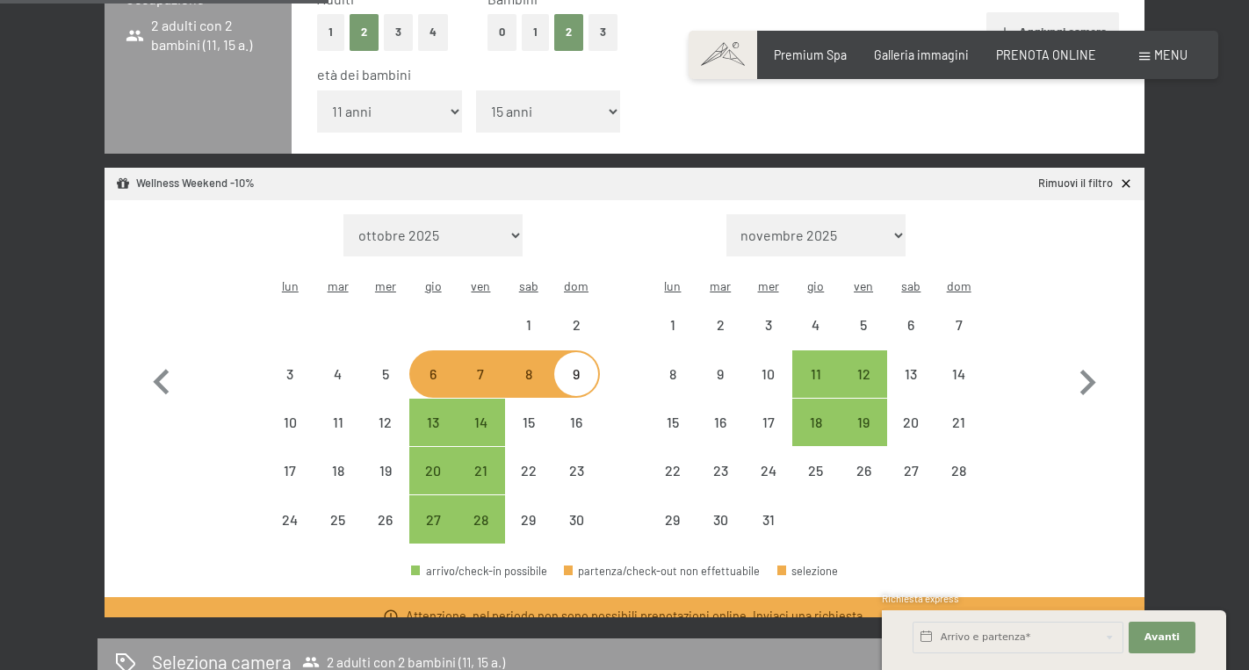
select select "2025-11-01"
select select "2025-12-01"
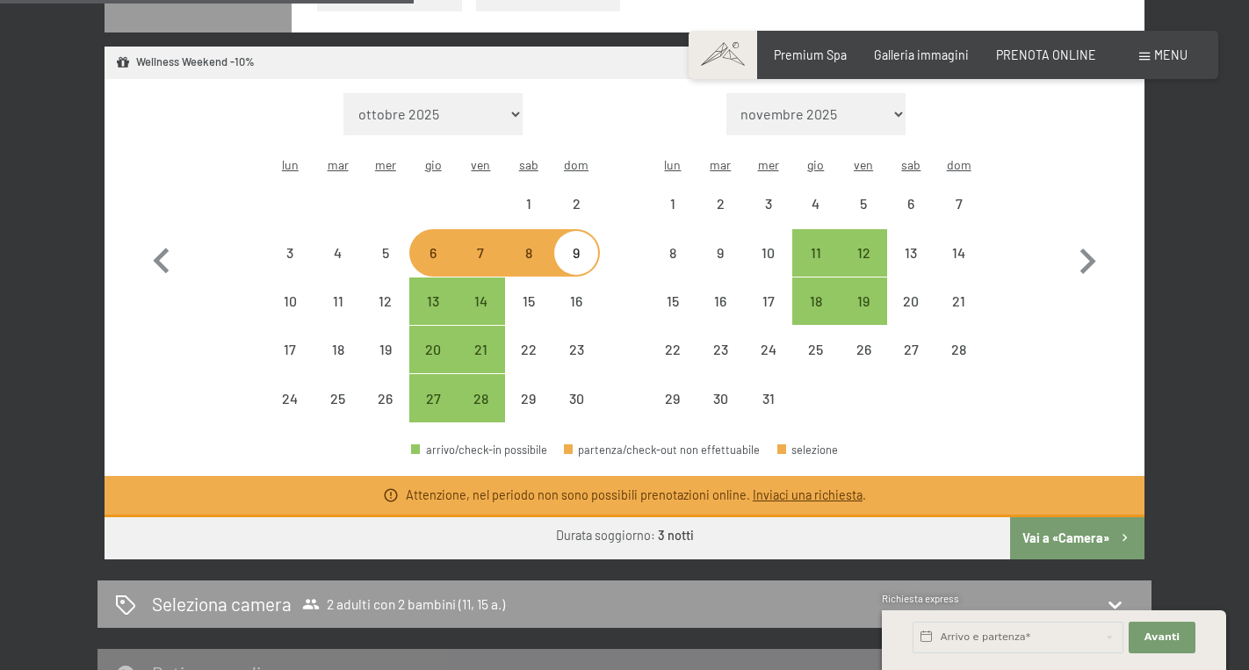
click at [1038, 517] on button "Vai a «Camera»" at bounding box center [1077, 538] width 134 height 42
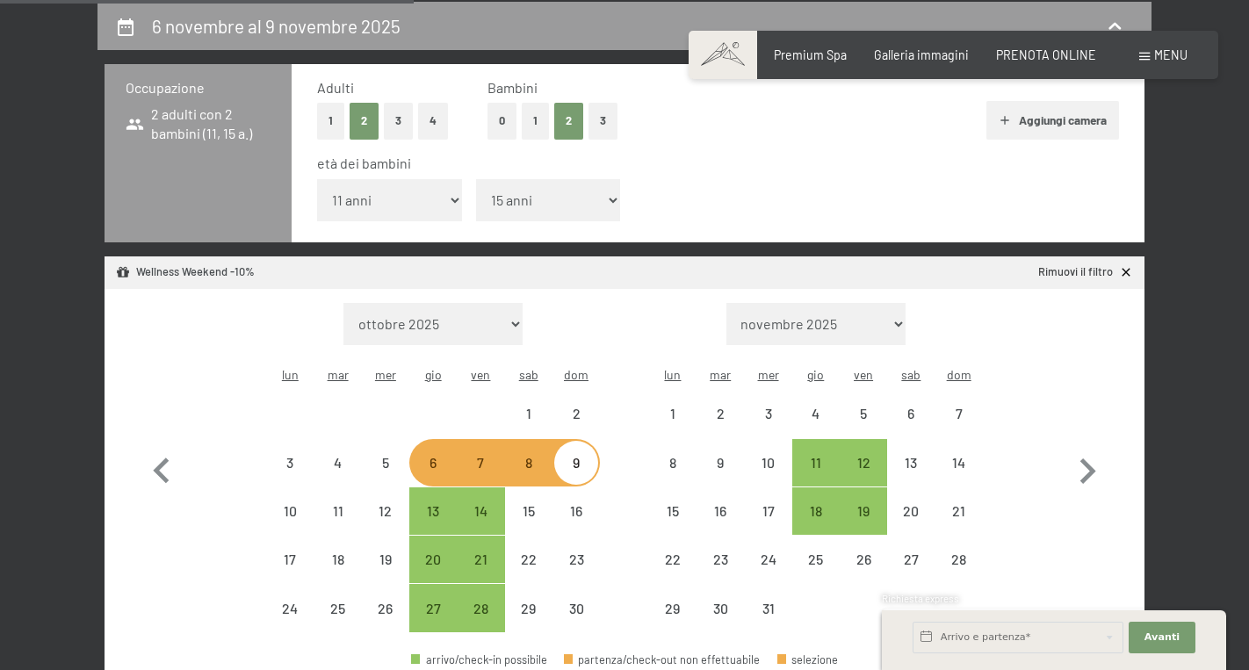
select select "2025-11-01"
select select "2025-12-01"
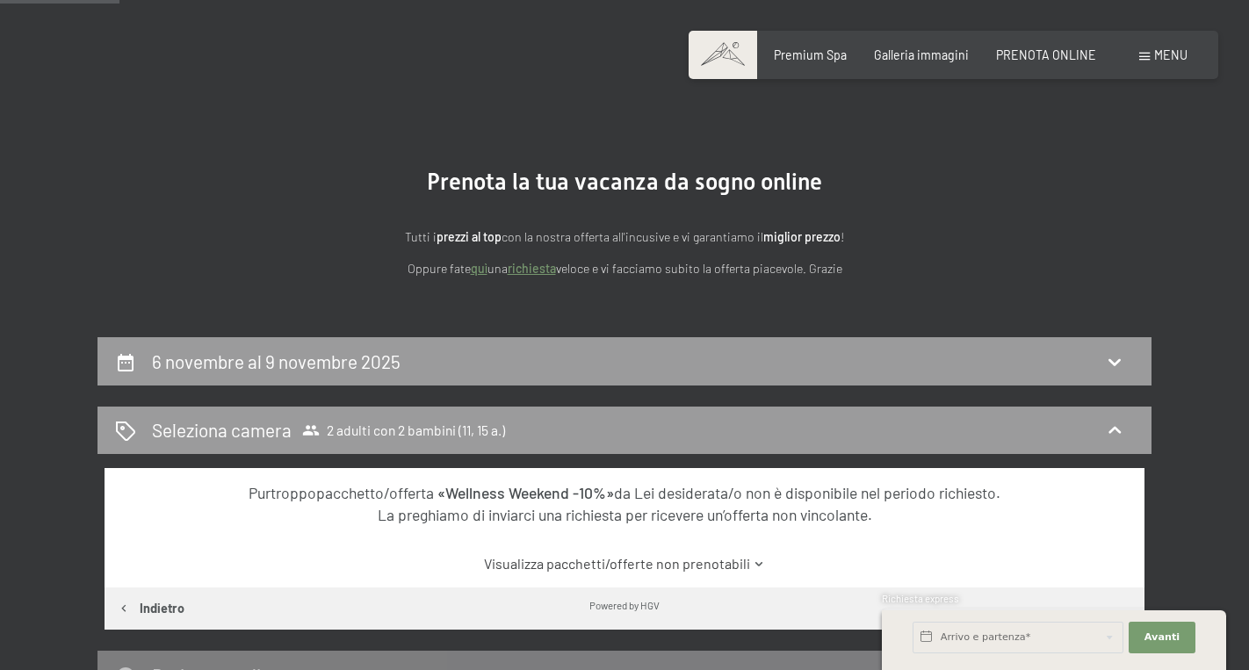
scroll to position [39, 0]
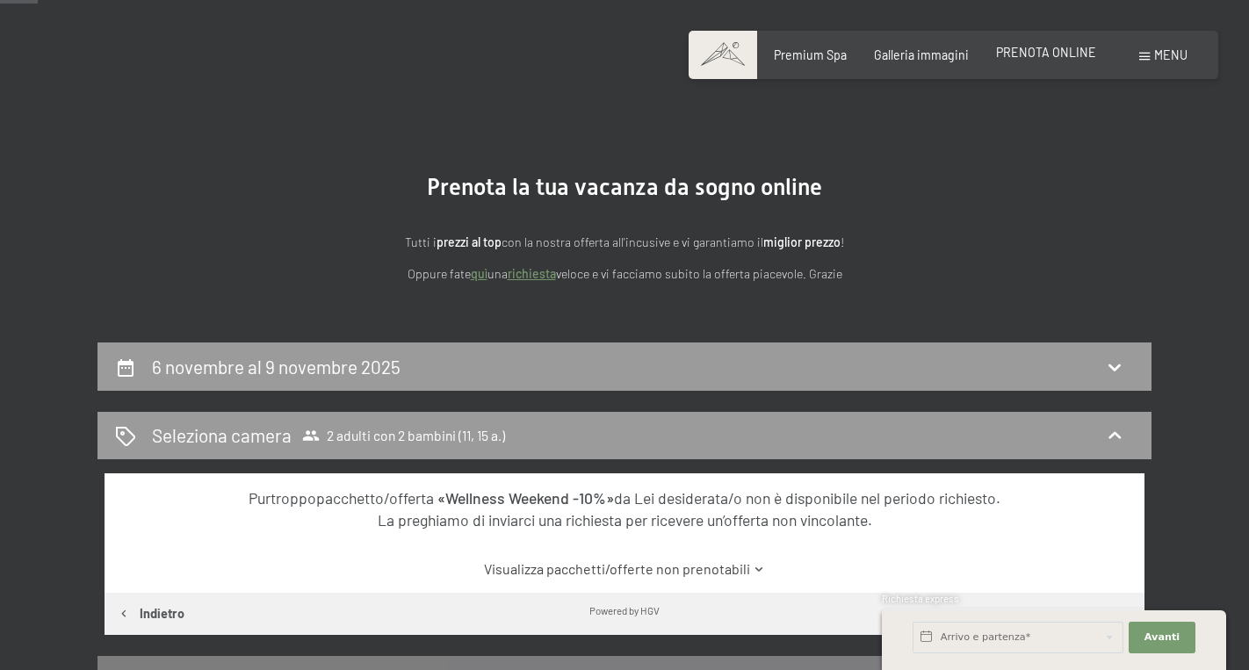
click at [1052, 50] on span "PRENOTA ONLINE" at bounding box center [1046, 52] width 100 height 15
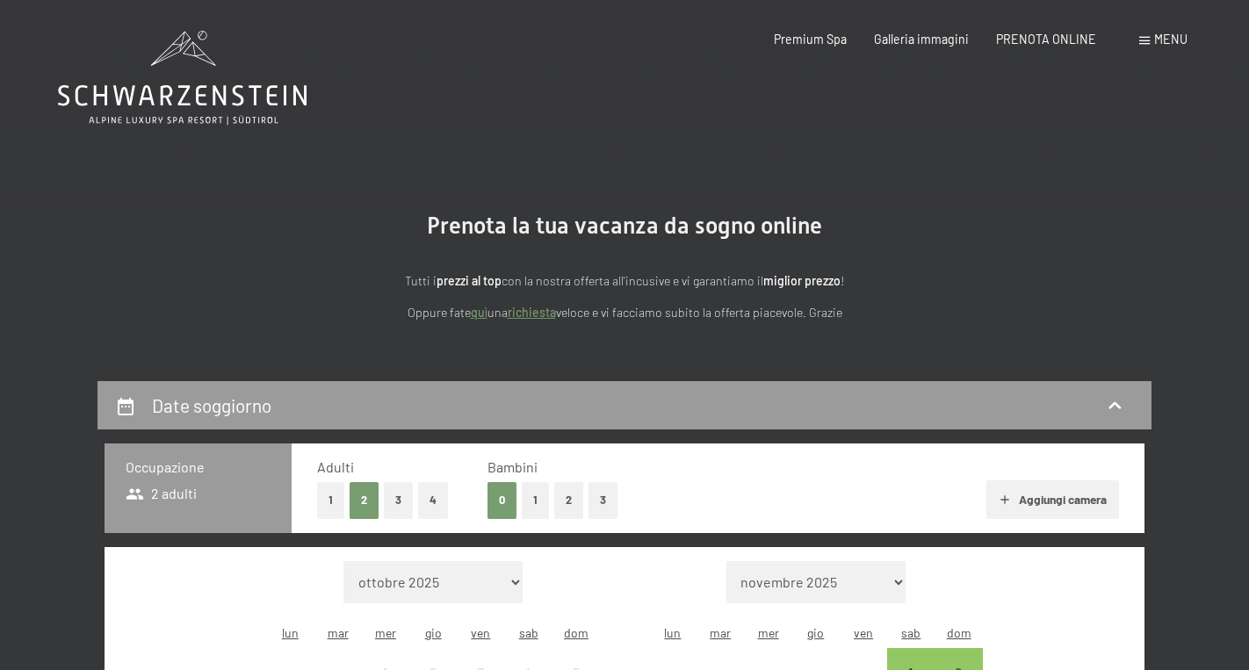
click at [566, 487] on button "2" at bounding box center [568, 500] width 29 height 36
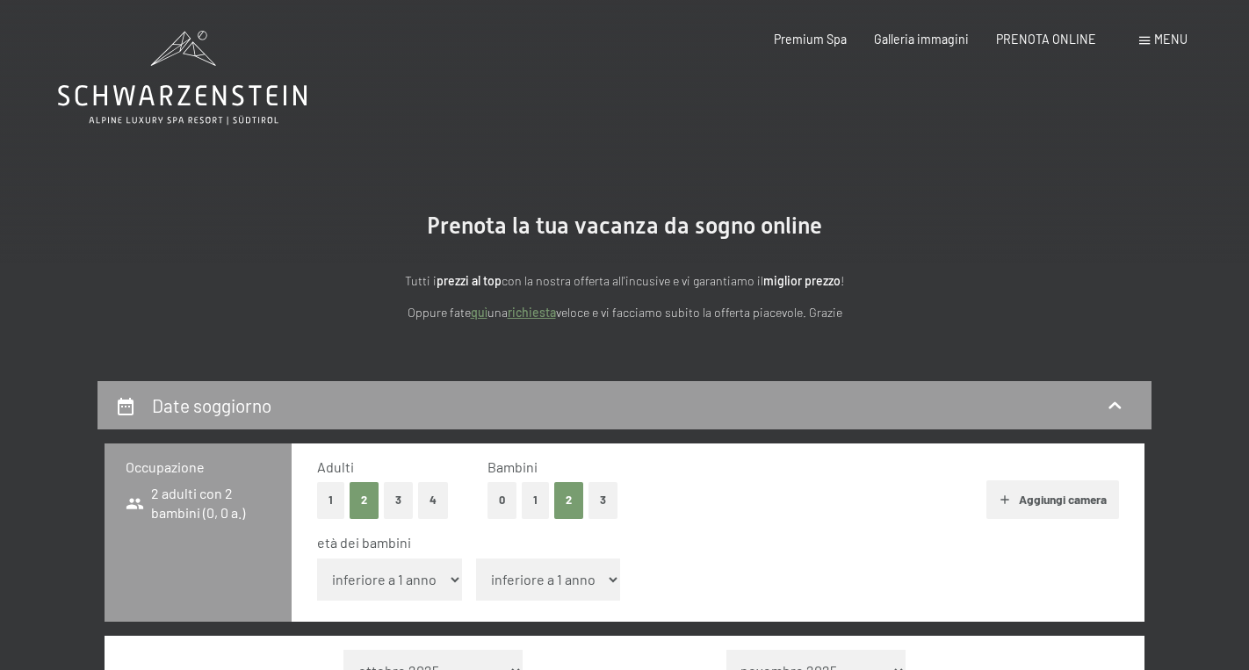
select select "11"
select select "15"
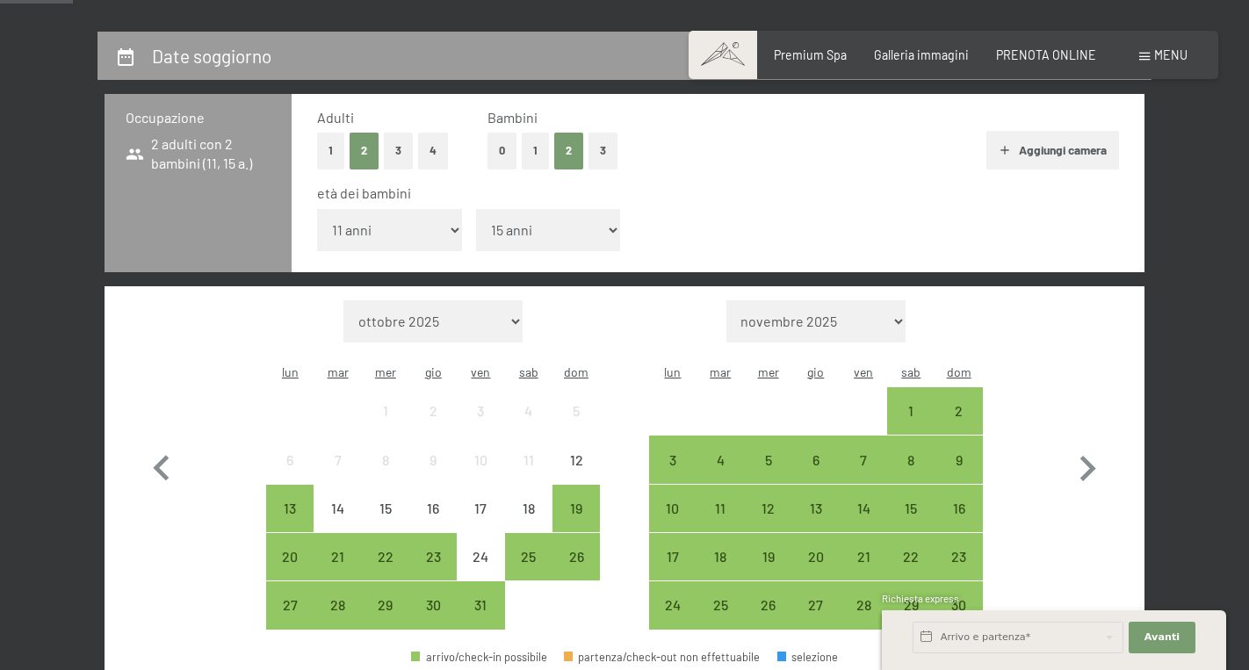
scroll to position [350, 0]
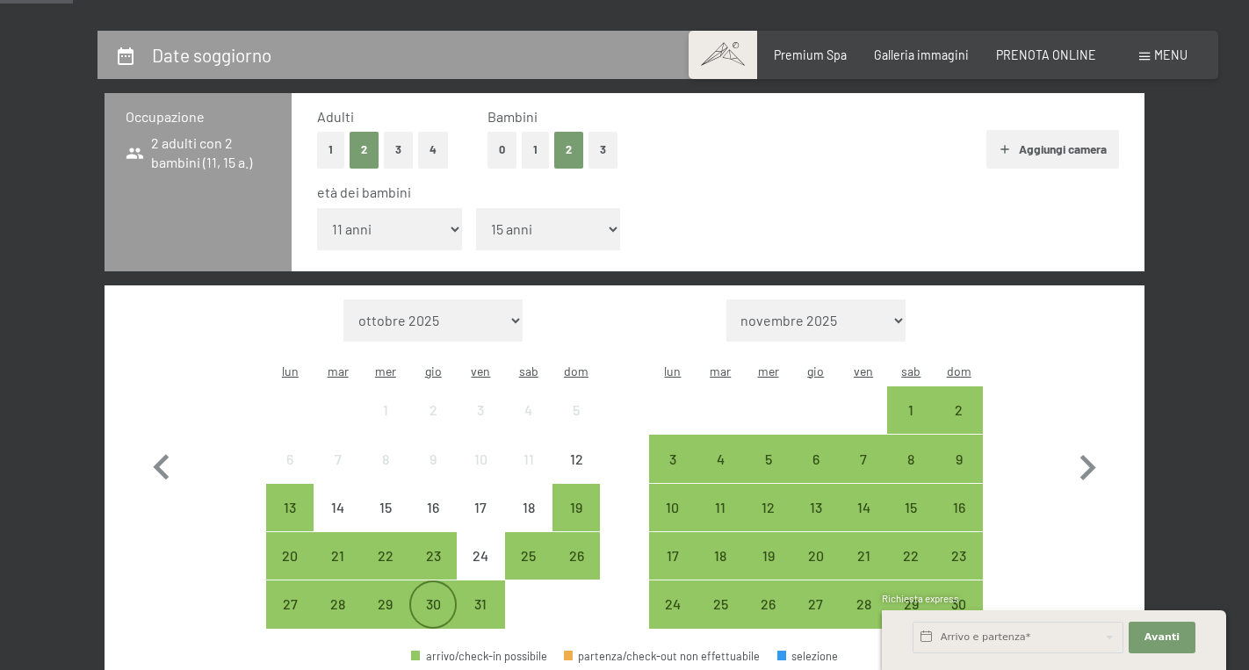
click at [440, 597] on div "30" at bounding box center [433, 619] width 44 height 44
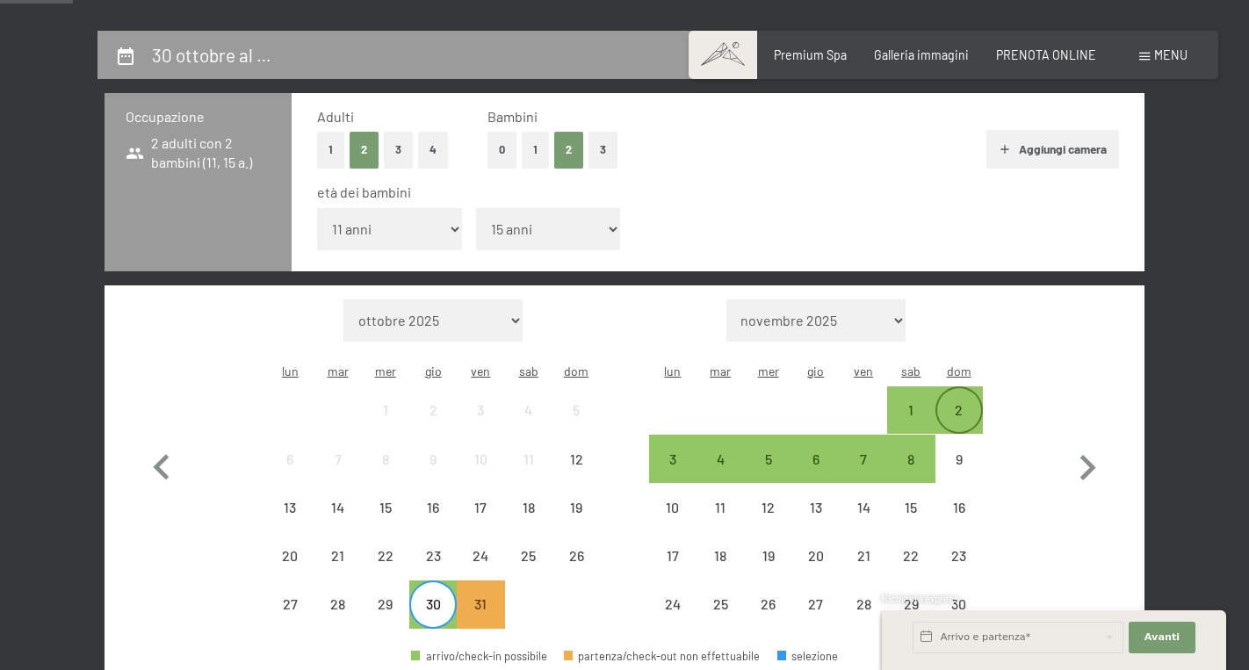
click at [955, 403] on div "2" at bounding box center [959, 425] width 44 height 44
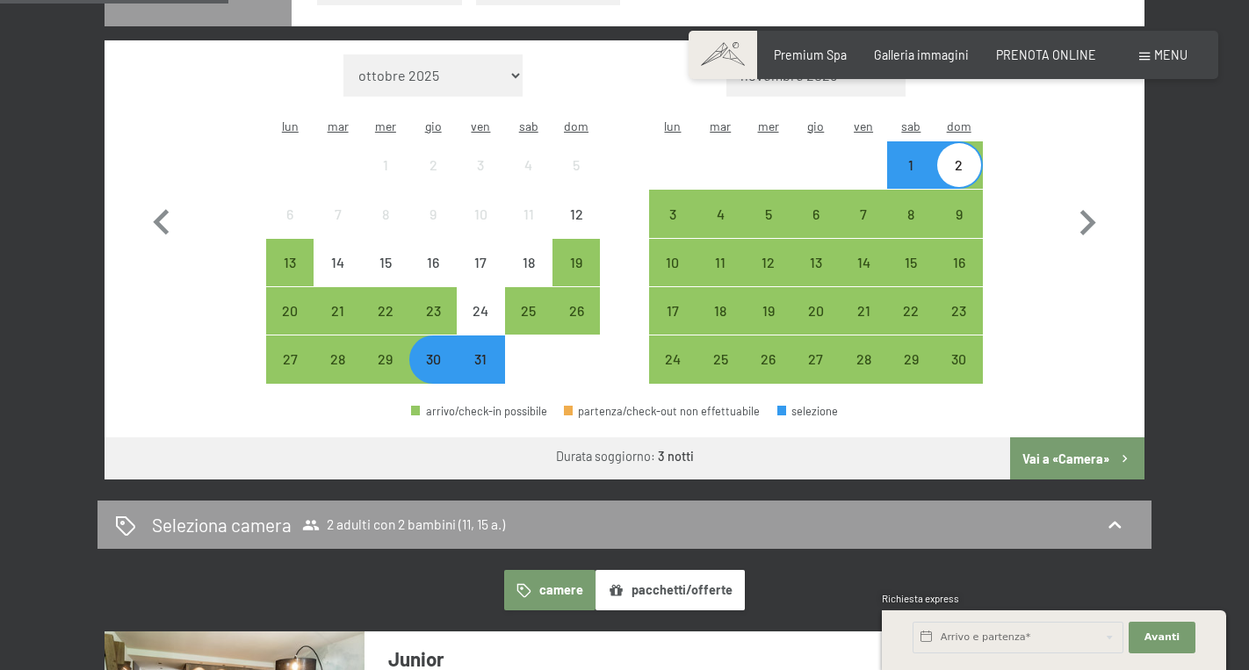
click at [1065, 437] on button "Vai a «Camera»" at bounding box center [1077, 458] width 134 height 42
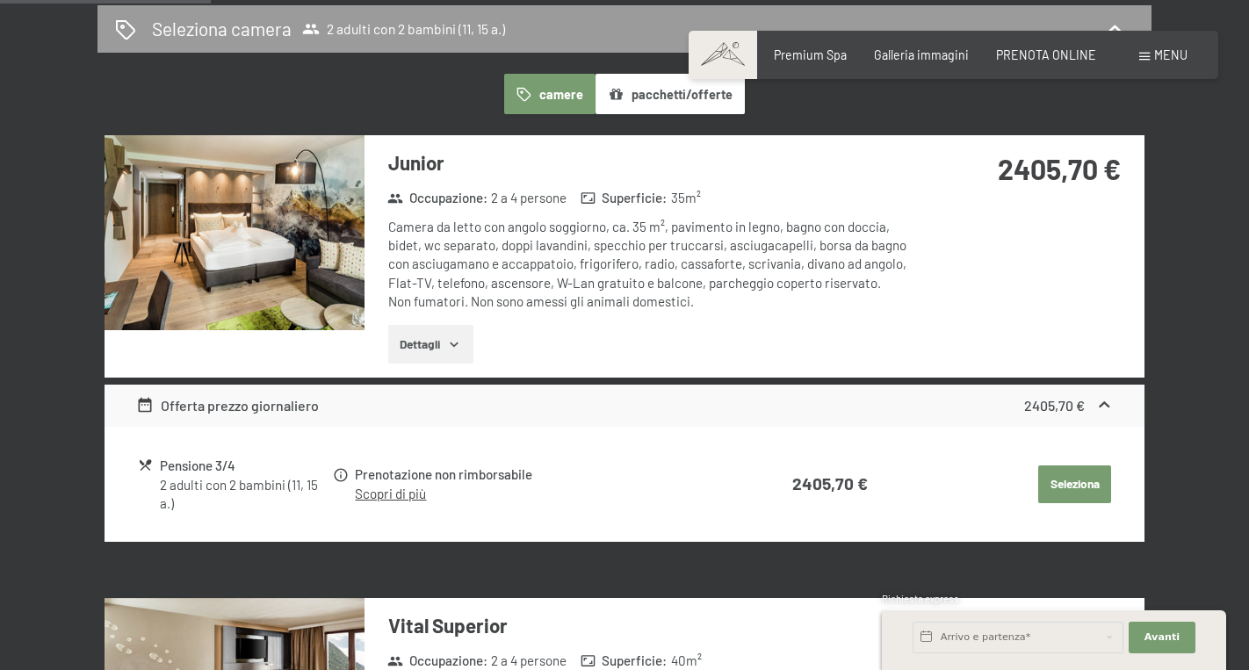
scroll to position [440, 0]
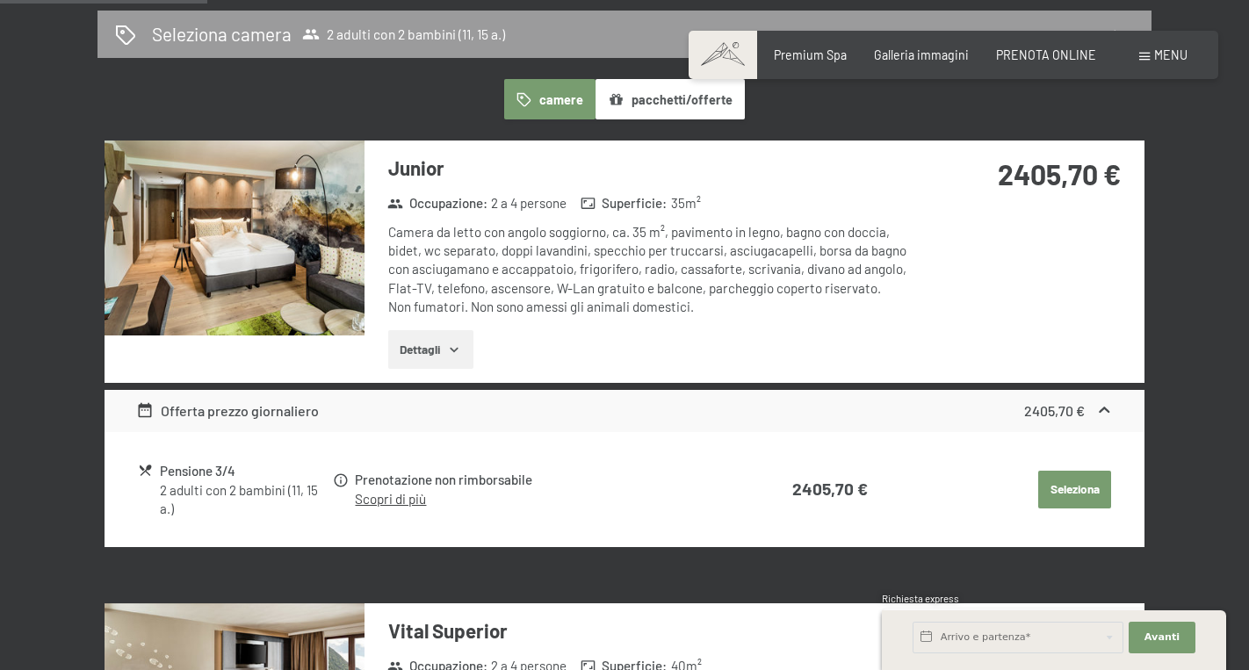
click at [1107, 408] on icon at bounding box center [1104, 411] width 11 height 6
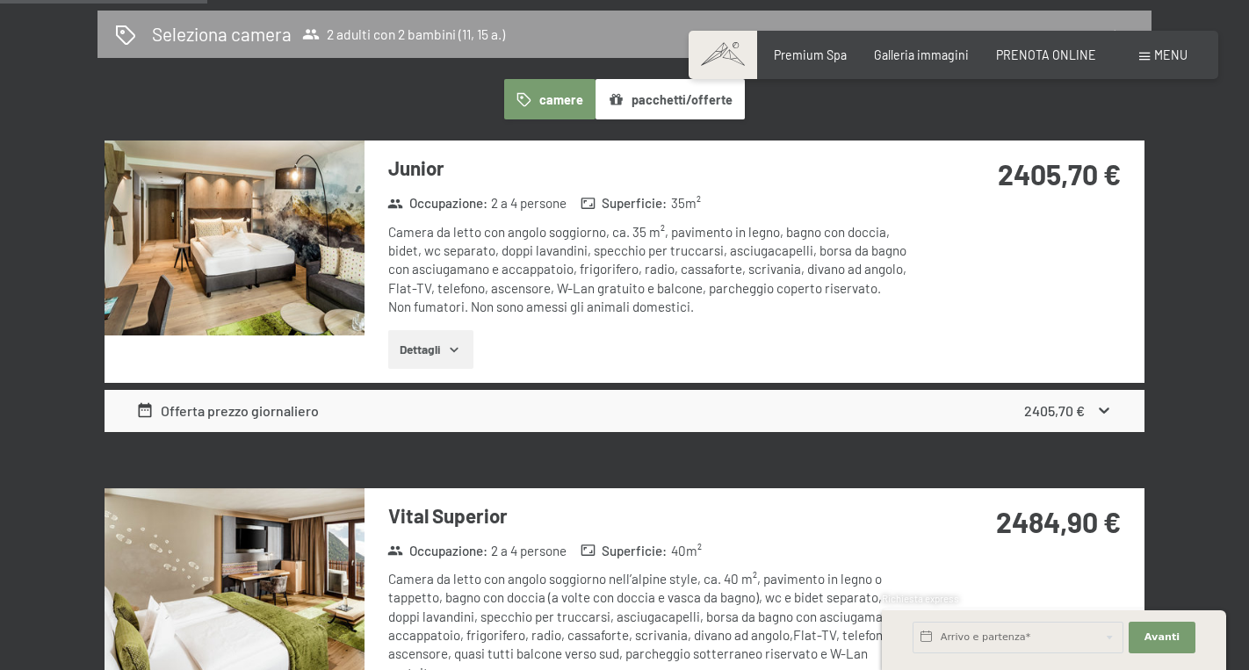
click at [1107, 408] on icon at bounding box center [1104, 411] width 11 height 6
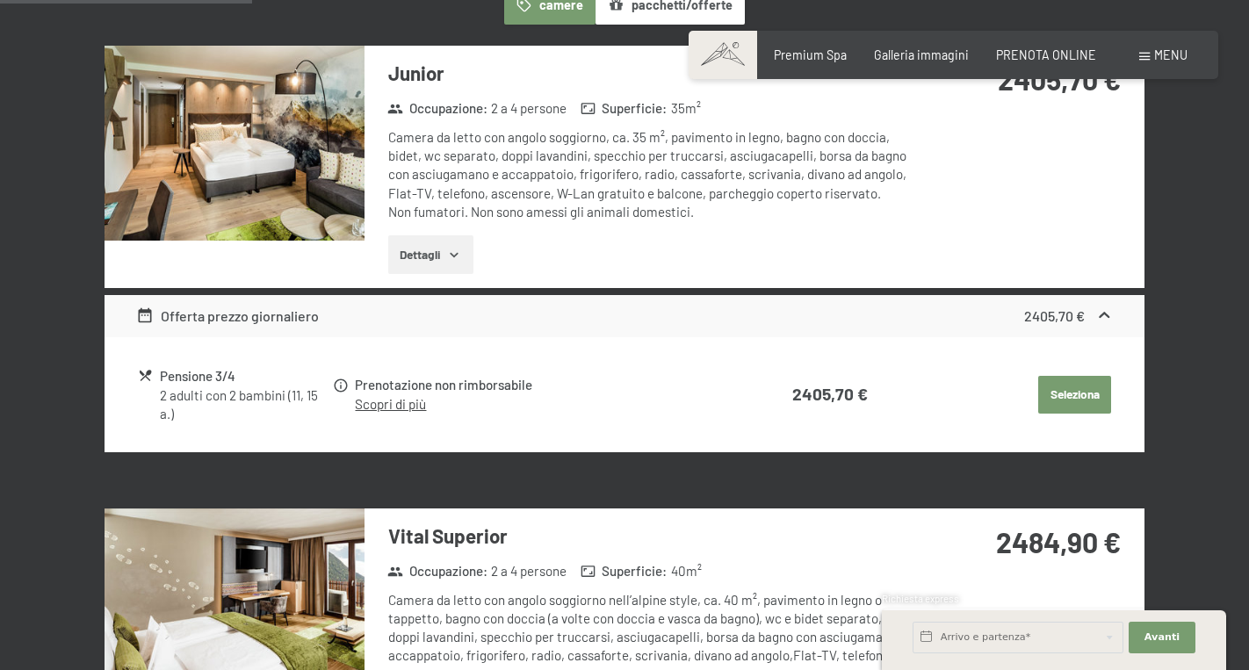
scroll to position [539, 0]
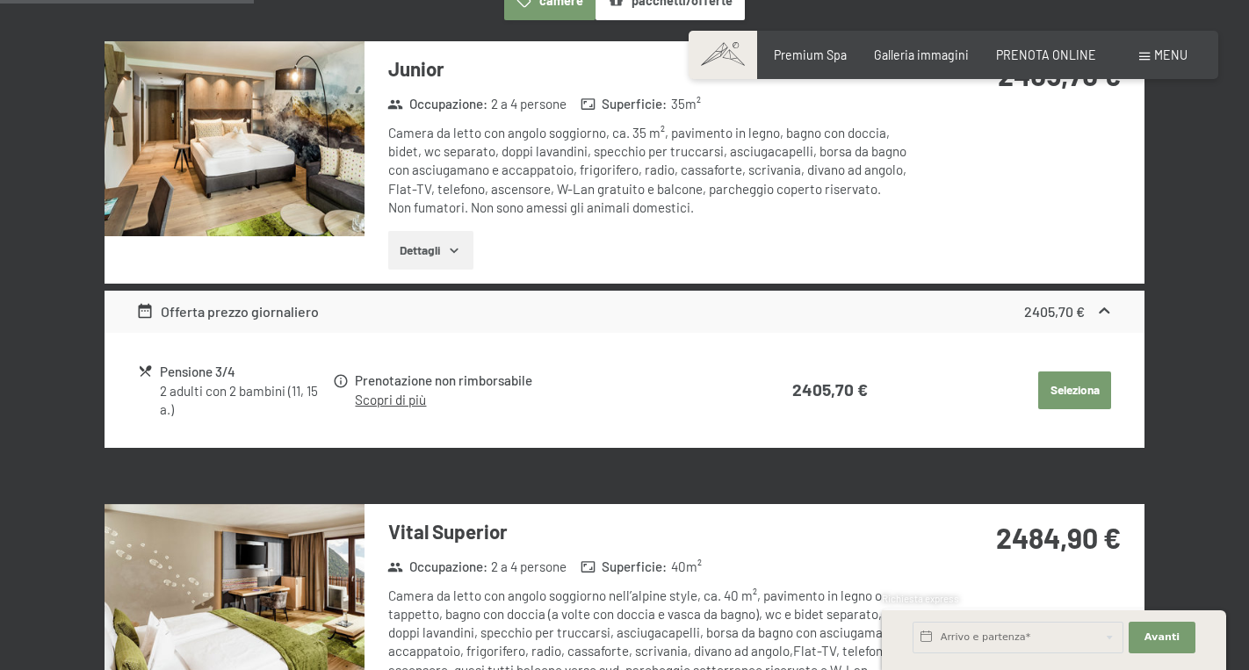
click at [446, 256] on button "Dettagli" at bounding box center [430, 250] width 85 height 39
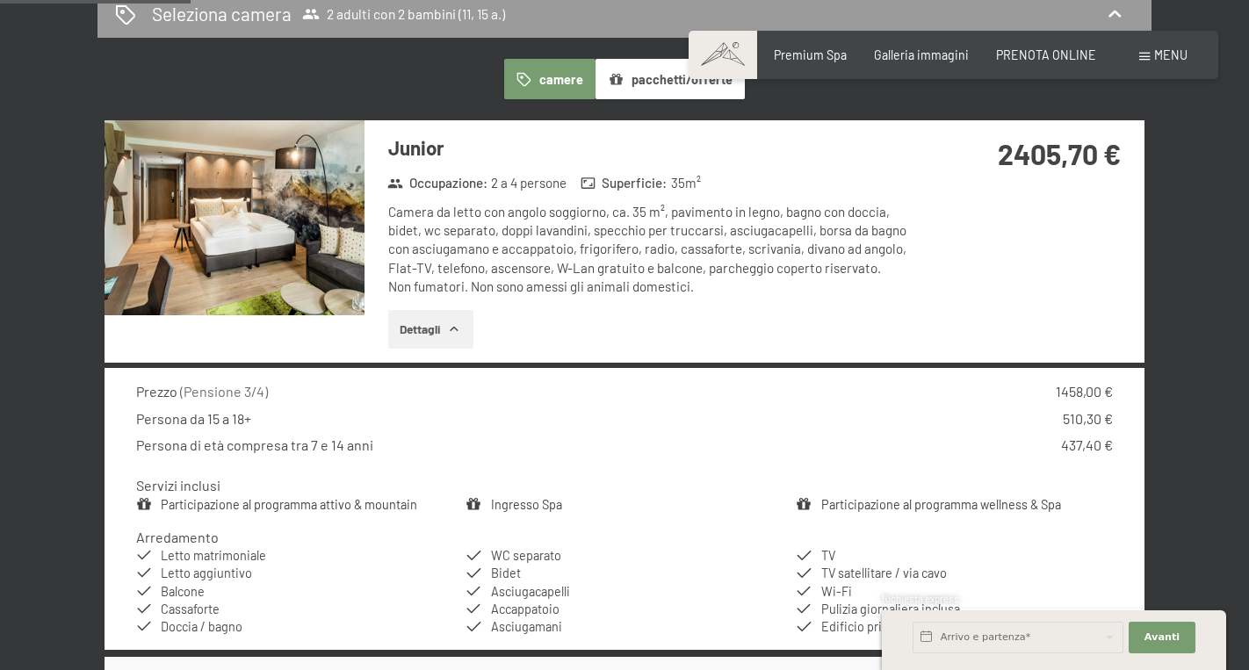
scroll to position [445, 0]
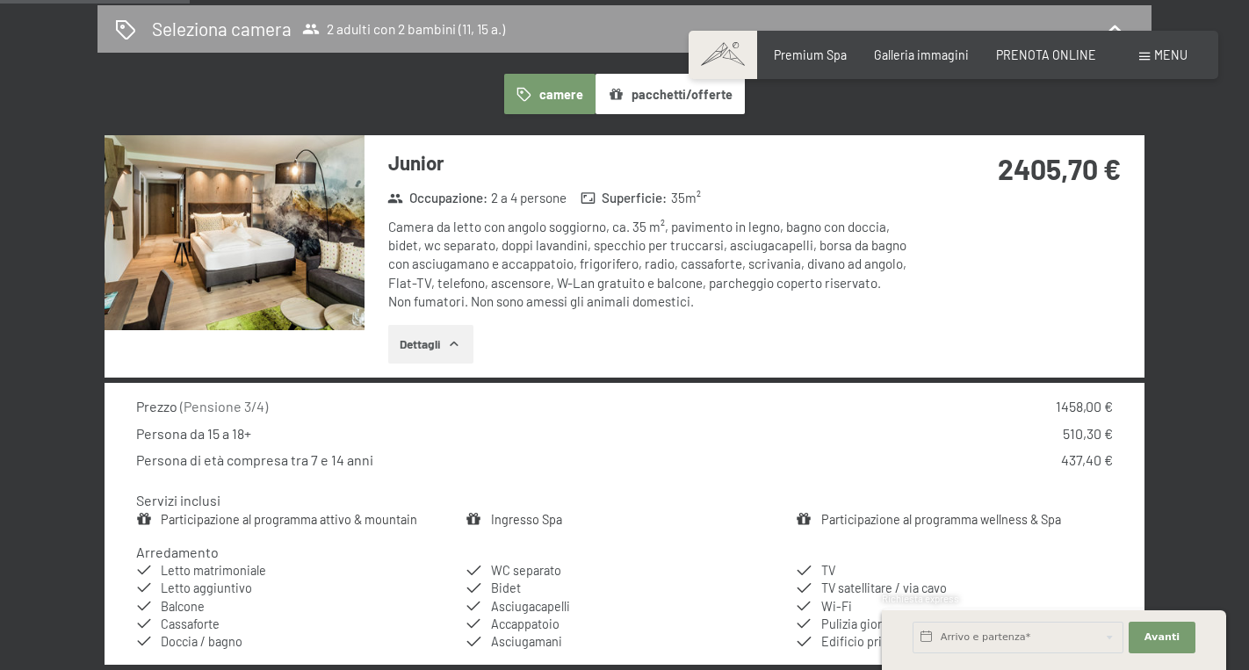
click at [299, 283] on img at bounding box center [235, 232] width 260 height 195
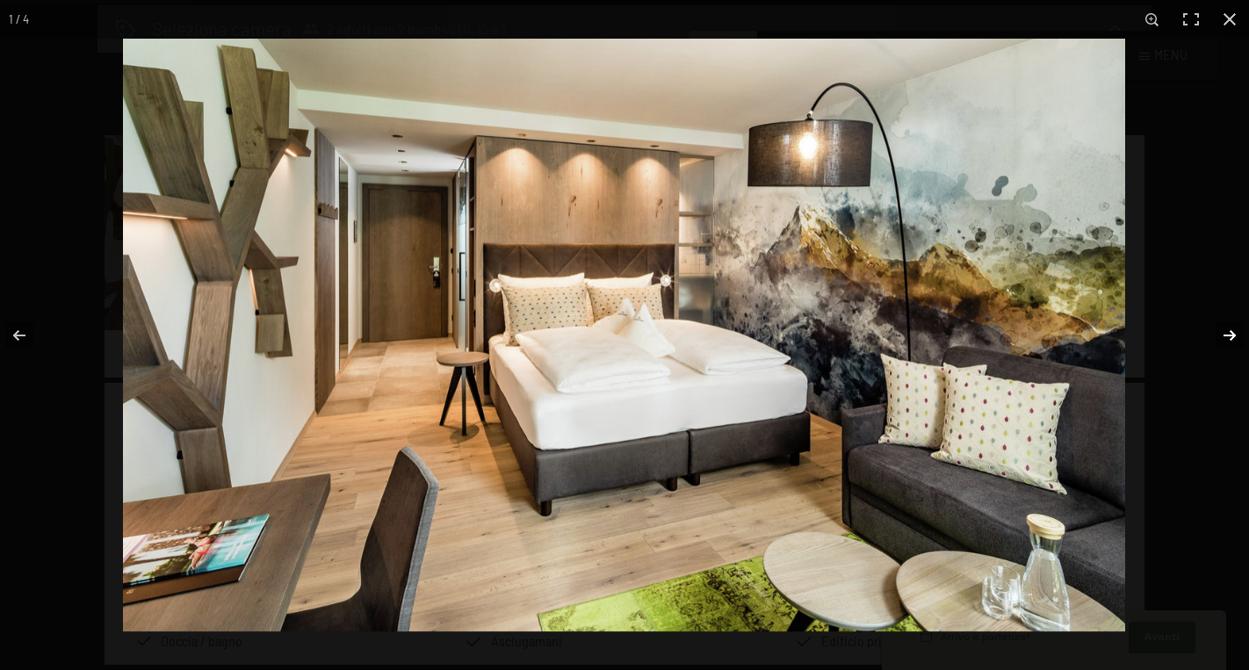
click at [1225, 338] on button "button" at bounding box center [1218, 336] width 61 height 88
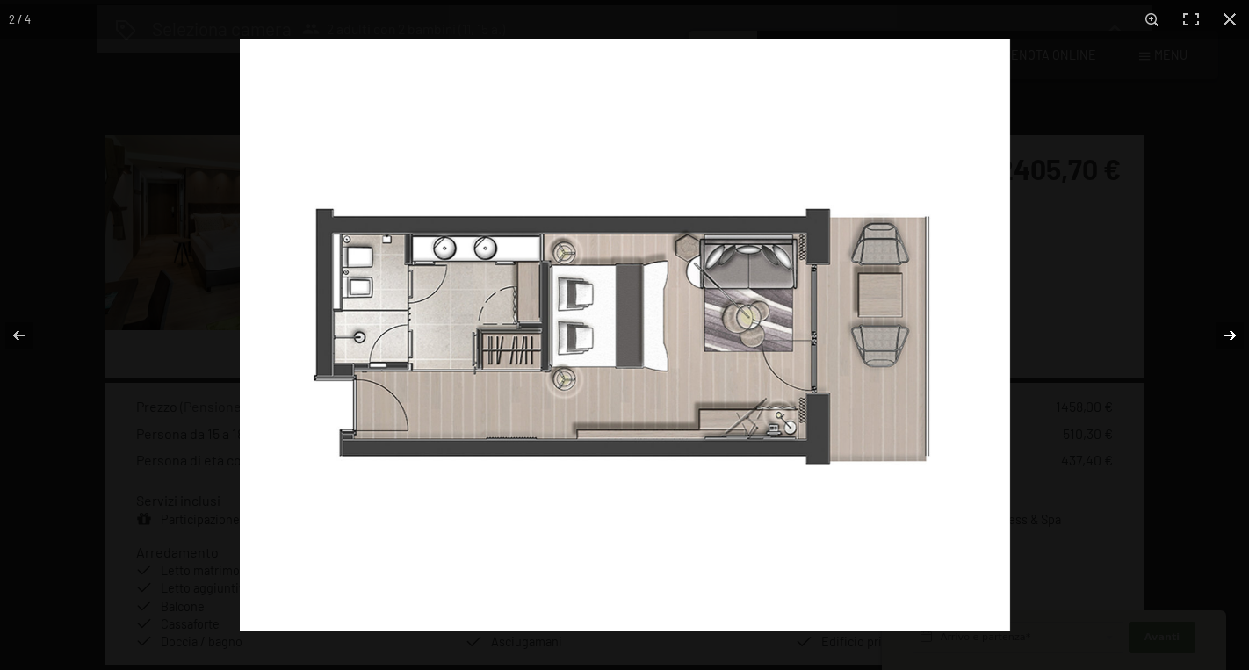
click at [1225, 337] on button "button" at bounding box center [1218, 336] width 61 height 88
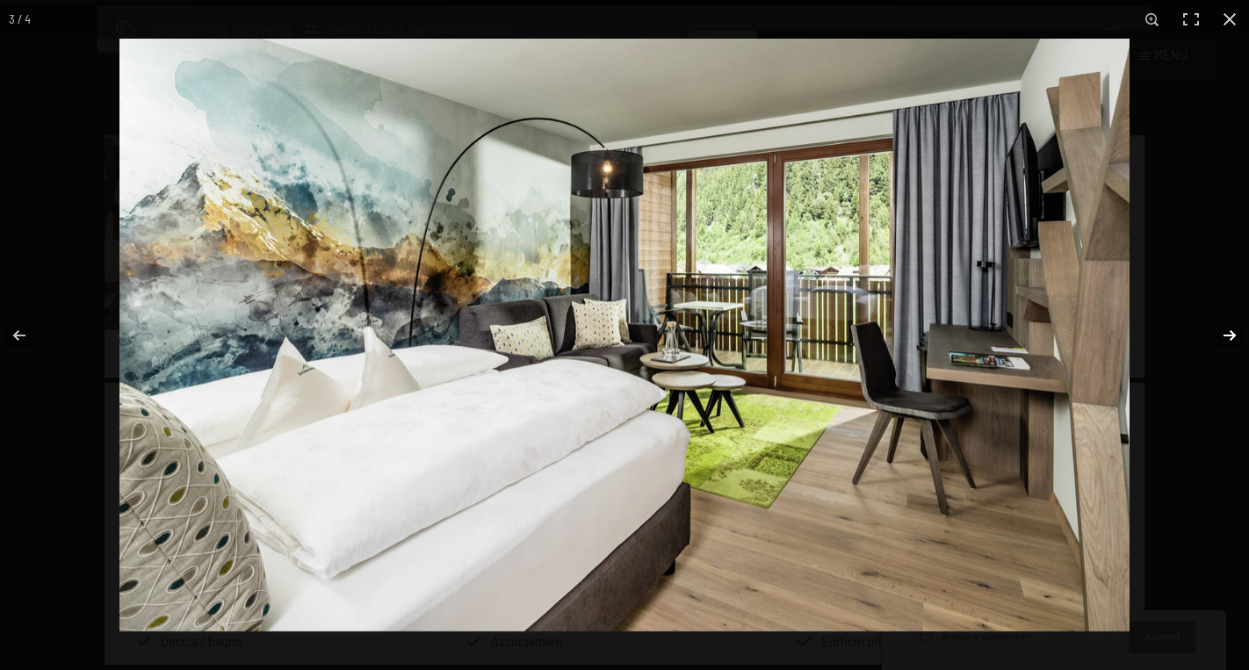
click at [1225, 337] on button "button" at bounding box center [1218, 336] width 61 height 88
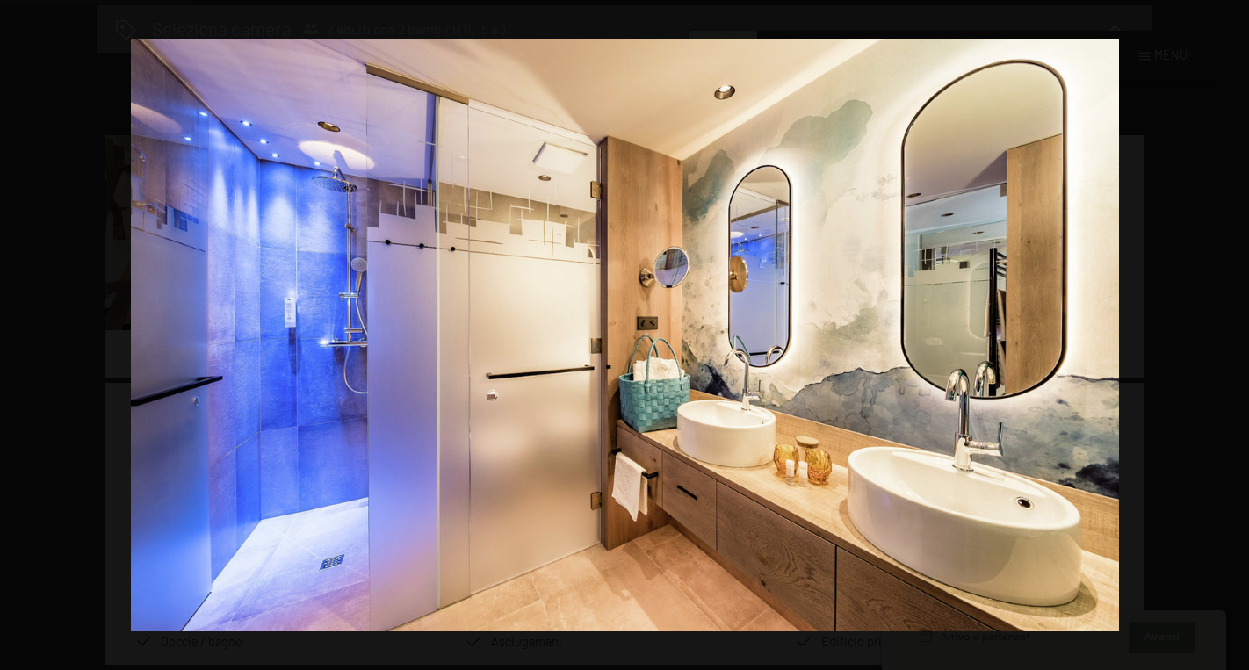
click at [1225, 337] on button "button" at bounding box center [1218, 336] width 61 height 88
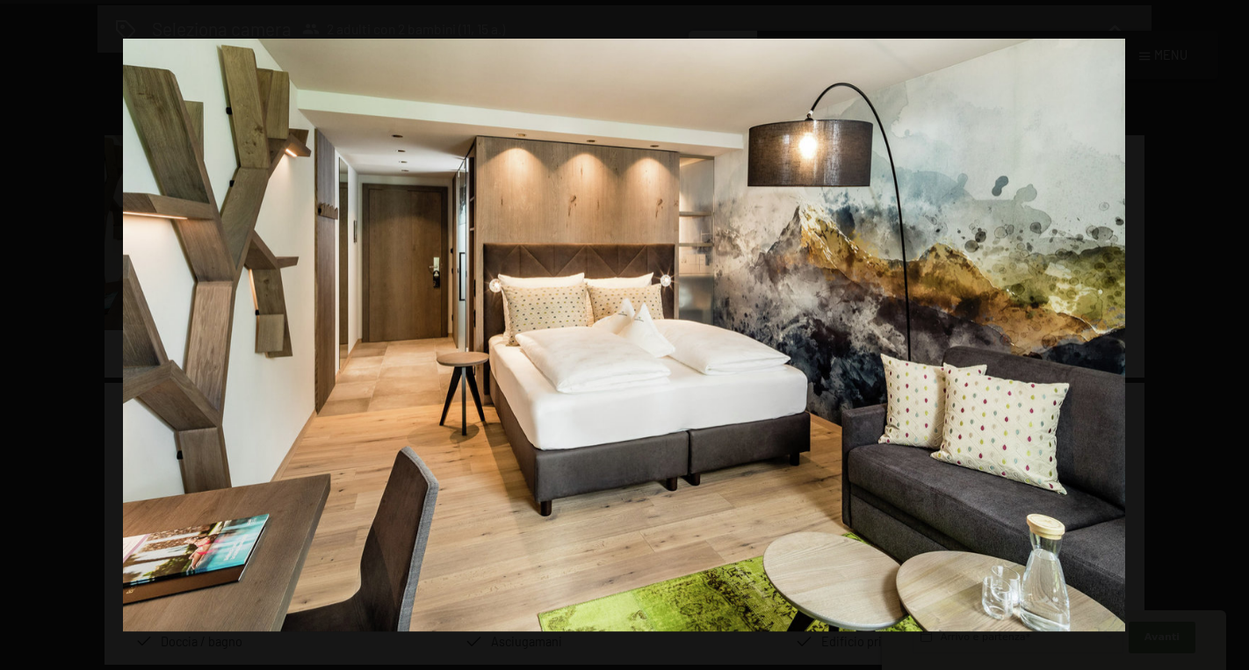
click at [1225, 337] on button "button" at bounding box center [1218, 336] width 61 height 88
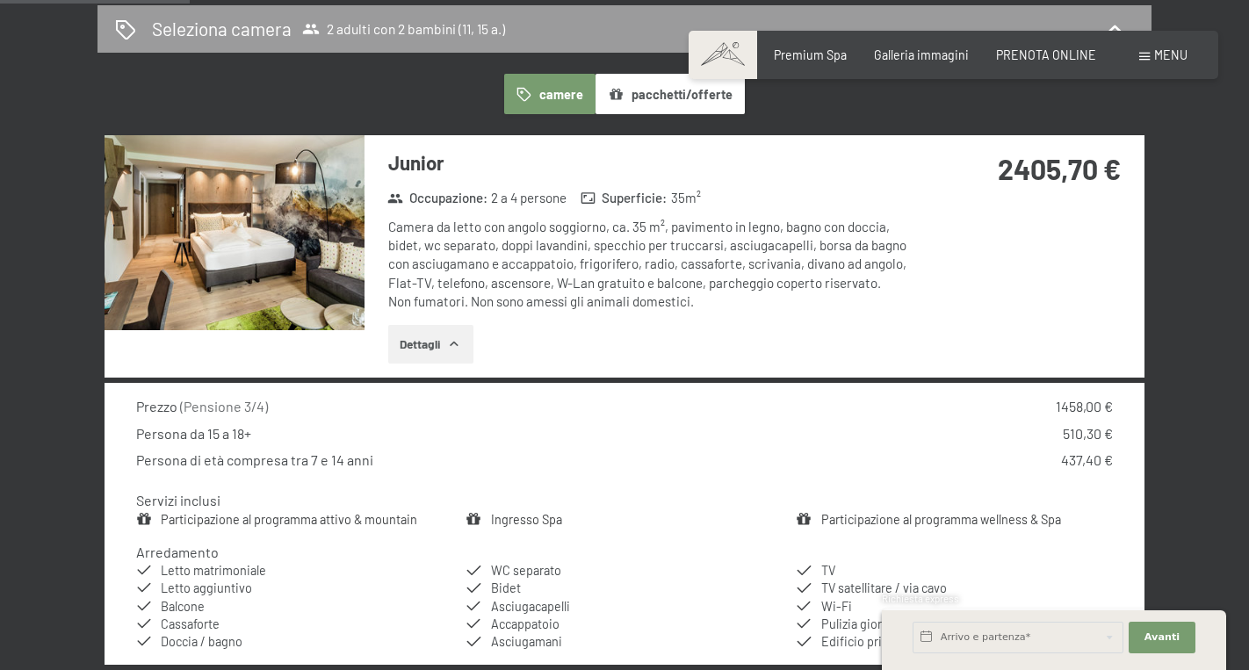
click at [0, 0] on button "button" at bounding box center [0, 0] width 0 height 0
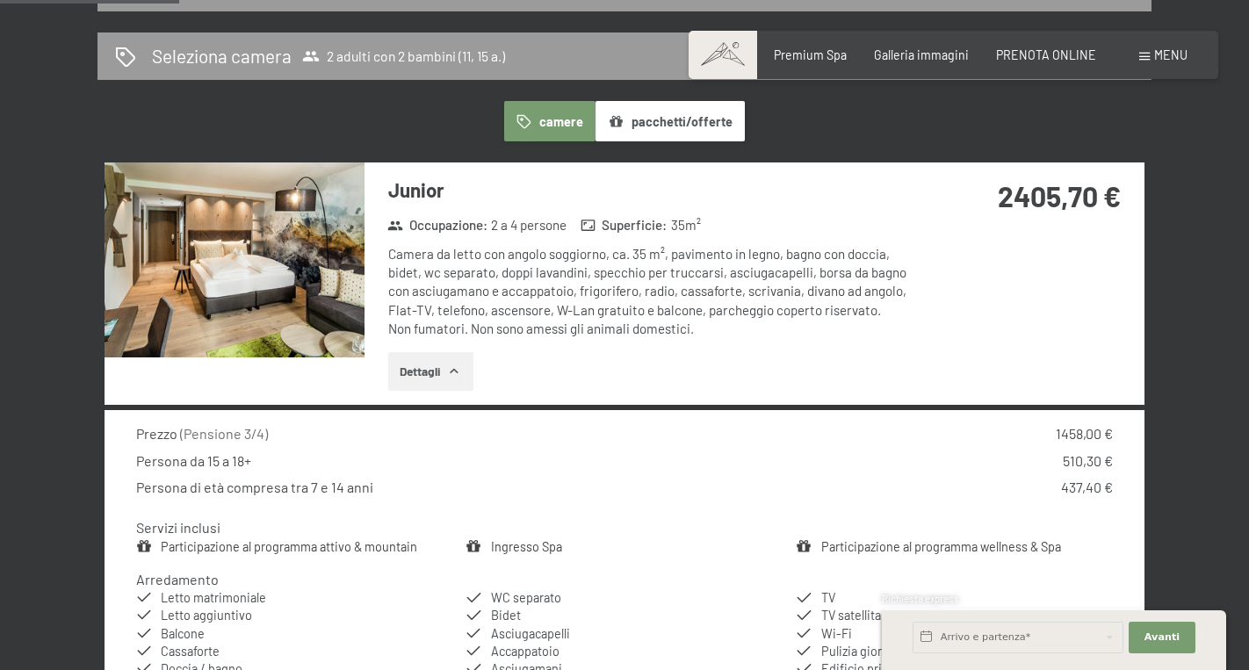
scroll to position [406, 0]
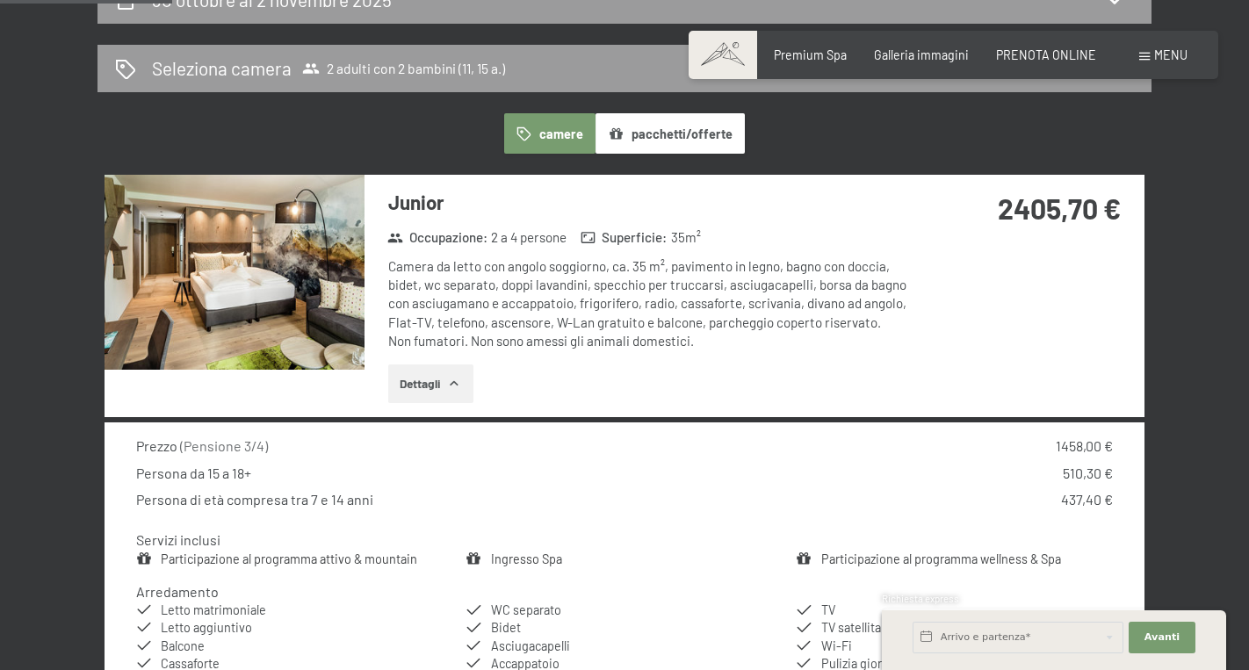
click at [711, 113] on button "pacchetti/offerte" at bounding box center [670, 133] width 149 height 40
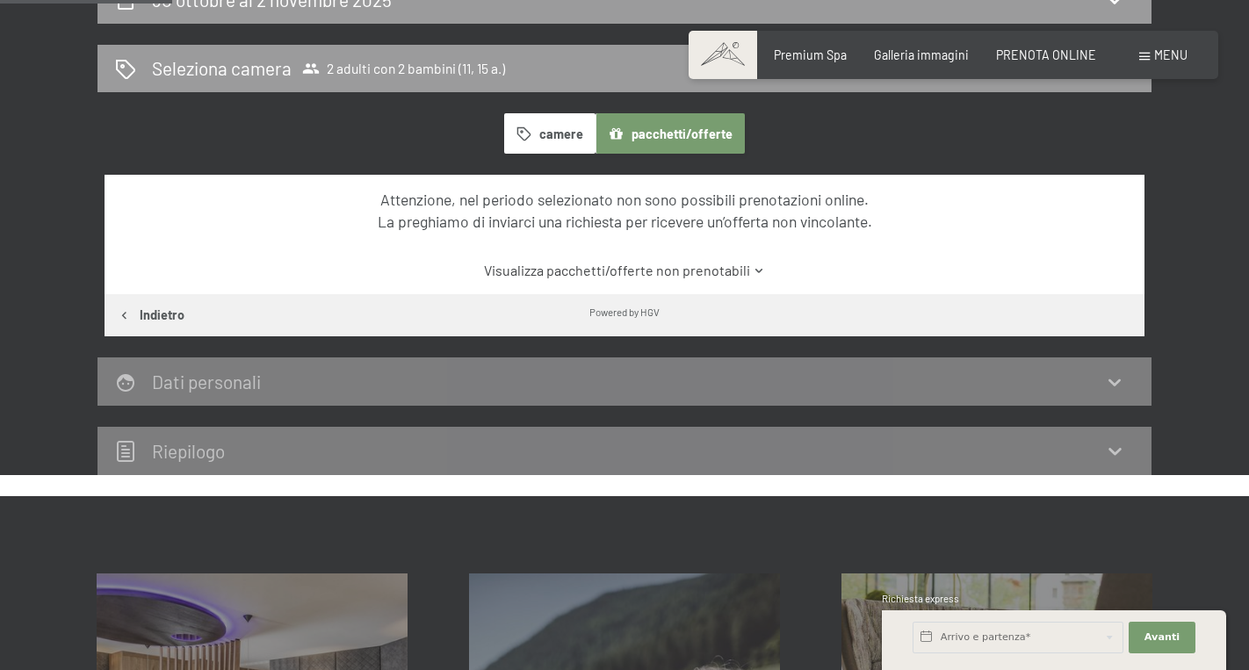
click at [531, 128] on icon "button" at bounding box center [523, 133] width 15 height 15
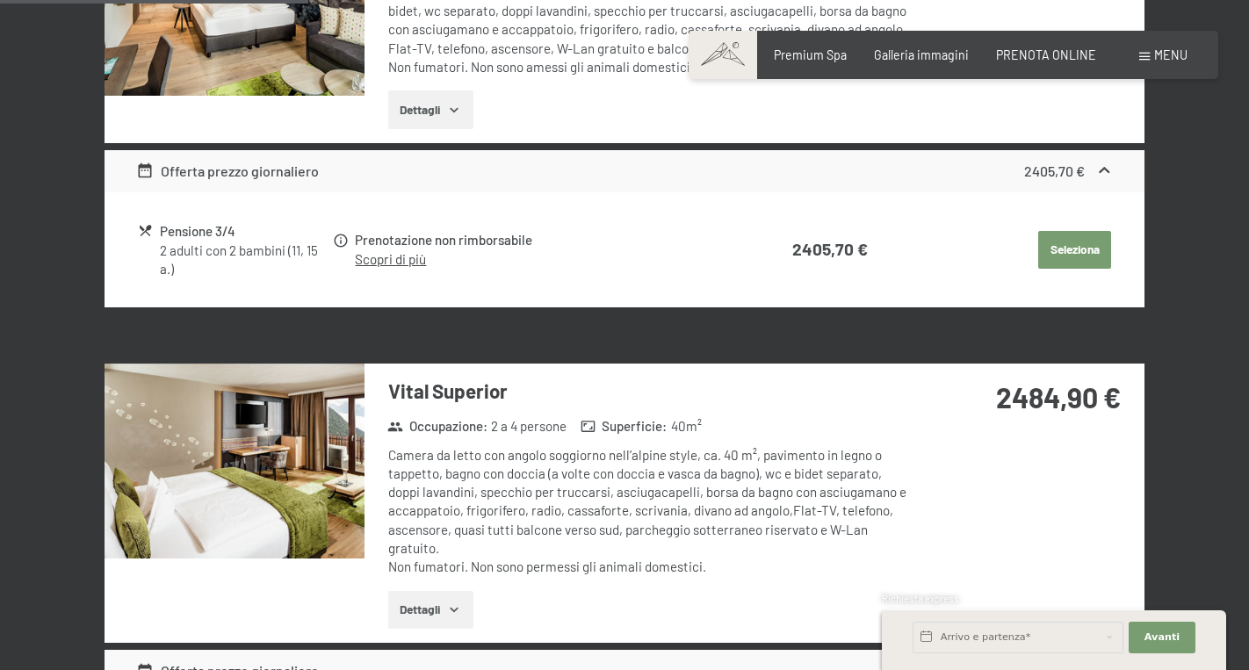
scroll to position [689, 0]
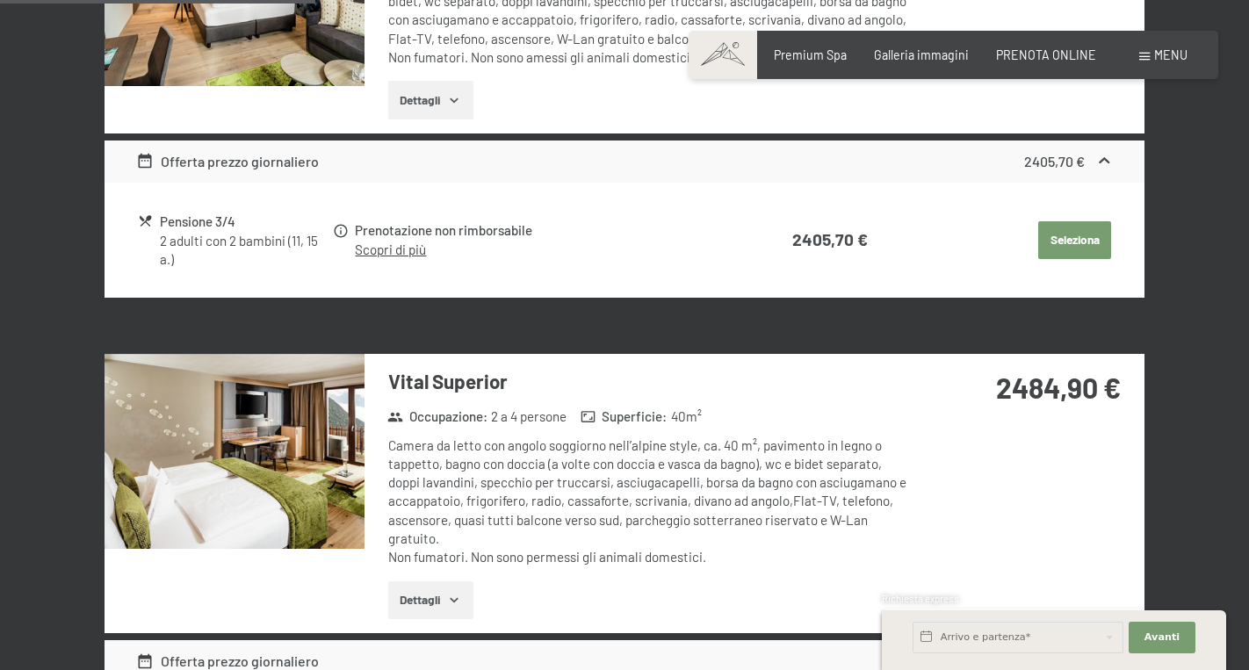
click at [357, 465] on img at bounding box center [235, 451] width 260 height 195
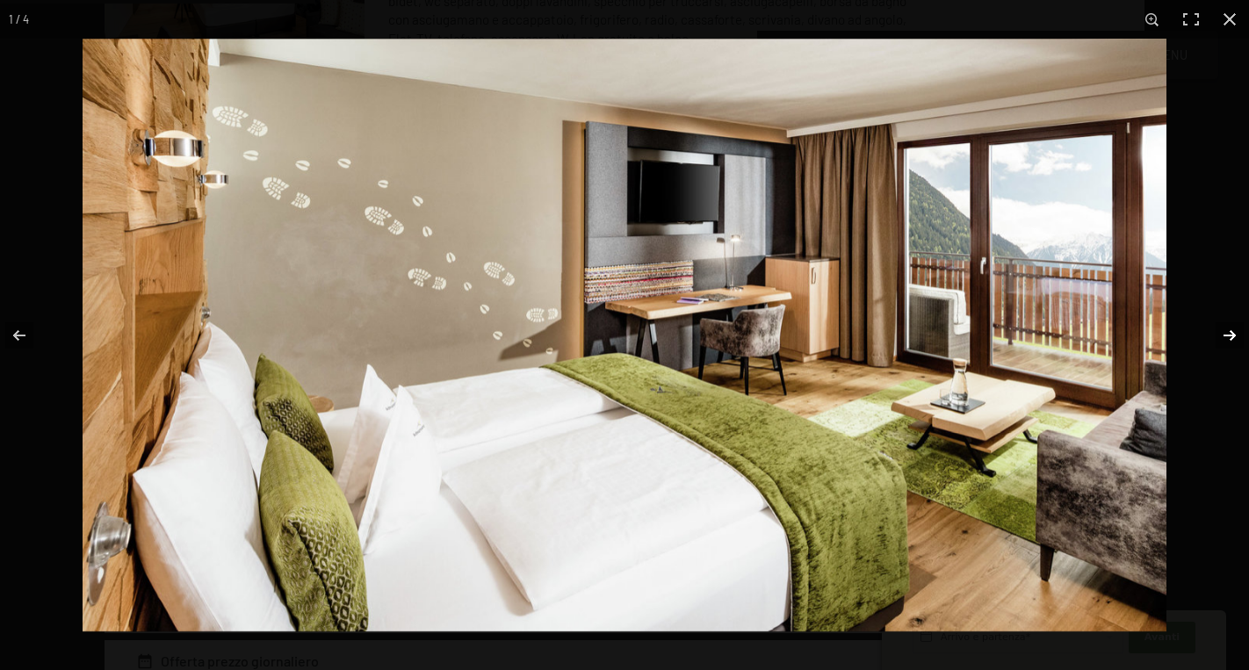
click at [1231, 337] on button "button" at bounding box center [1218, 336] width 61 height 88
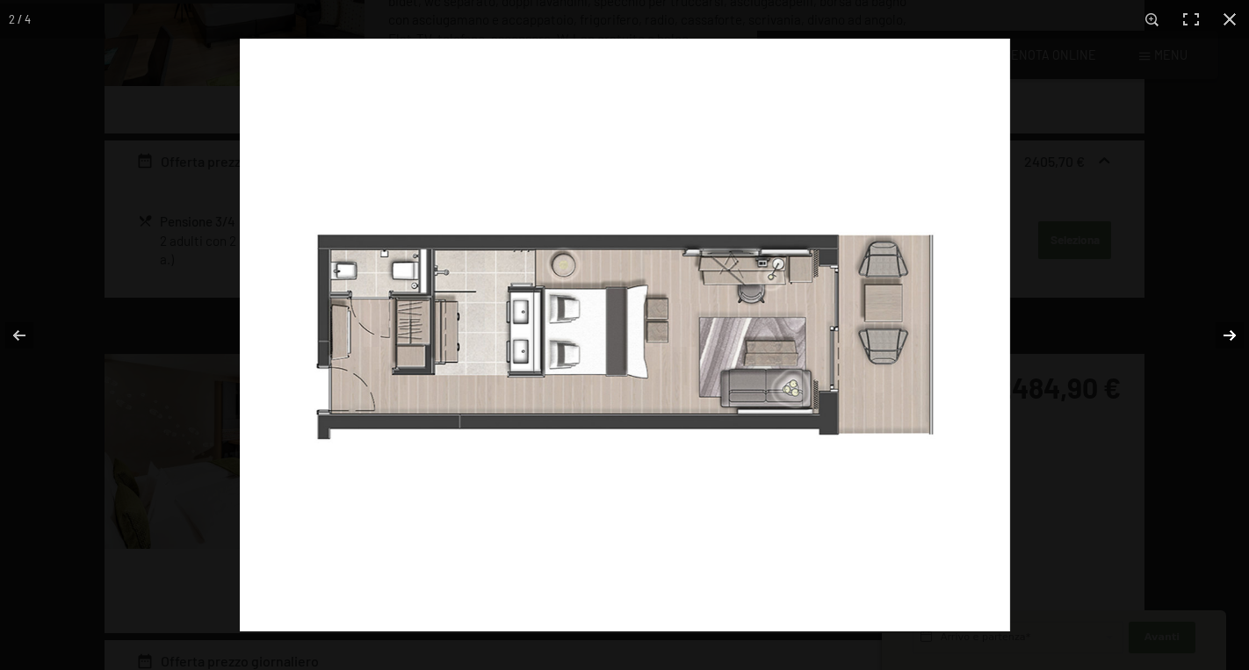
click at [1231, 337] on button "button" at bounding box center [1218, 336] width 61 height 88
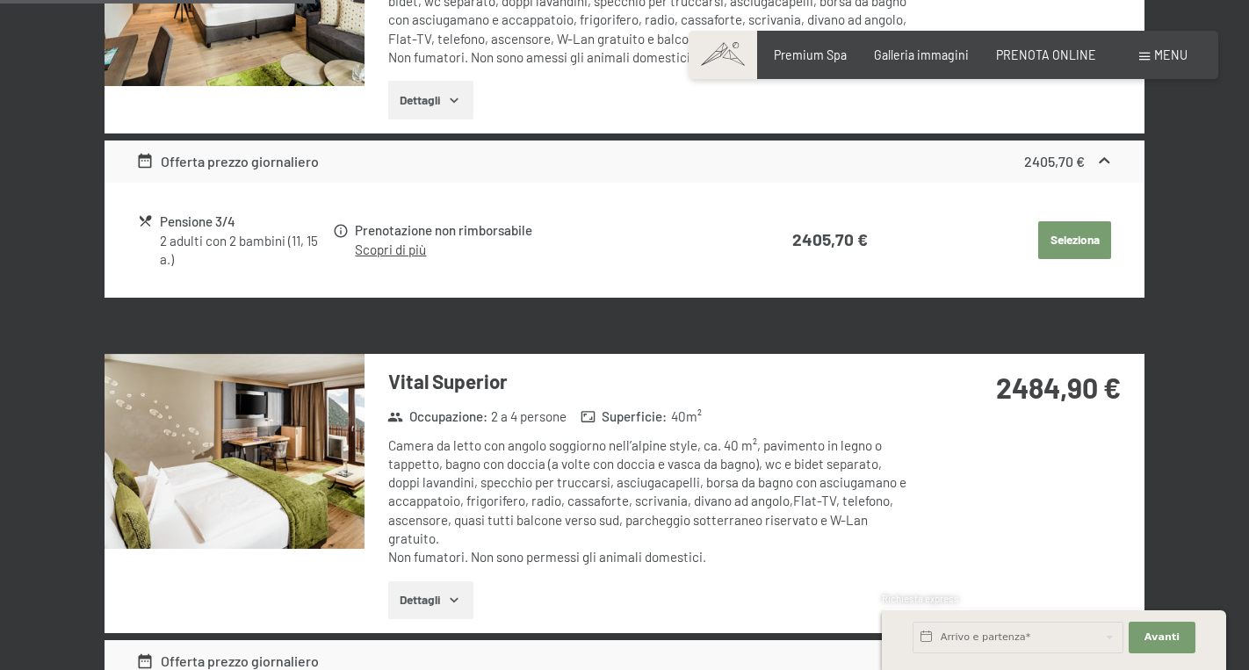
click at [0, 0] on button "button" at bounding box center [0, 0] width 0 height 0
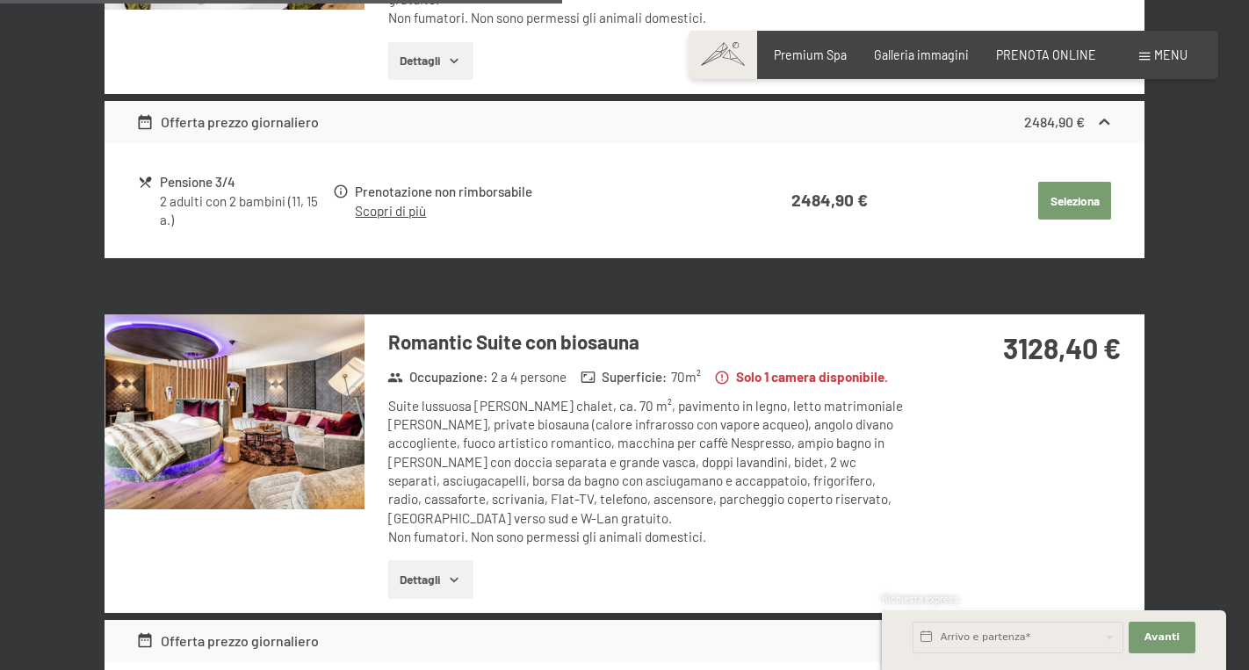
scroll to position [1245, 0]
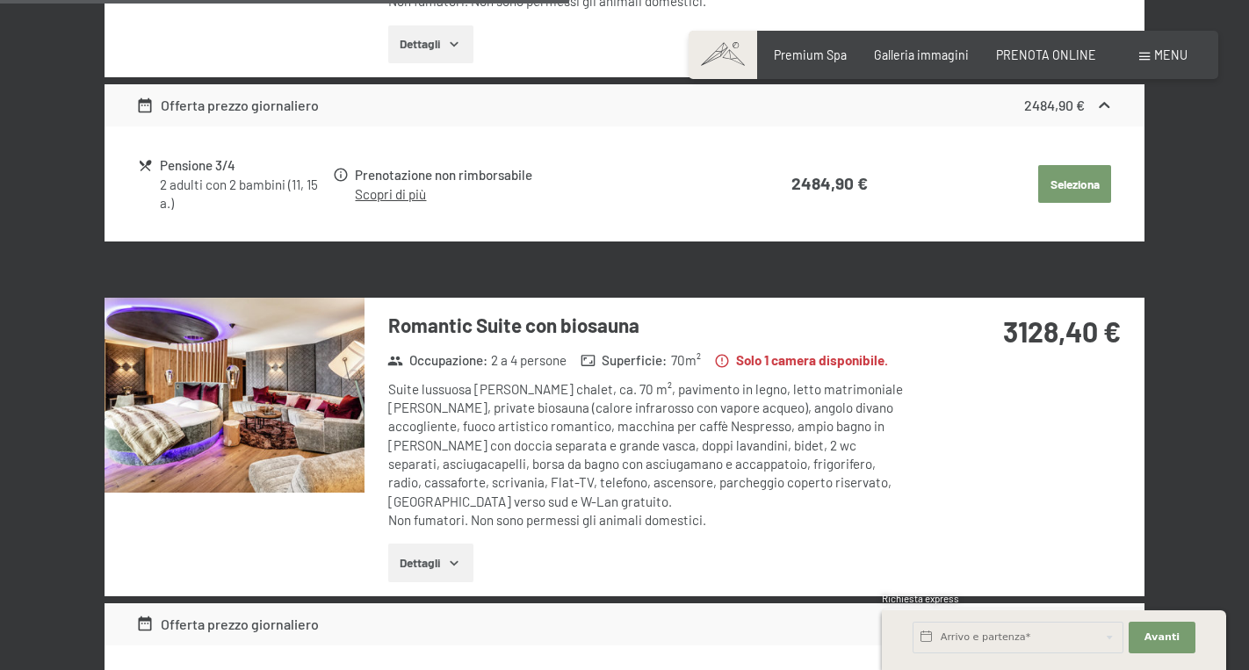
click at [334, 388] on img at bounding box center [235, 395] width 260 height 195
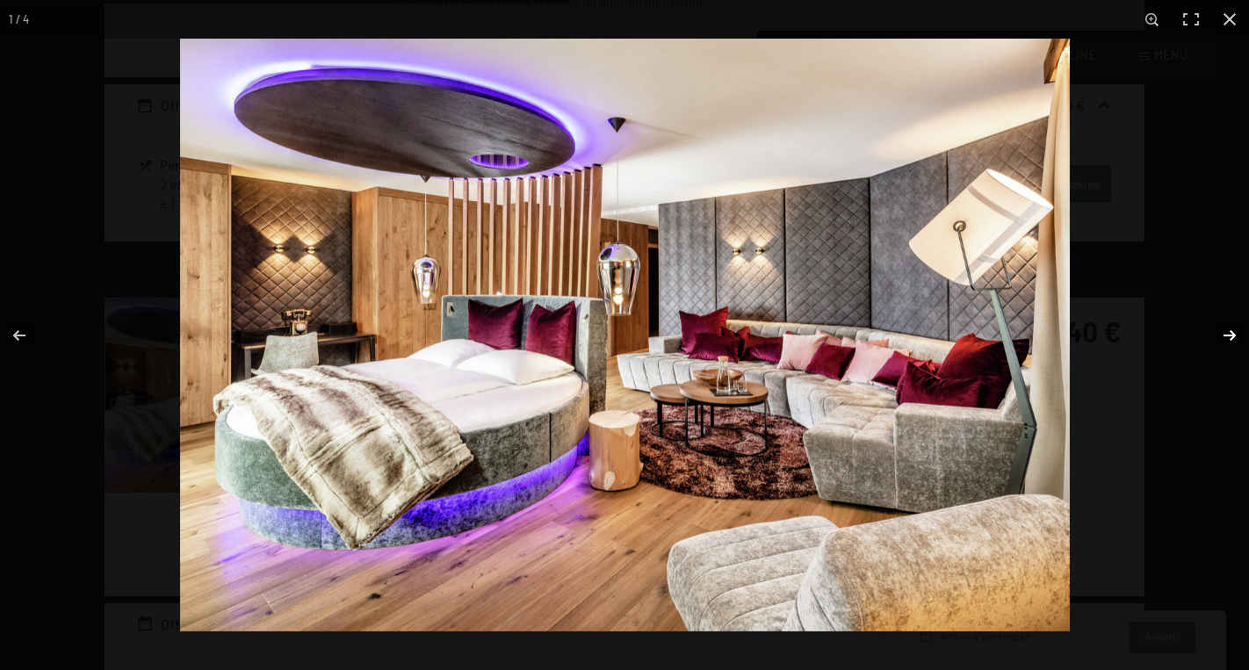
click at [1219, 345] on button "button" at bounding box center [1218, 336] width 61 height 88
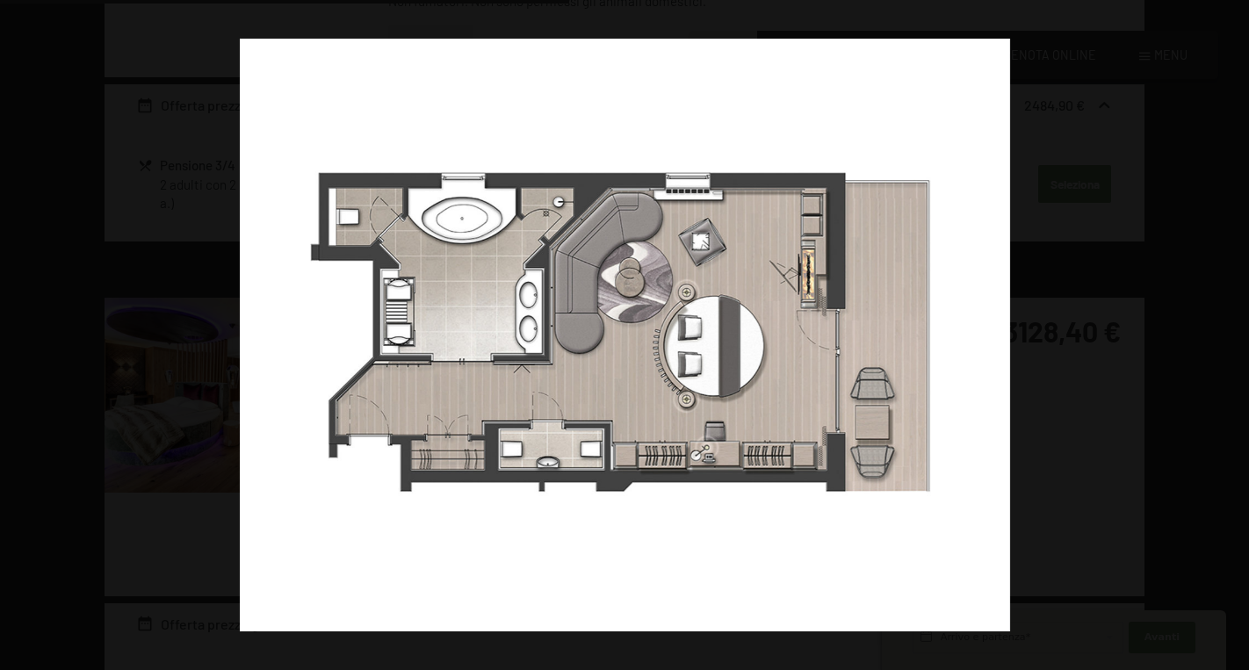
click at [1219, 345] on button "button" at bounding box center [1218, 336] width 61 height 88
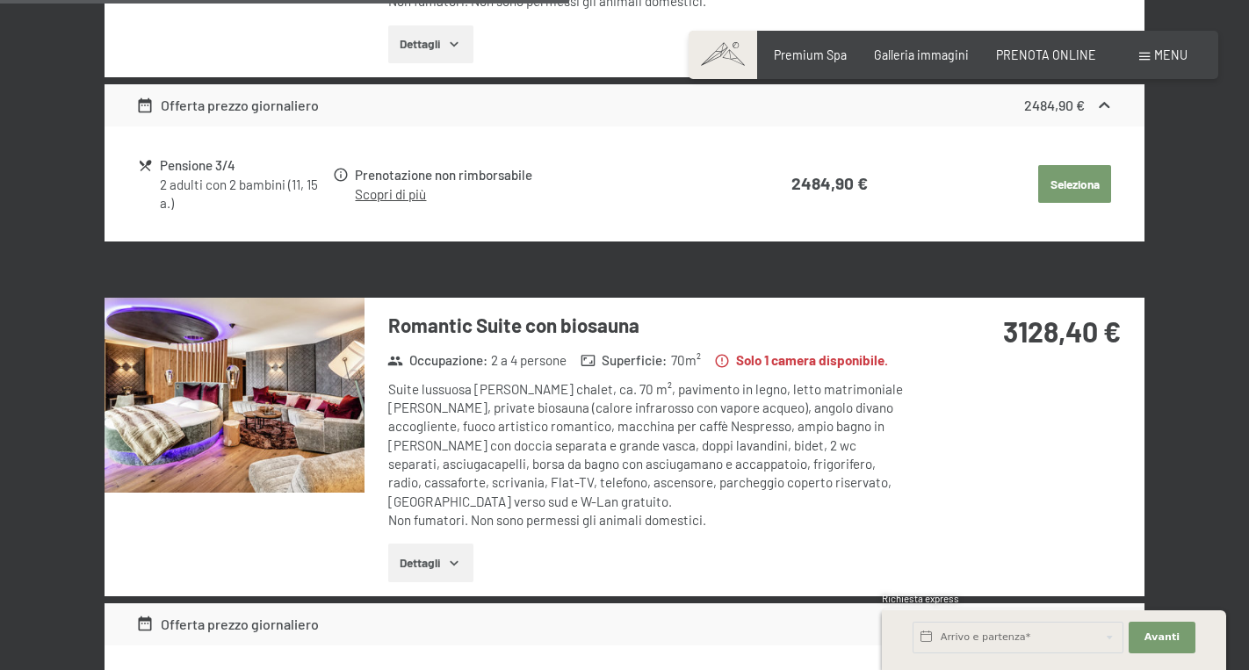
click at [0, 0] on button "button" at bounding box center [0, 0] width 0 height 0
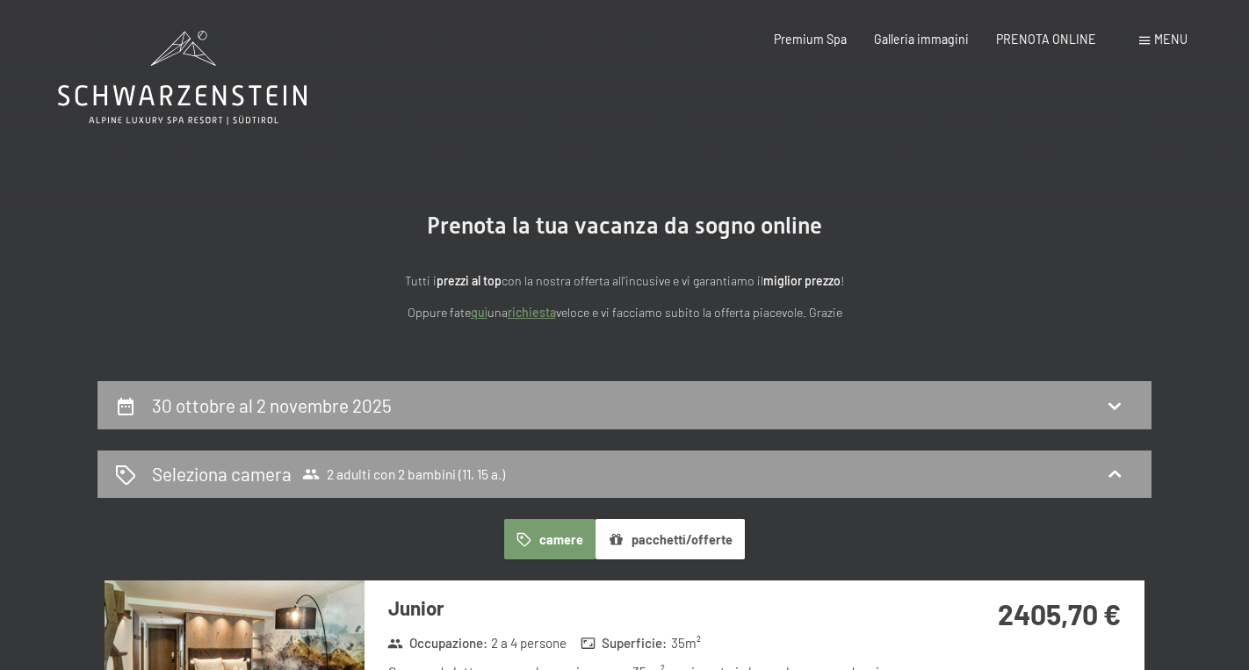
scroll to position [0, 0]
click at [480, 397] on div "30 ottobre al 2 novembre 2025" at bounding box center [624, 405] width 1019 height 25
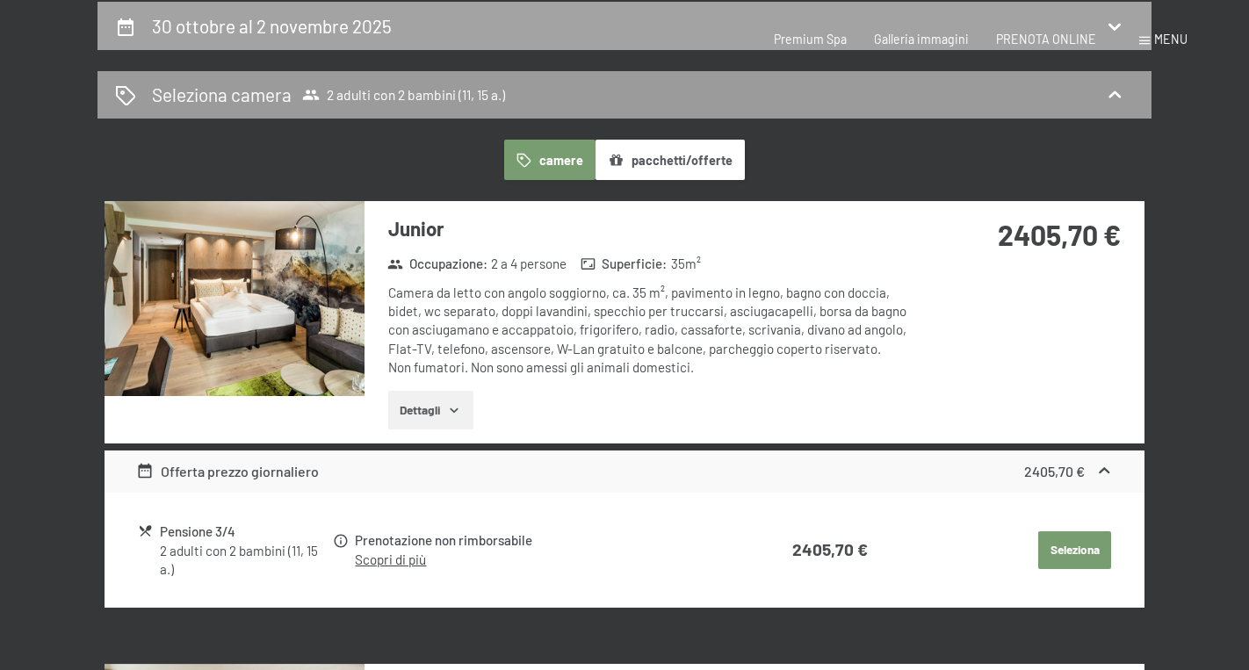
select select "11"
select select "15"
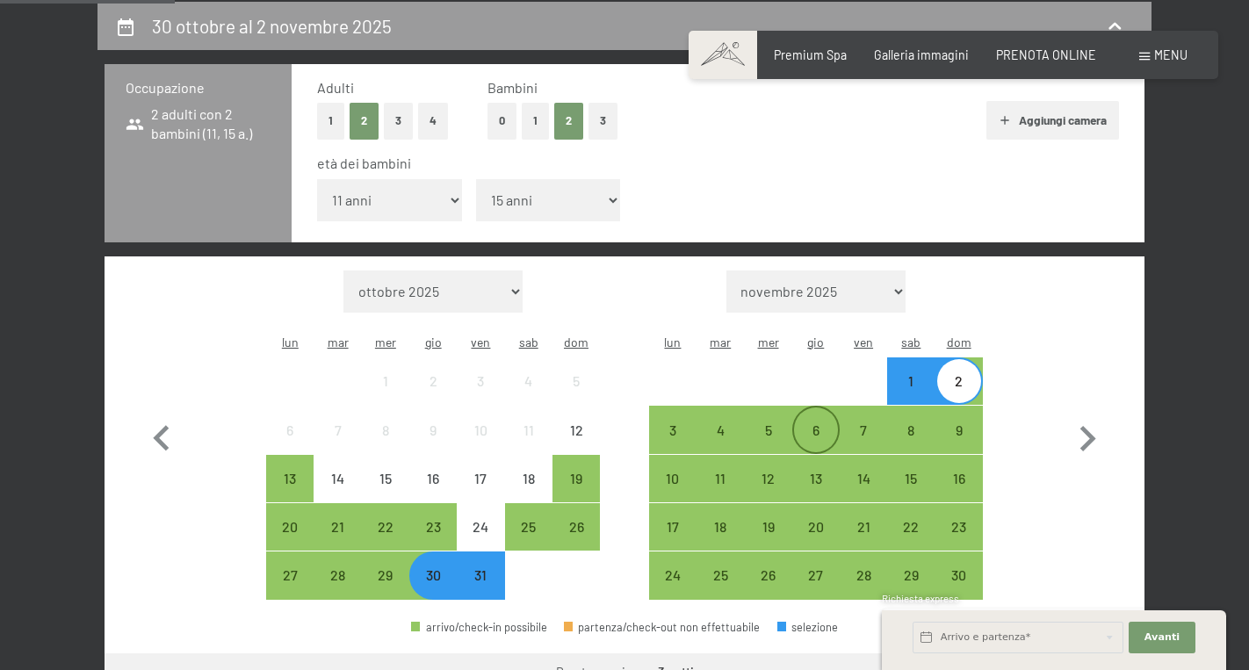
click at [830, 423] on div "6" at bounding box center [816, 445] width 44 height 44
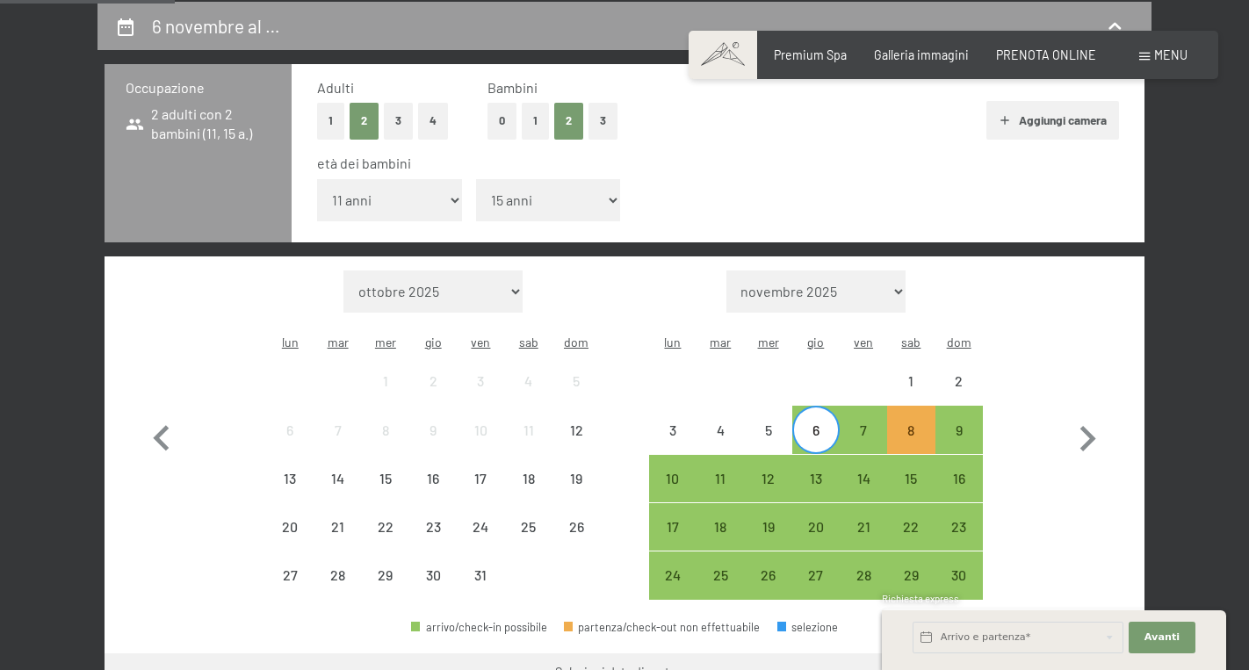
click at [984, 390] on div "Mese/anno ottobre 2025 novembre 2025 dicembre 2025 gennaio 2026 febbraio 2026 m…" at bounding box center [625, 436] width 978 height 330
click at [959, 423] on div "9" at bounding box center [959, 445] width 44 height 44
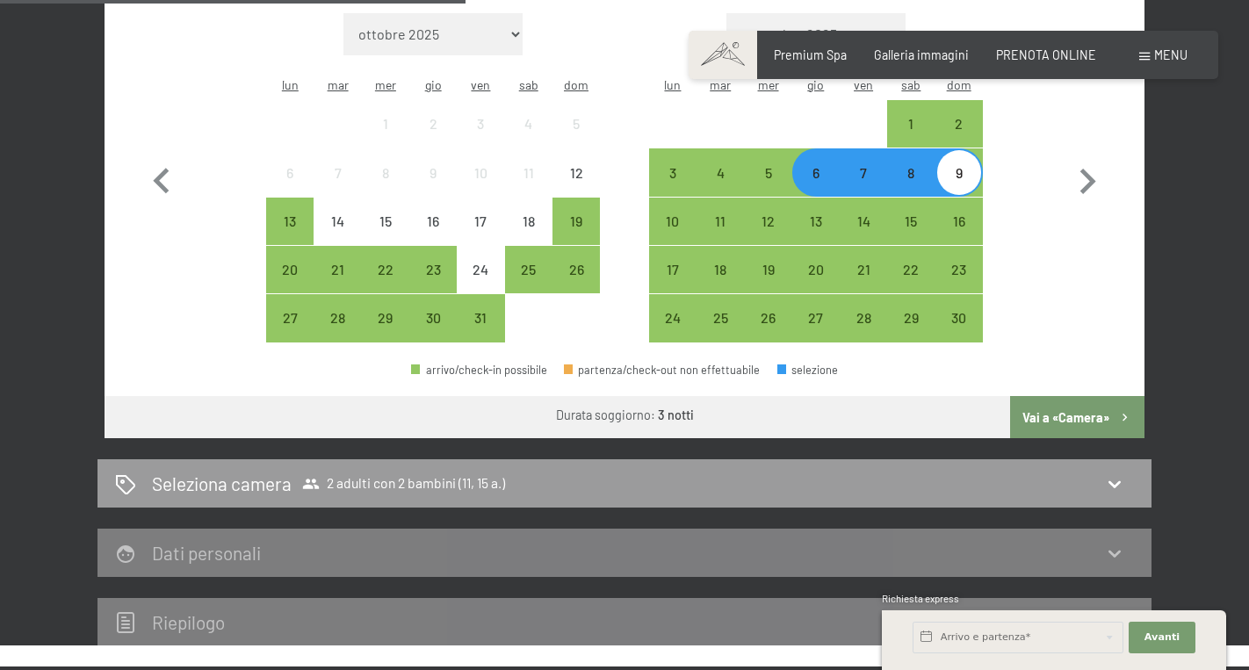
click at [1024, 396] on button "Vai a «Camera»" at bounding box center [1077, 417] width 134 height 42
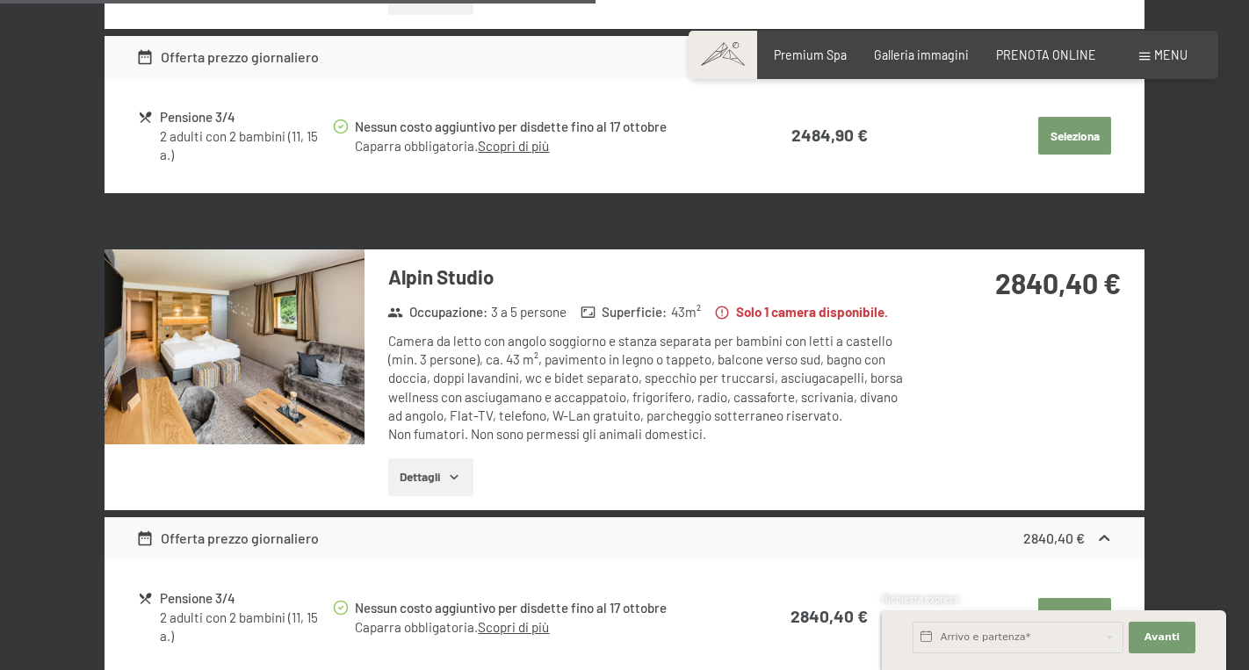
scroll to position [1294, 0]
click at [269, 380] on img at bounding box center [235, 346] width 260 height 195
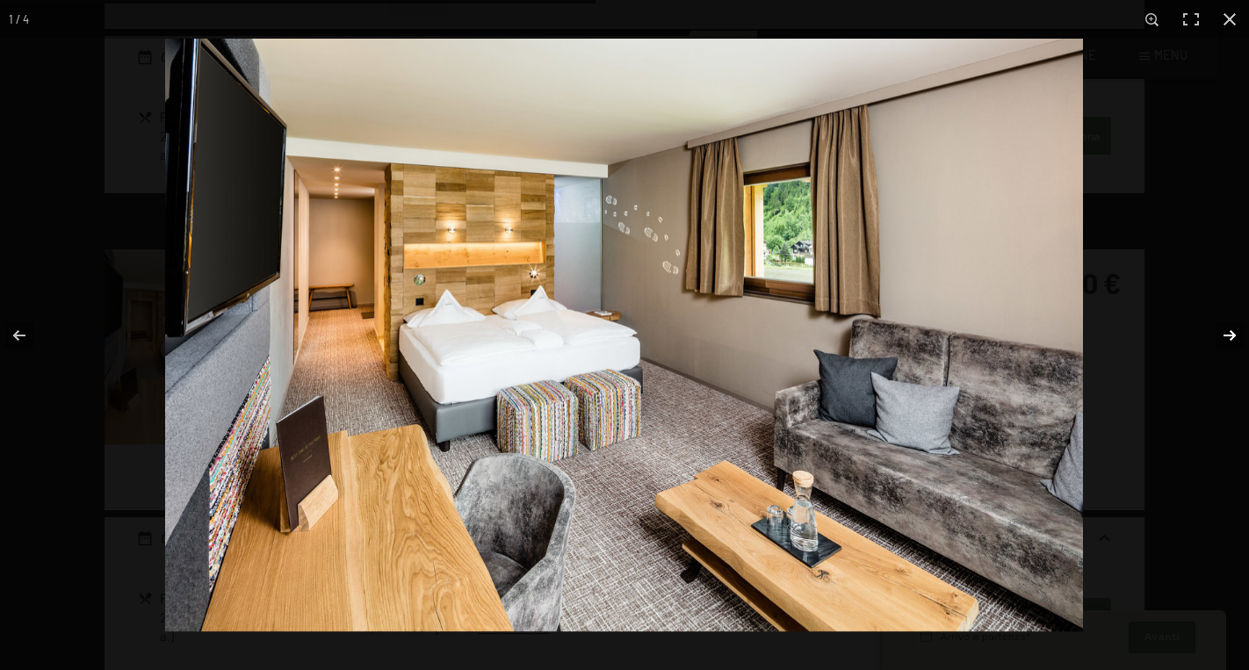
click at [1222, 340] on button "button" at bounding box center [1218, 336] width 61 height 88
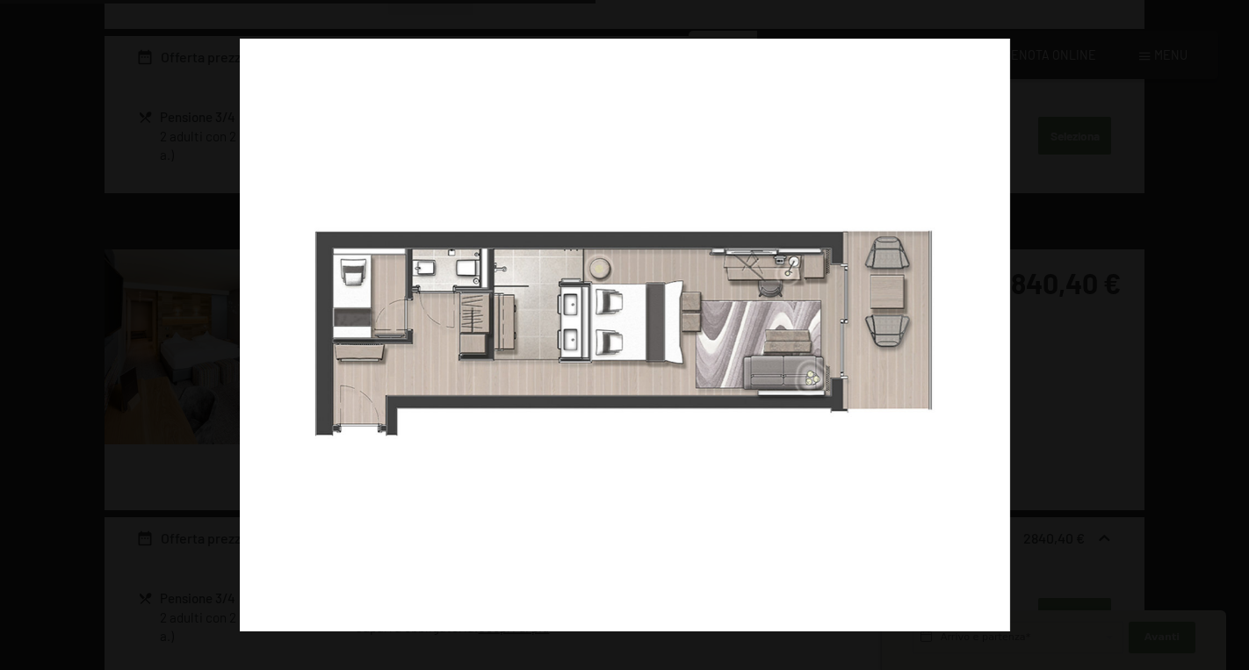
click at [1222, 340] on button "button" at bounding box center [1218, 336] width 61 height 88
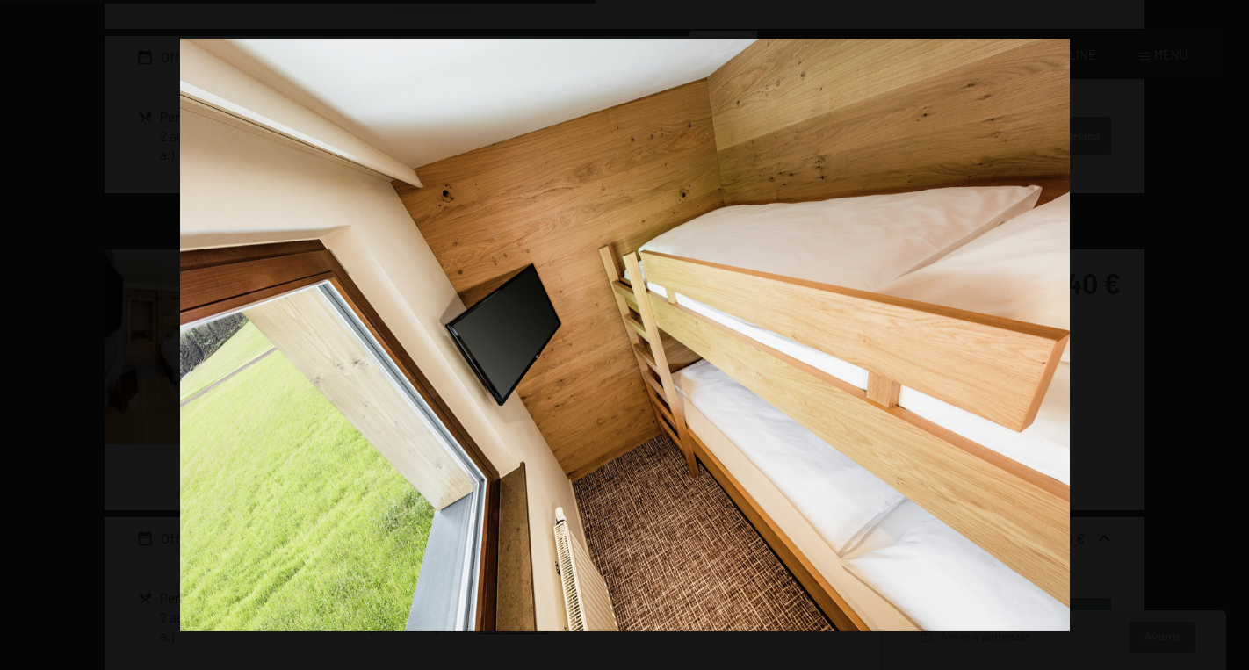
click at [1222, 340] on button "button" at bounding box center [1218, 336] width 61 height 88
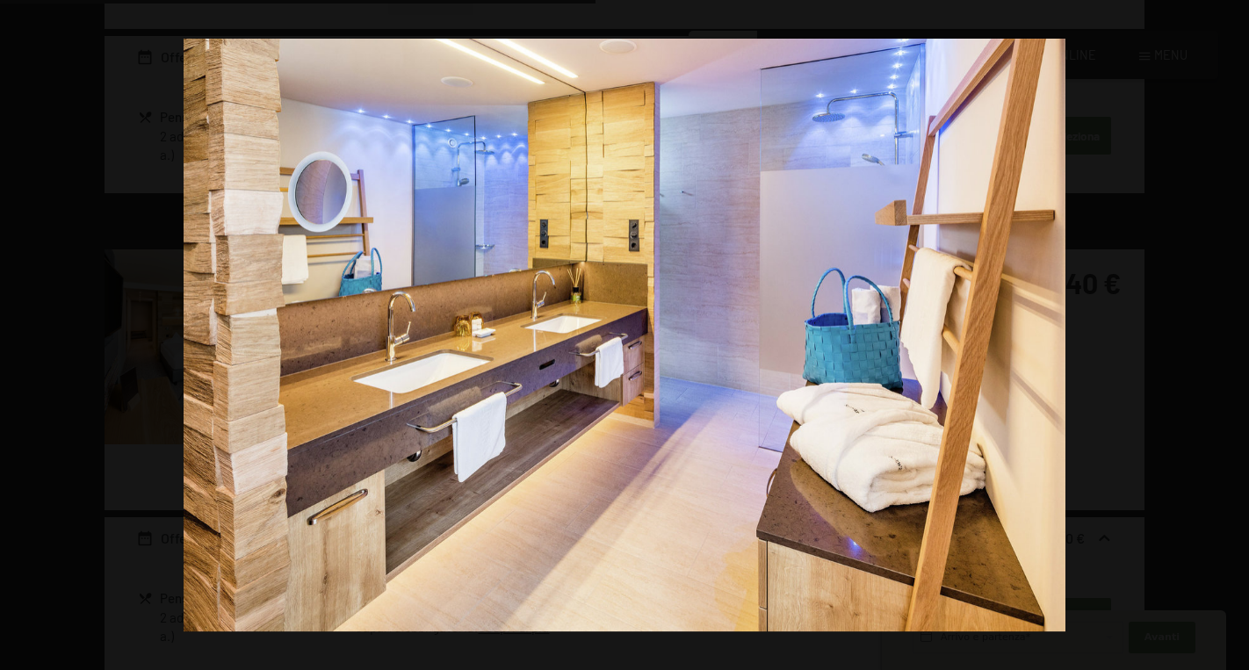
click at [1222, 340] on button "button" at bounding box center [1218, 336] width 61 height 88
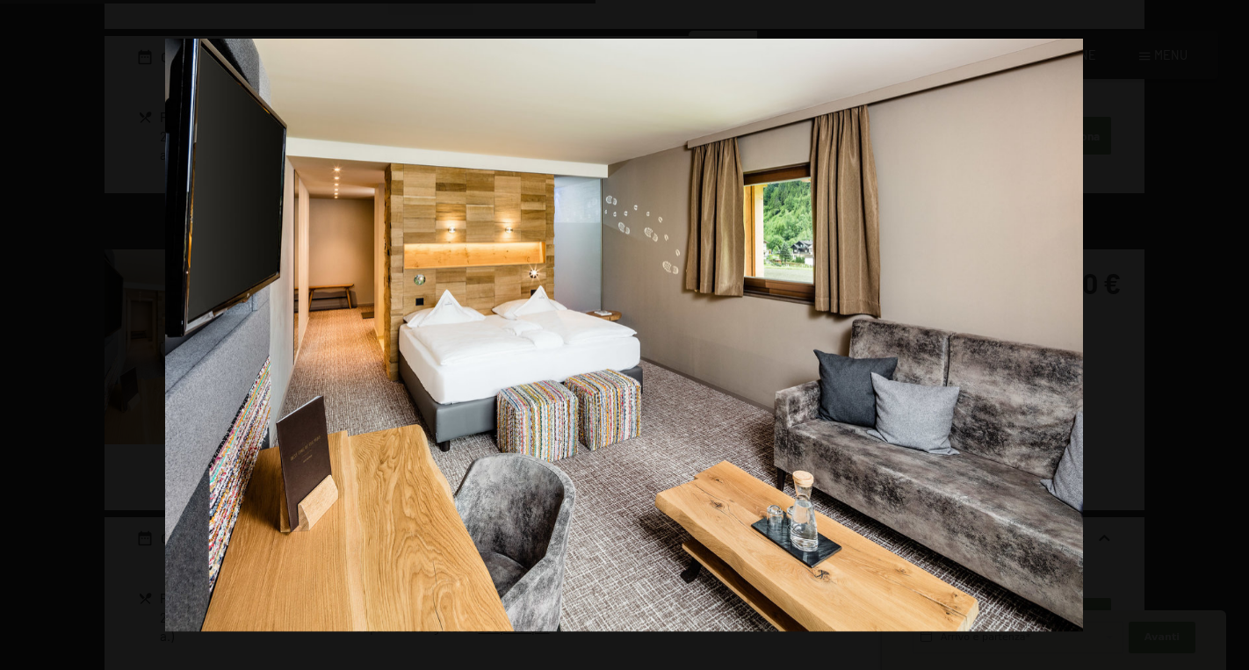
click at [1222, 340] on button "button" at bounding box center [1218, 336] width 61 height 88
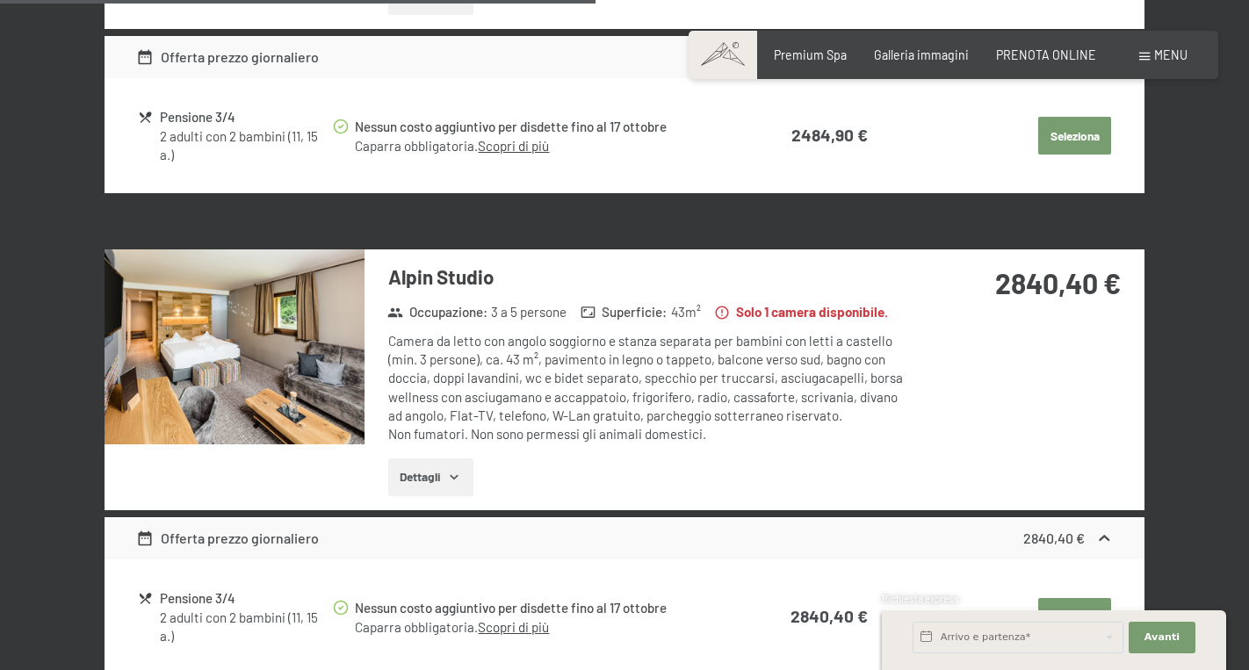
click at [0, 0] on button "button" at bounding box center [0, 0] width 0 height 0
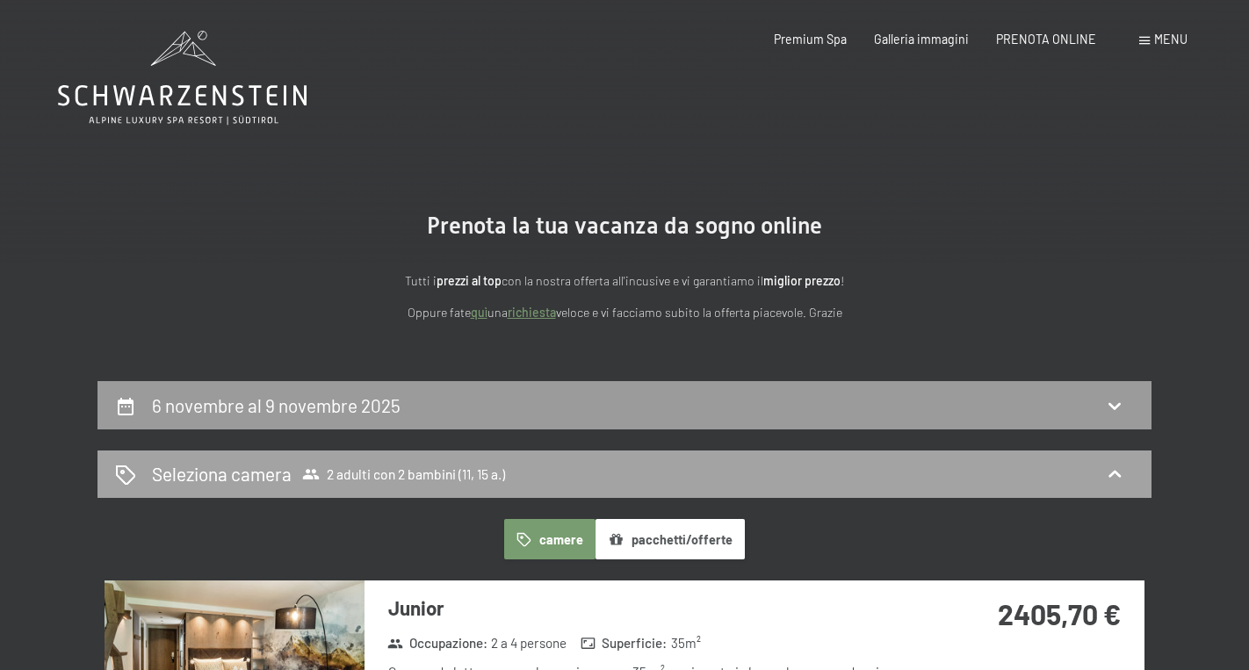
scroll to position [0, 0]
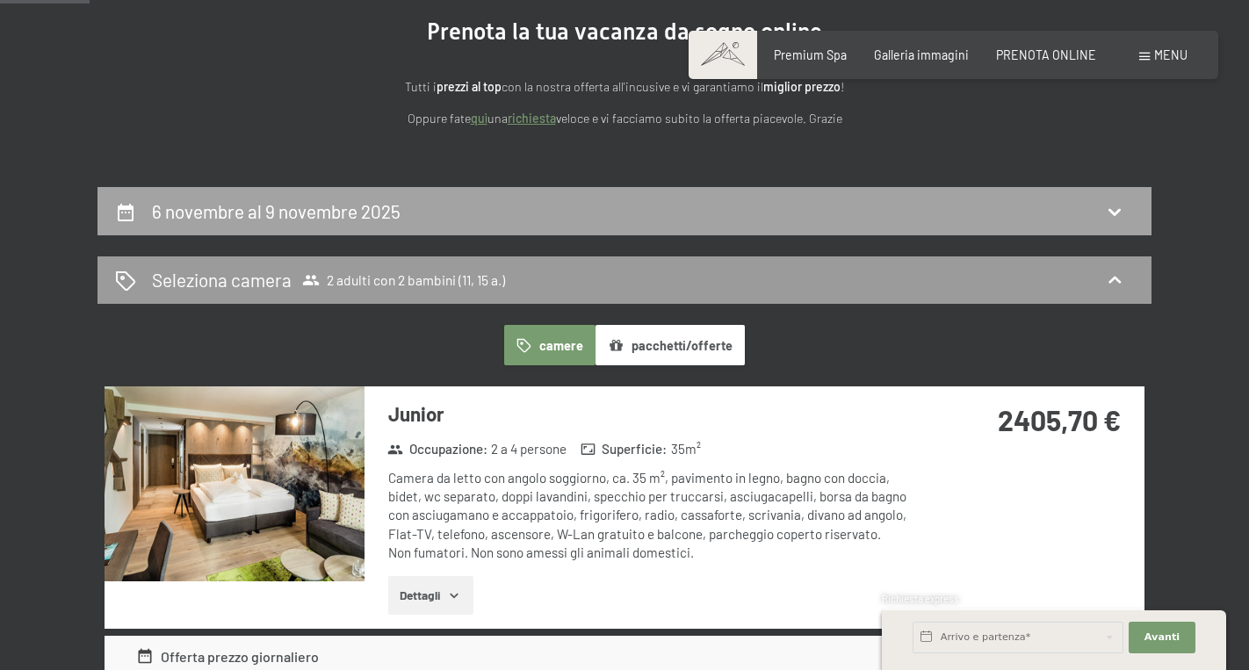
click at [587, 213] on div "6 novembre al 9 novembre 2025" at bounding box center [624, 211] width 1019 height 25
select select "11"
select select "15"
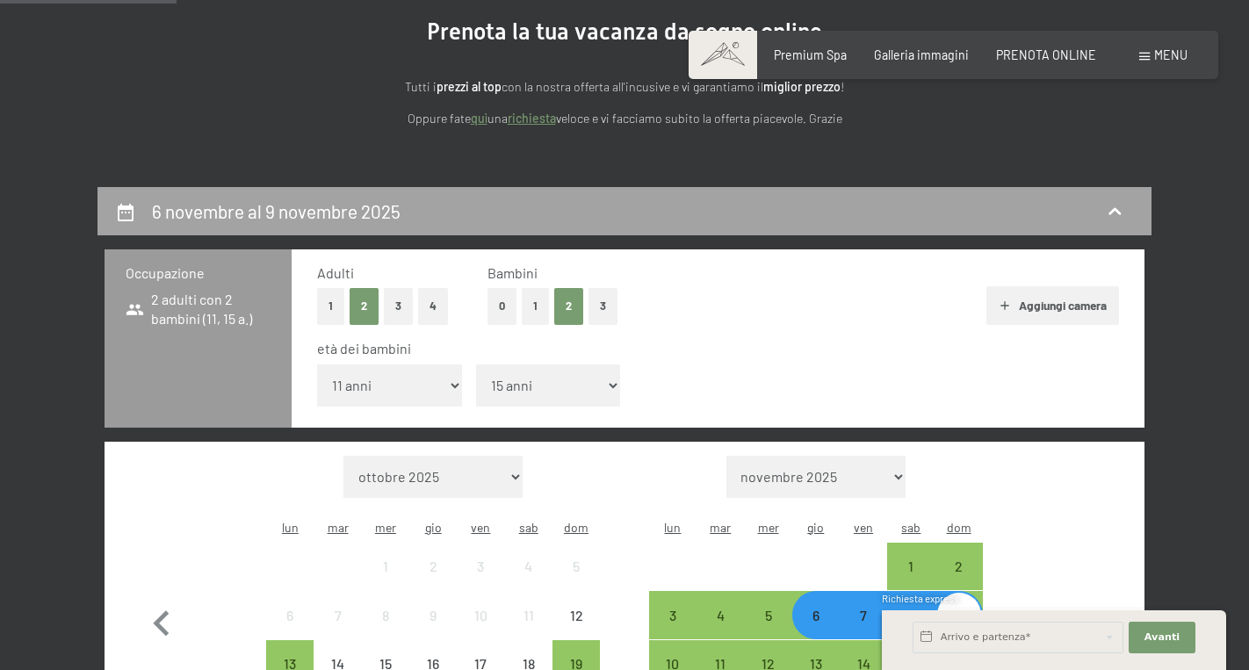
scroll to position [379, 0]
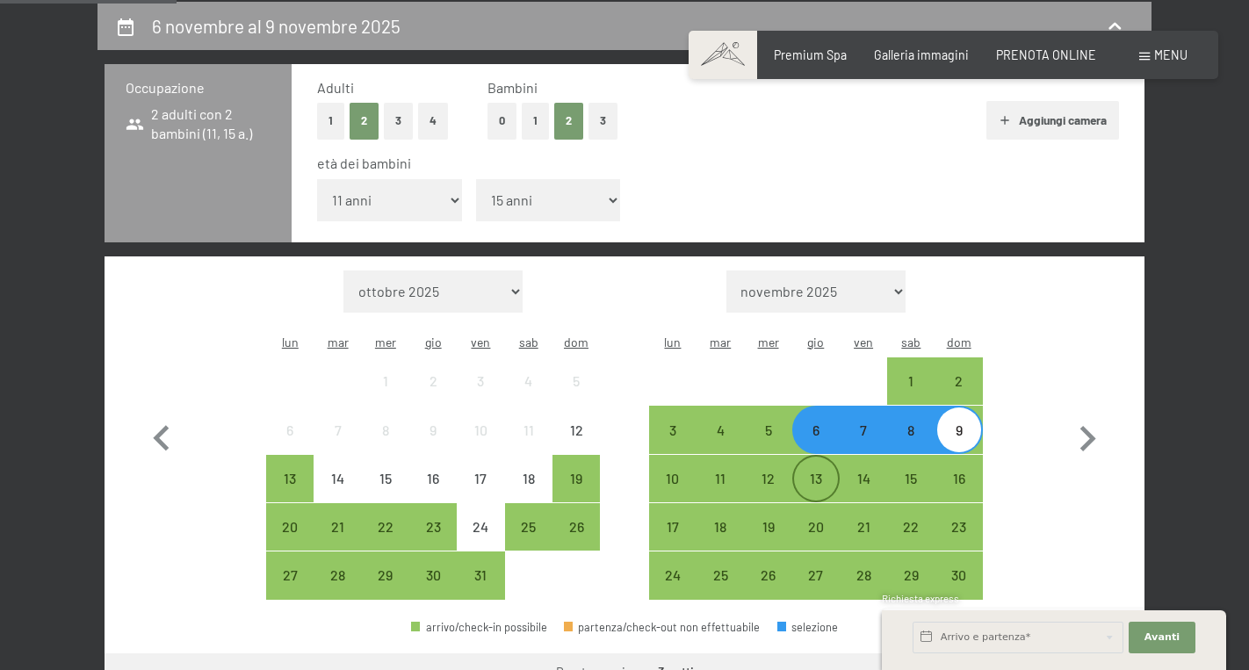
click at [814, 472] on div "13" at bounding box center [816, 494] width 44 height 44
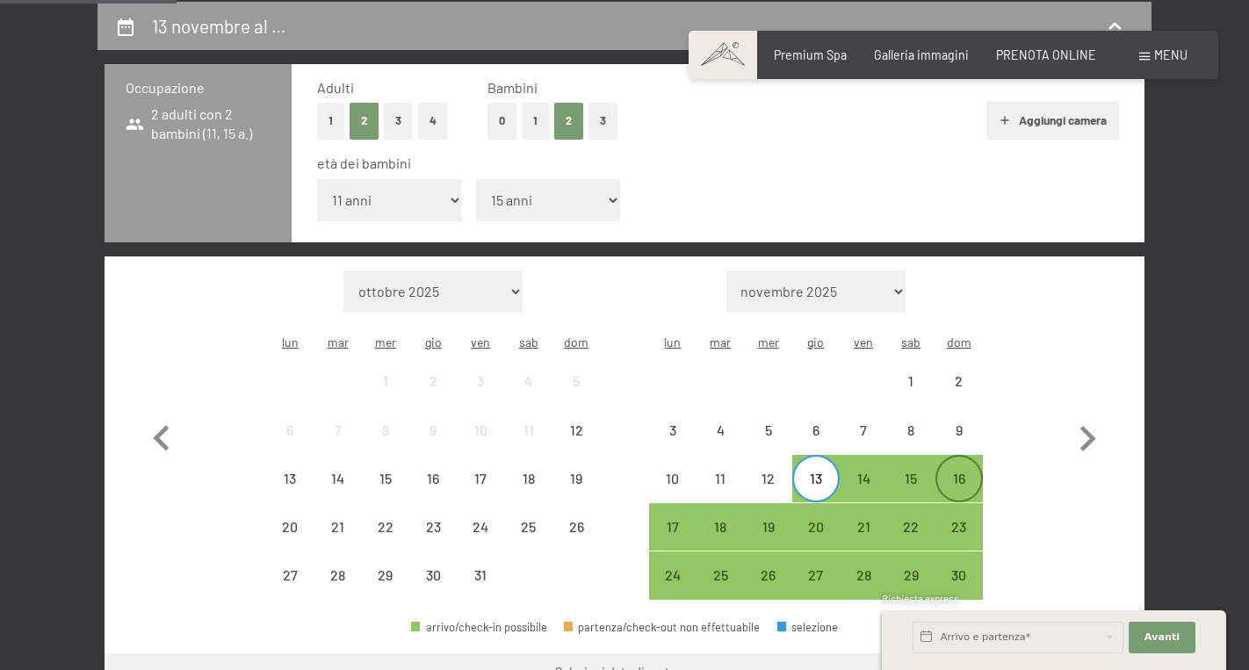
click at [962, 472] on div "16" at bounding box center [959, 494] width 44 height 44
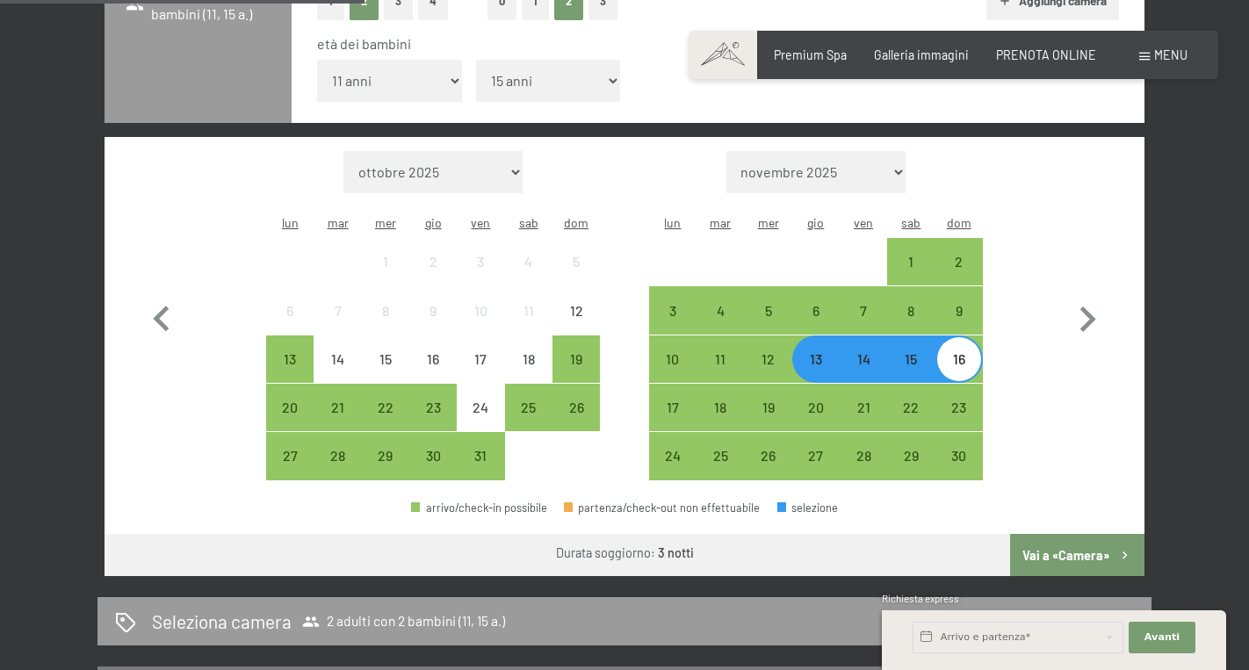
click at [1051, 534] on button "Vai a «Camera»" at bounding box center [1077, 555] width 134 height 42
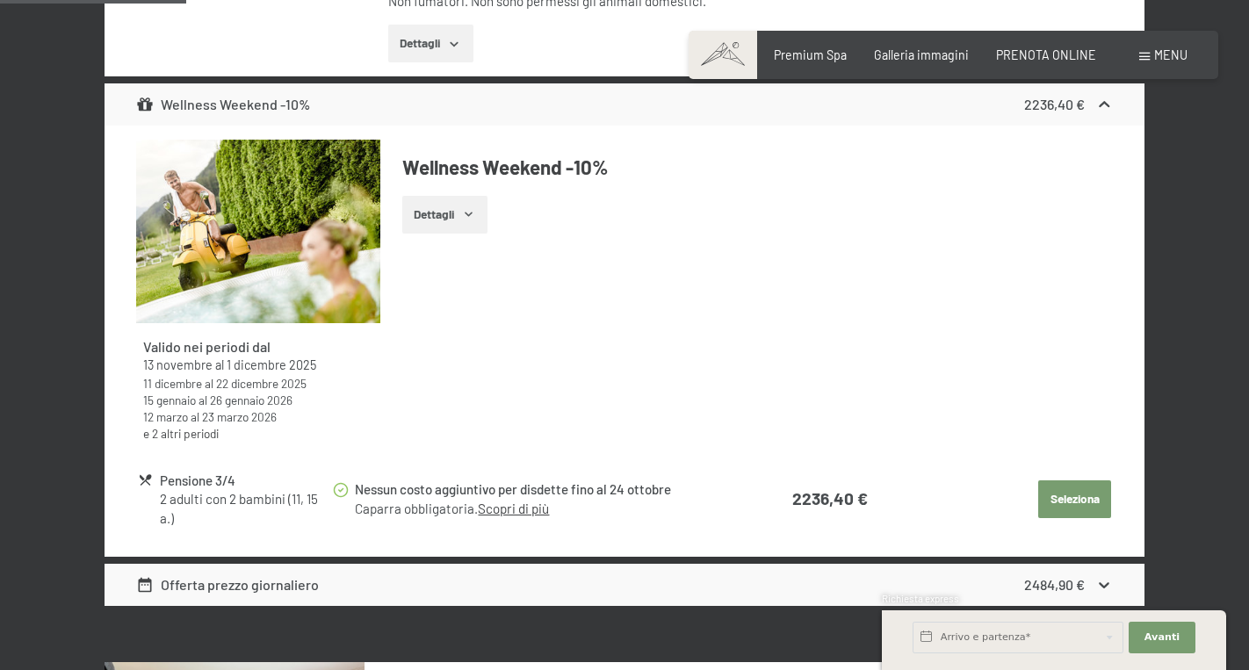
scroll to position [775, 0]
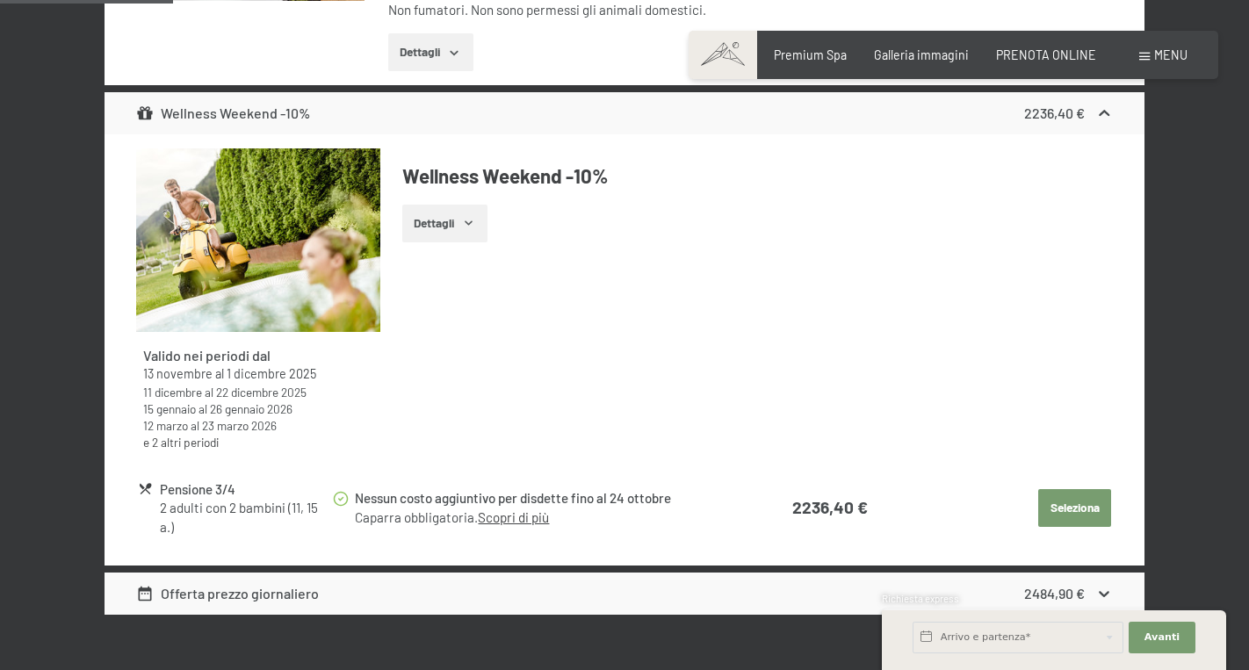
click at [1085, 505] on button "Seleziona" at bounding box center [1074, 508] width 73 height 39
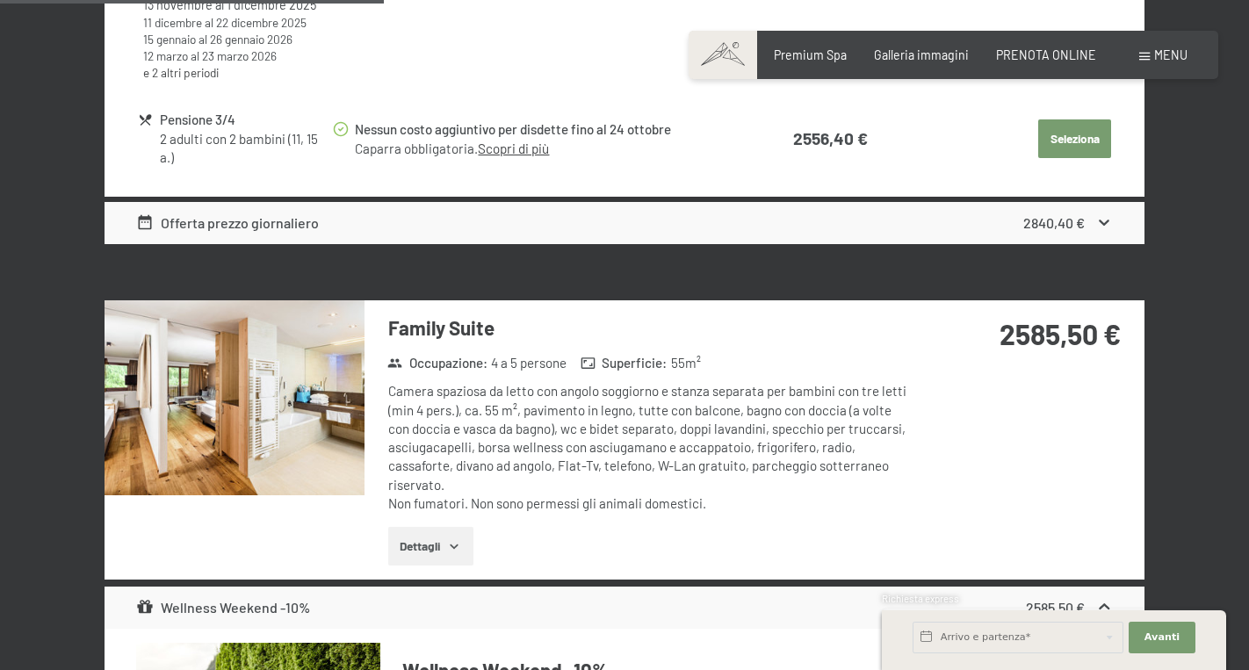
scroll to position [1997, 0]
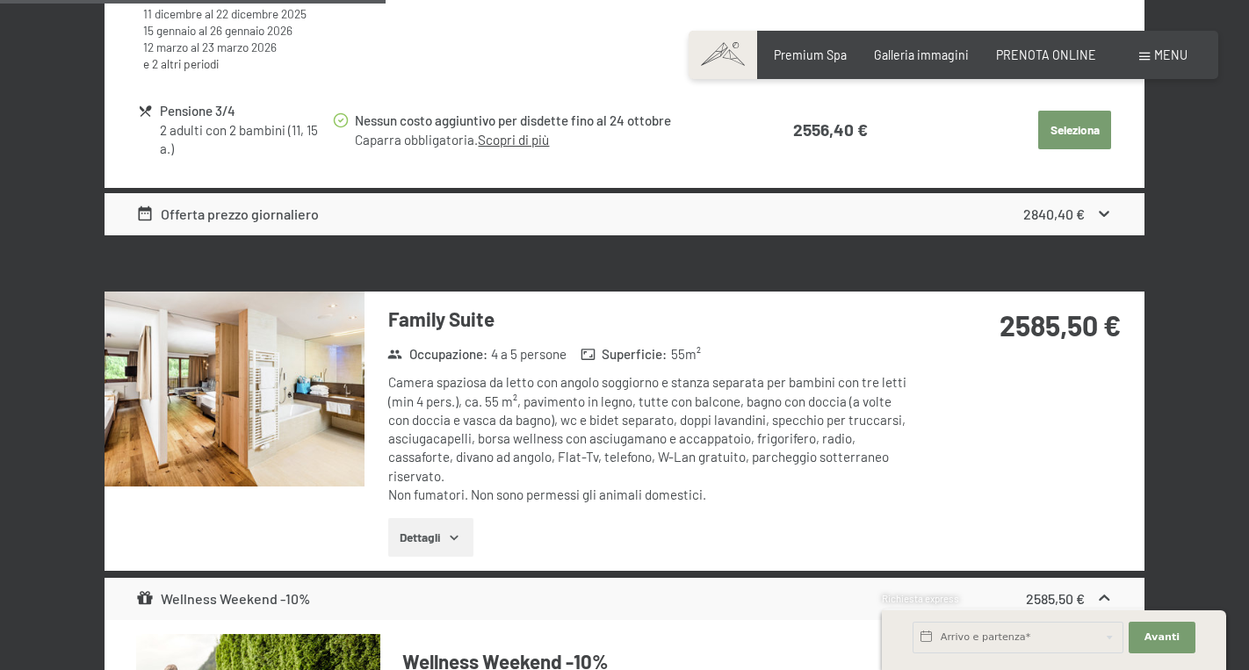
click at [337, 372] on img at bounding box center [235, 389] width 260 height 195
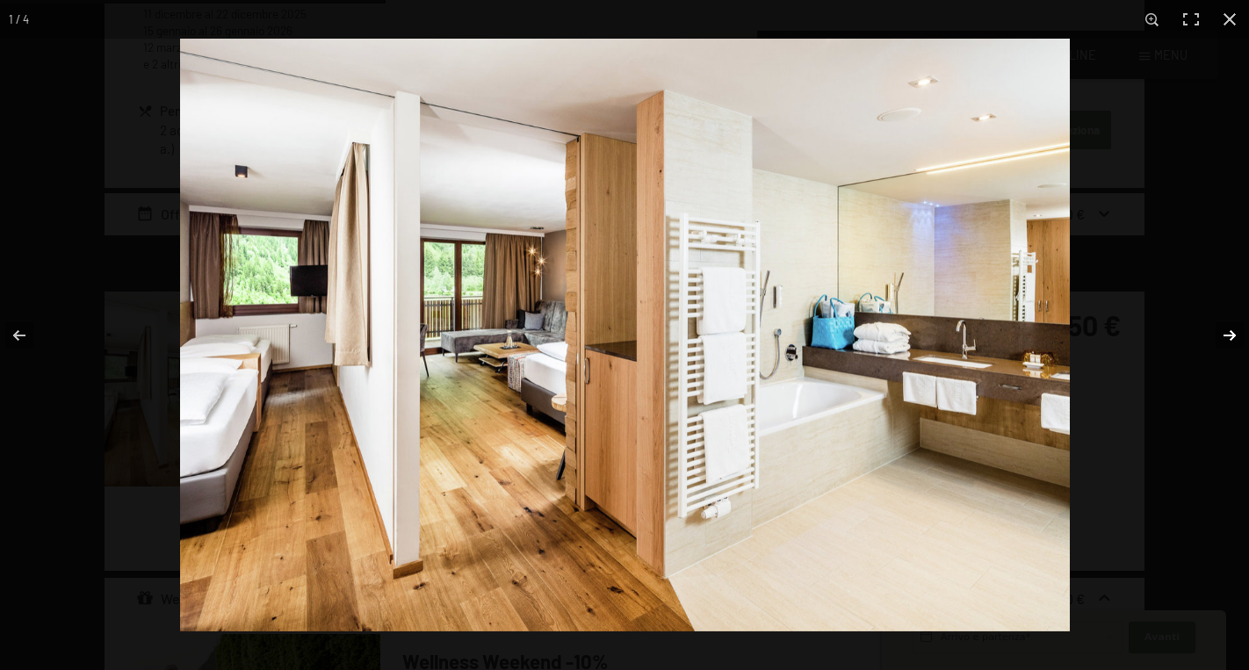
click at [1228, 332] on button "button" at bounding box center [1218, 336] width 61 height 88
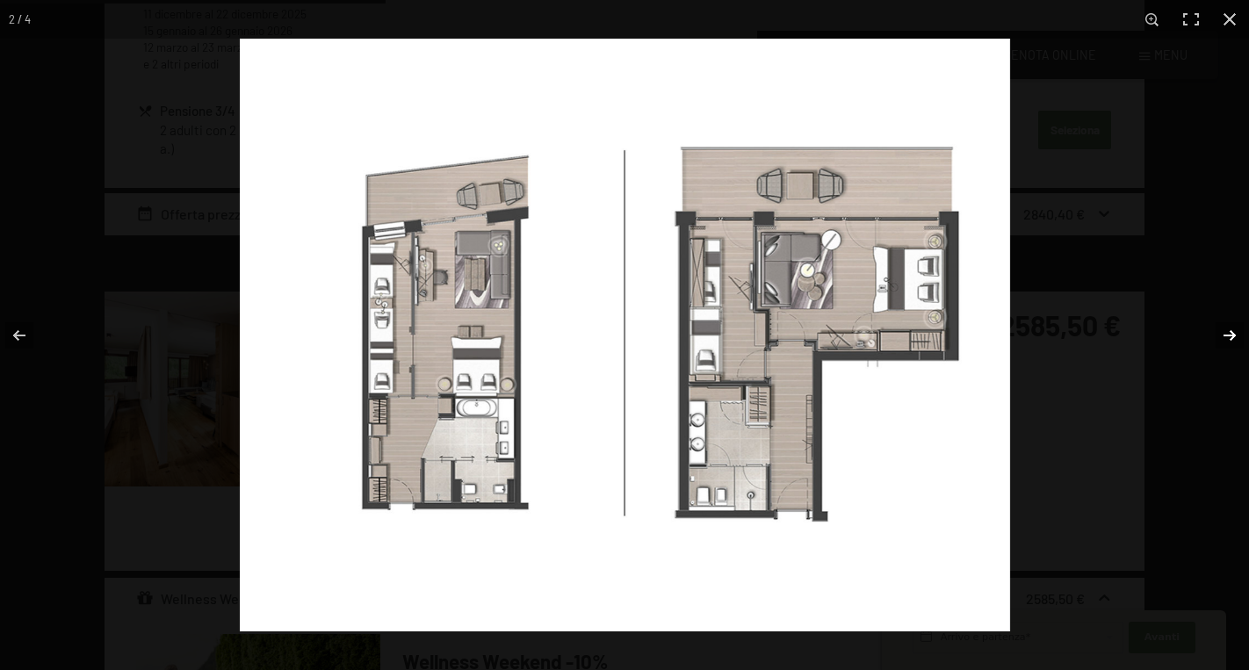
click at [1228, 332] on button "button" at bounding box center [1218, 336] width 61 height 88
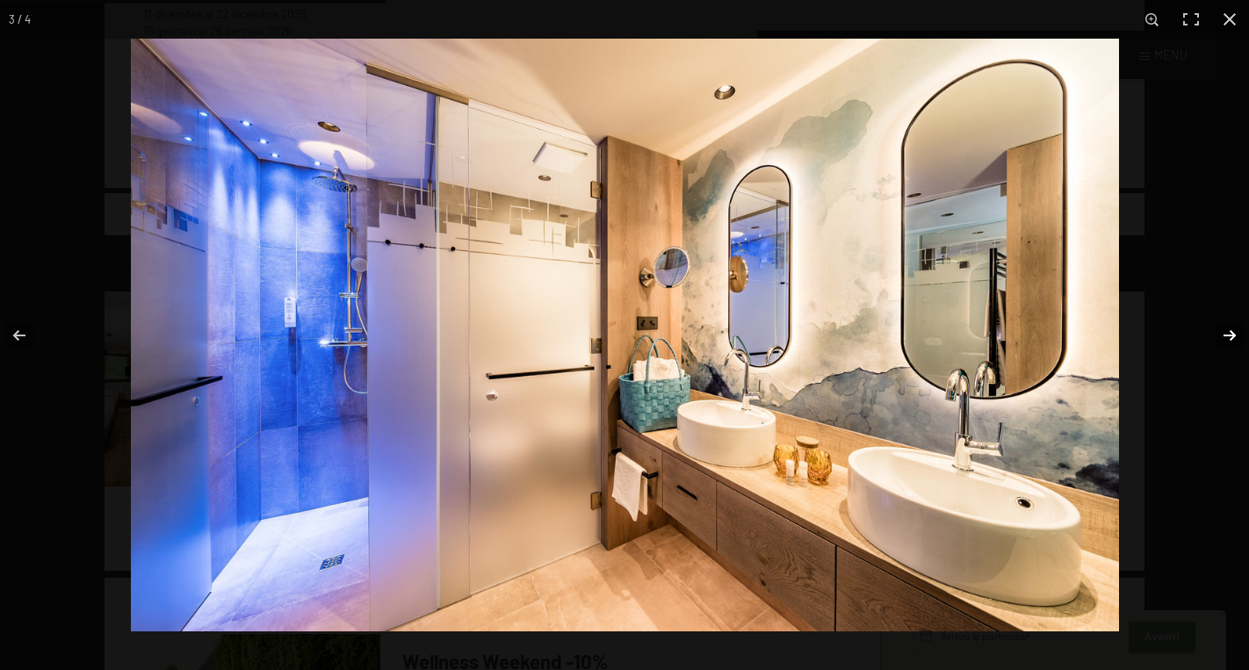
click at [1228, 332] on button "button" at bounding box center [1218, 336] width 61 height 88
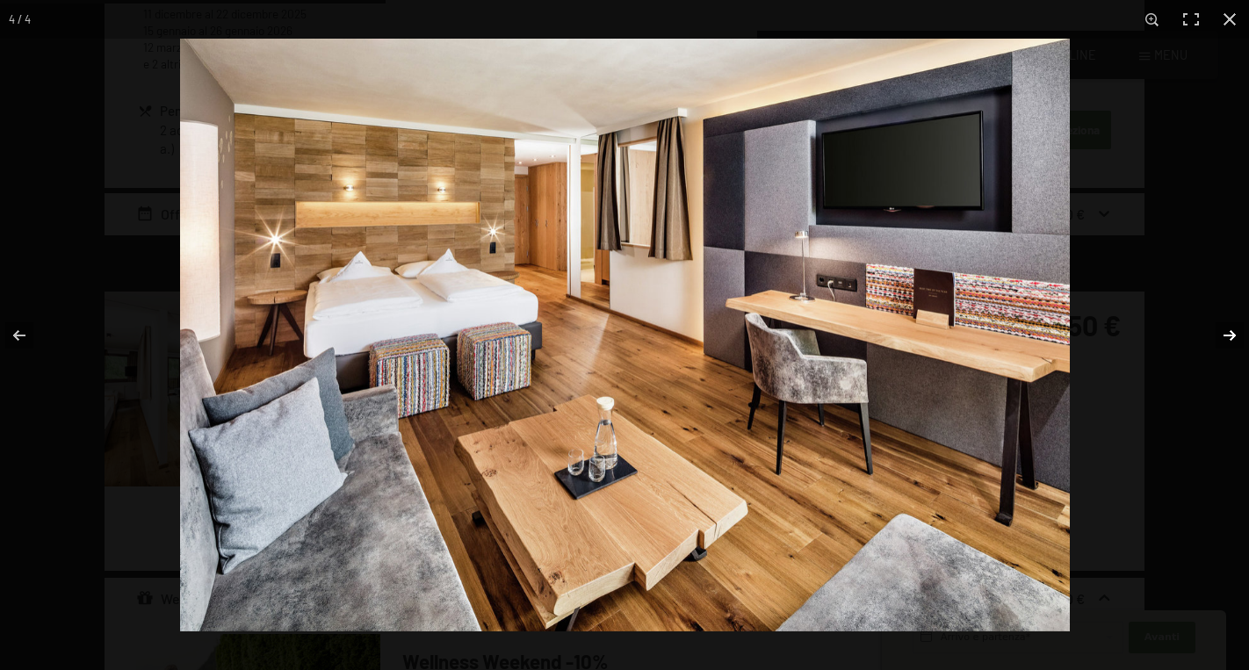
click at [1228, 332] on button "button" at bounding box center [1218, 336] width 61 height 88
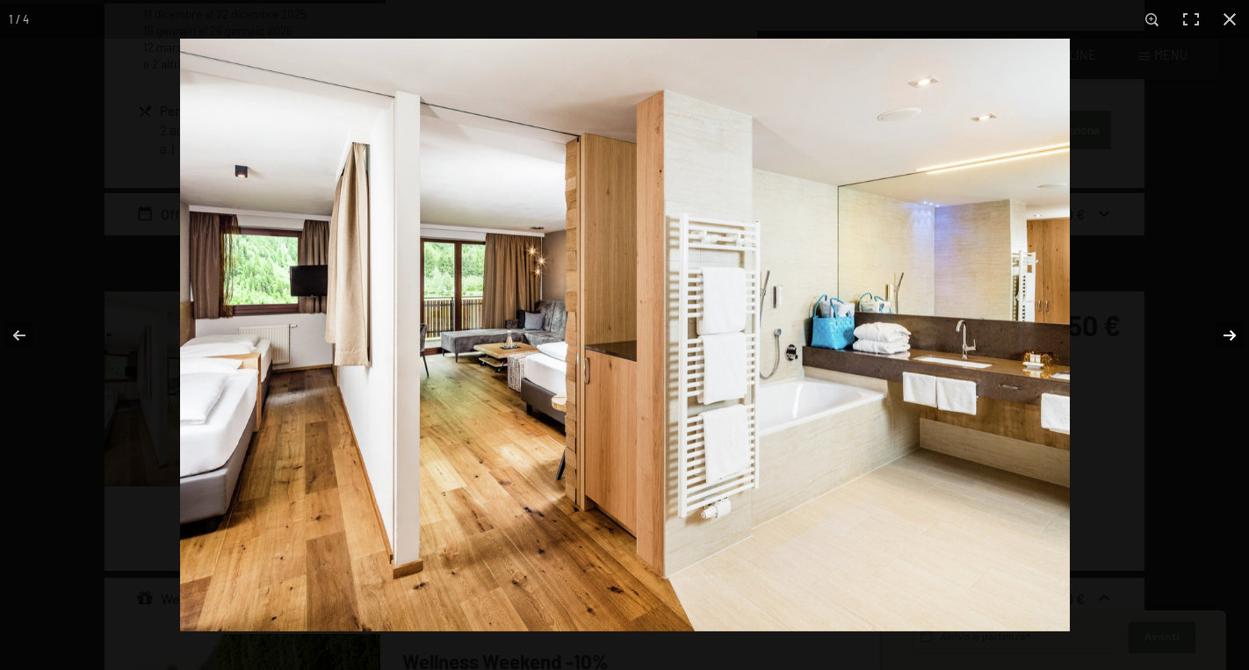
click at [1228, 332] on button "button" at bounding box center [1218, 336] width 61 height 88
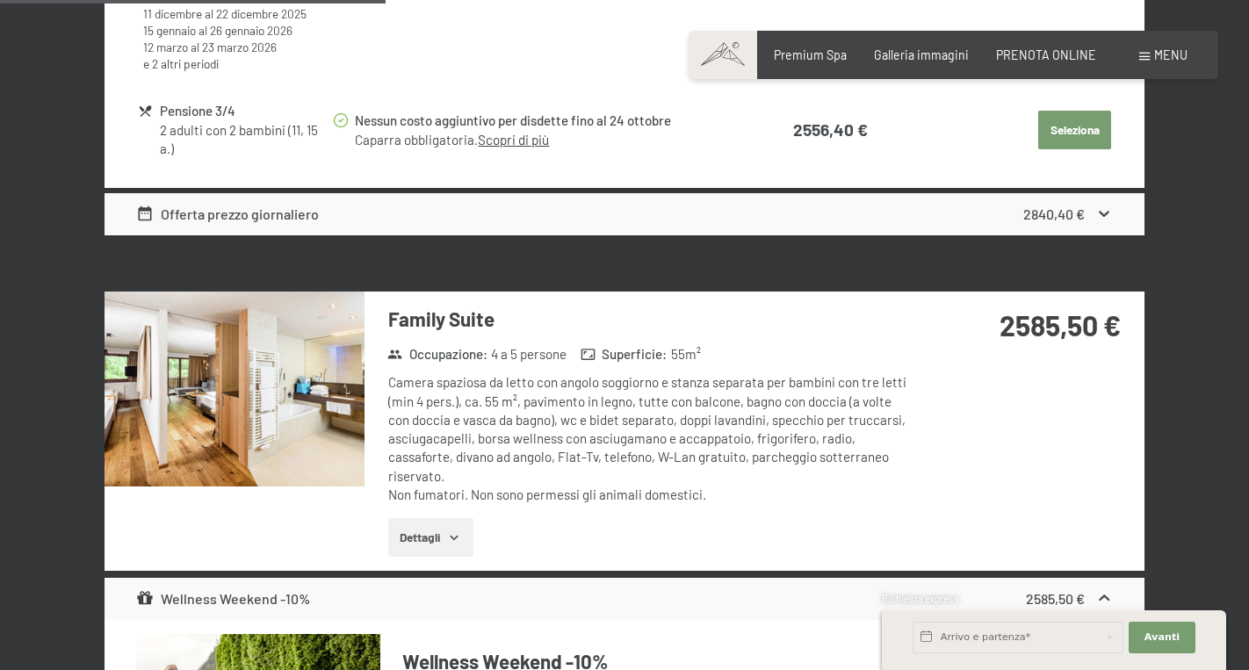
click at [0, 0] on button "button" at bounding box center [0, 0] width 0 height 0
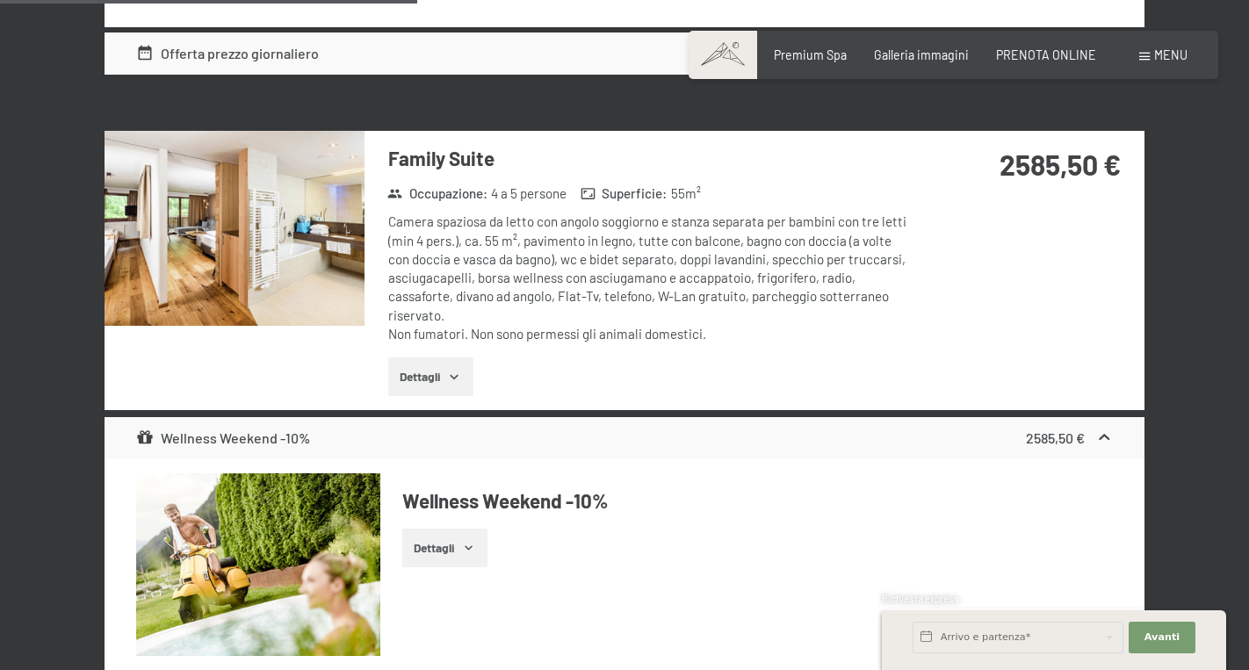
scroll to position [2159, 0]
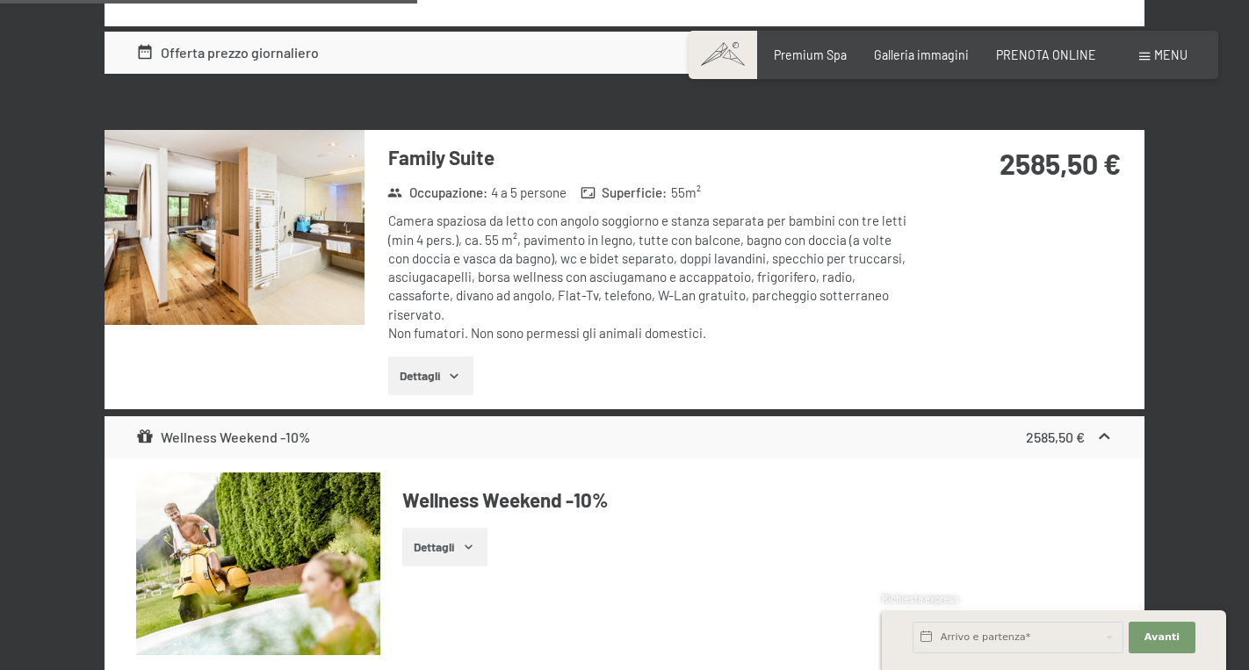
click at [447, 374] on button "Dettagli" at bounding box center [430, 376] width 85 height 39
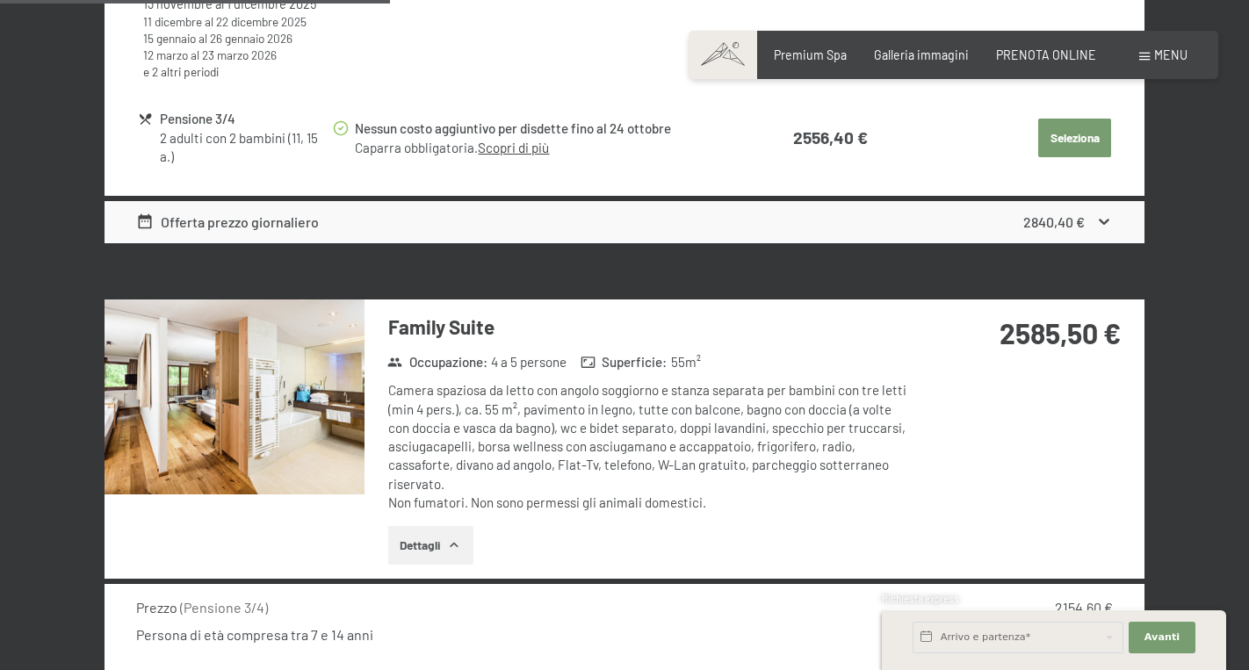
scroll to position [2018, 0]
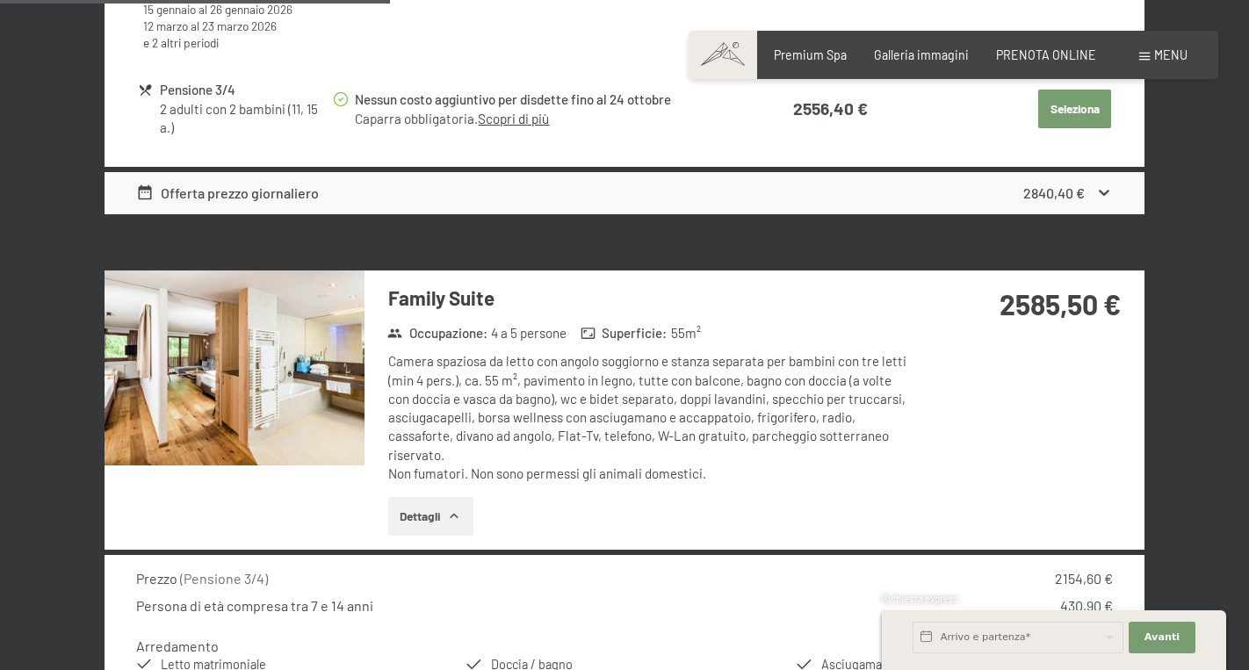
click at [279, 389] on img at bounding box center [235, 368] width 260 height 195
click at [0, 0] on button "button" at bounding box center [0, 0] width 0 height 0
click at [428, 509] on button "Dettagli" at bounding box center [430, 516] width 85 height 39
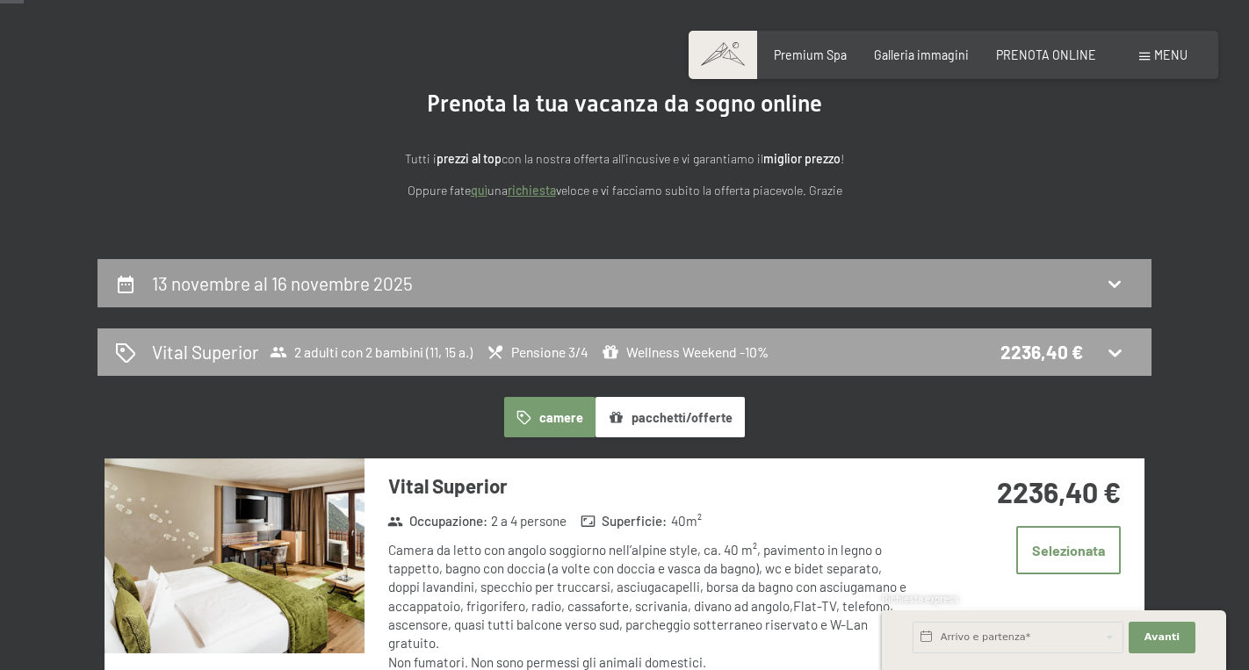
scroll to position [118, 0]
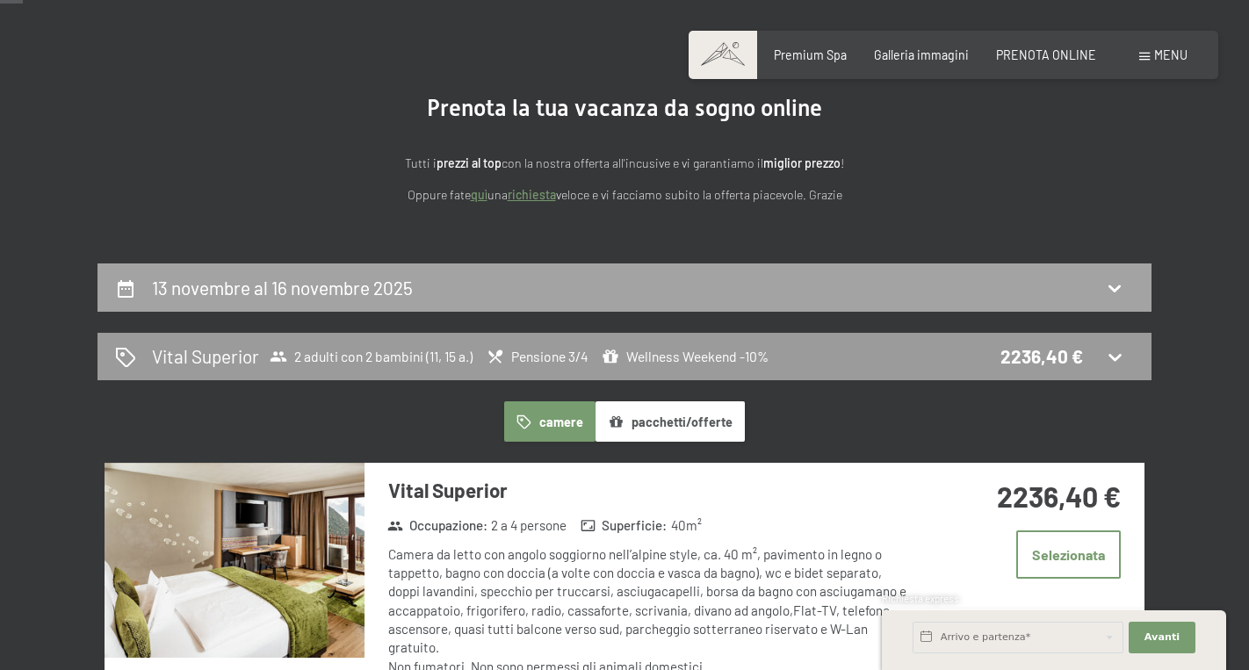
click at [480, 278] on div "13 novembre al 16 novembre 2025" at bounding box center [624, 287] width 1019 height 25
select select "11"
select select "15"
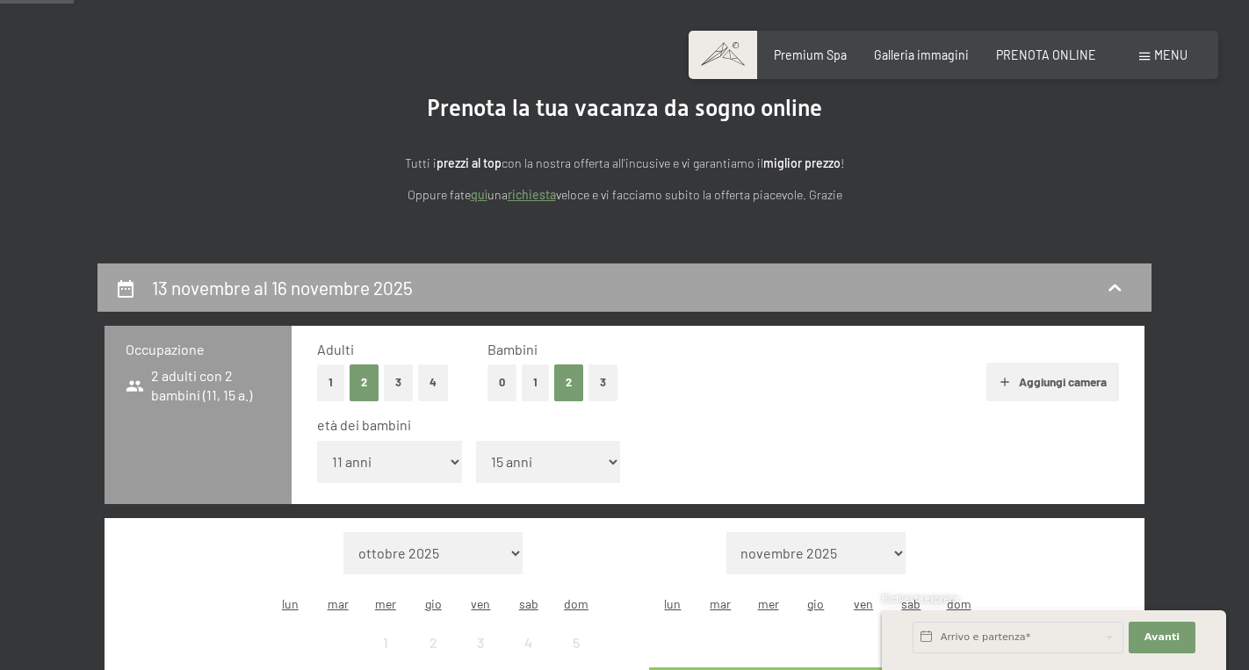
scroll to position [379, 0]
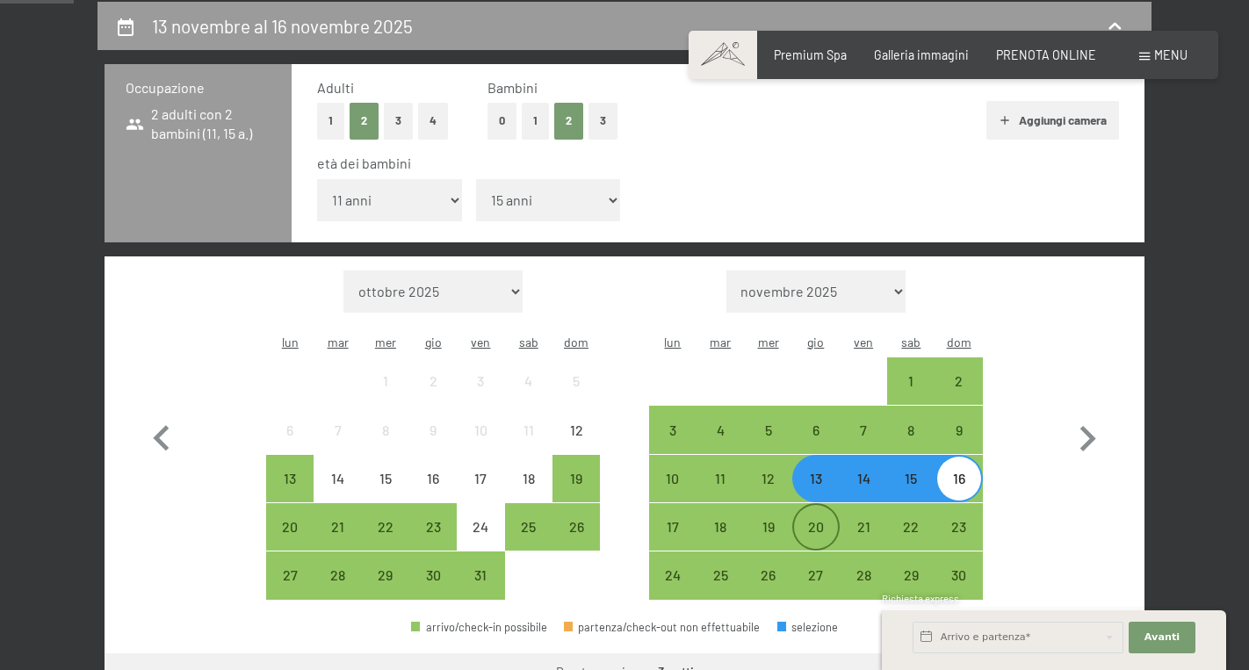
click at [819, 520] on div "20" at bounding box center [816, 542] width 44 height 44
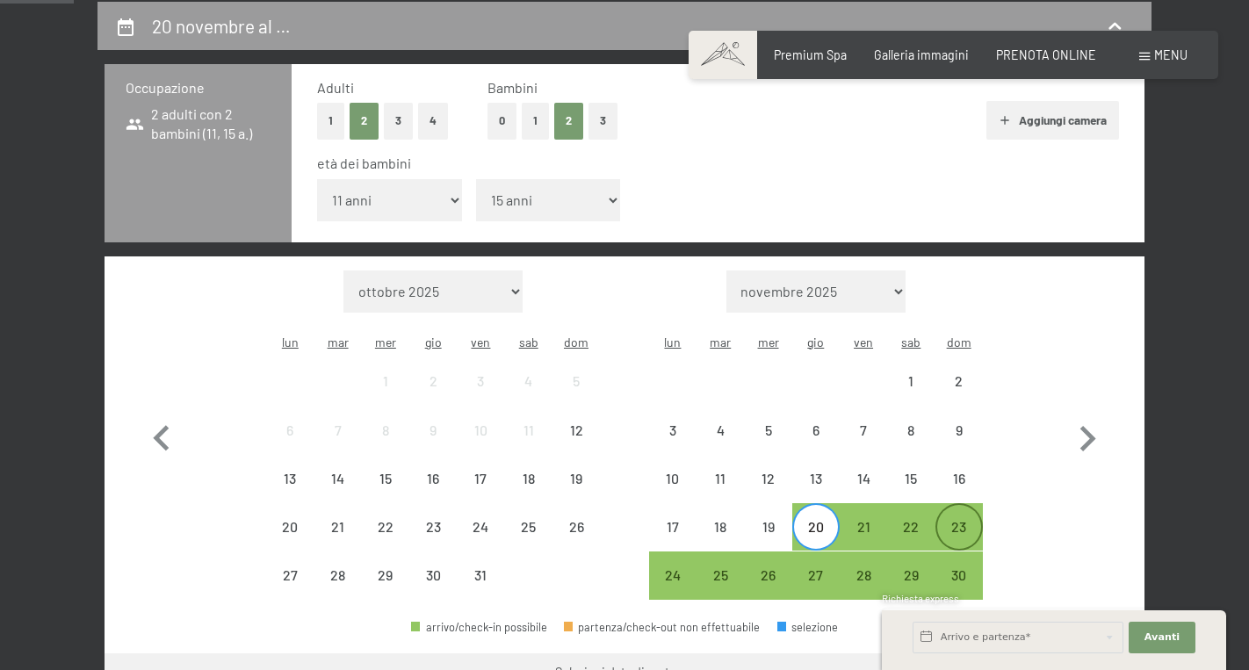
click at [962, 520] on div "23" at bounding box center [959, 542] width 44 height 44
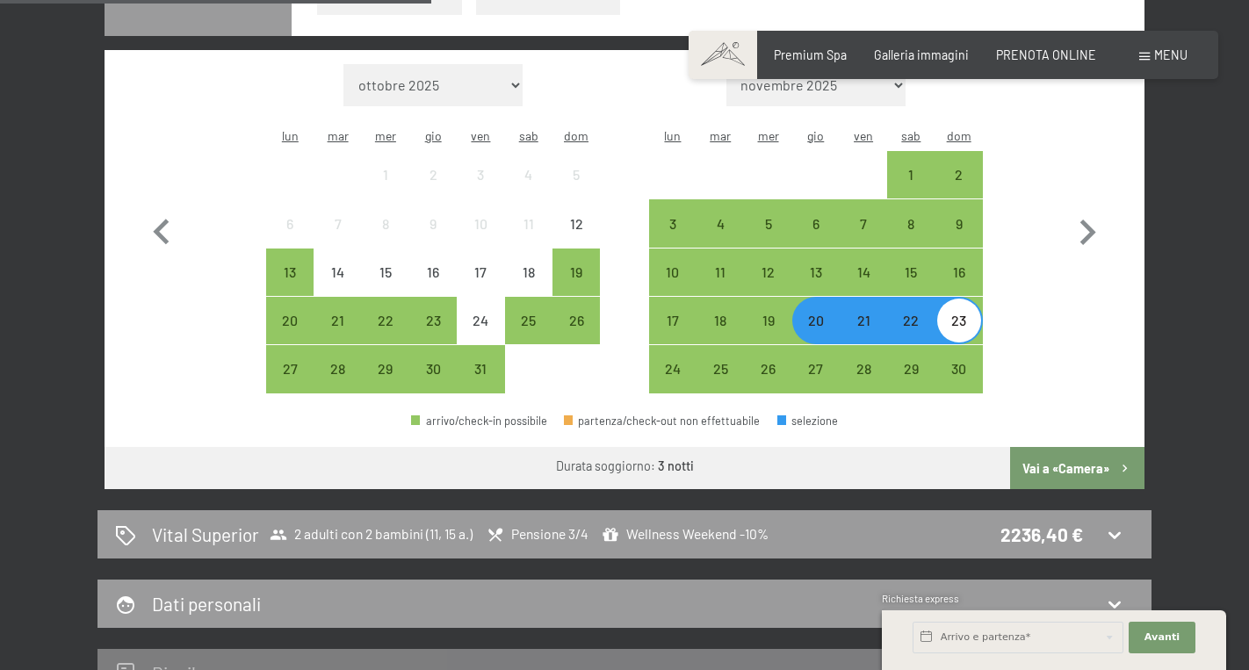
scroll to position [589, 0]
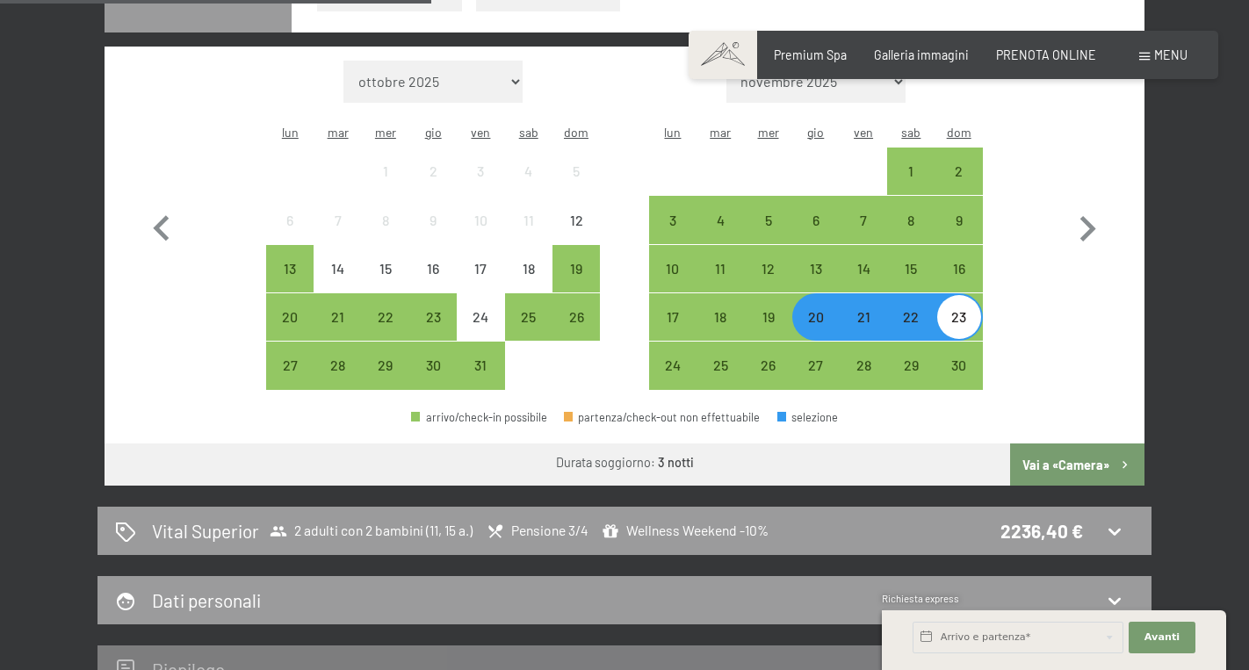
click at [1055, 444] on button "Vai a «Camera»" at bounding box center [1077, 465] width 134 height 42
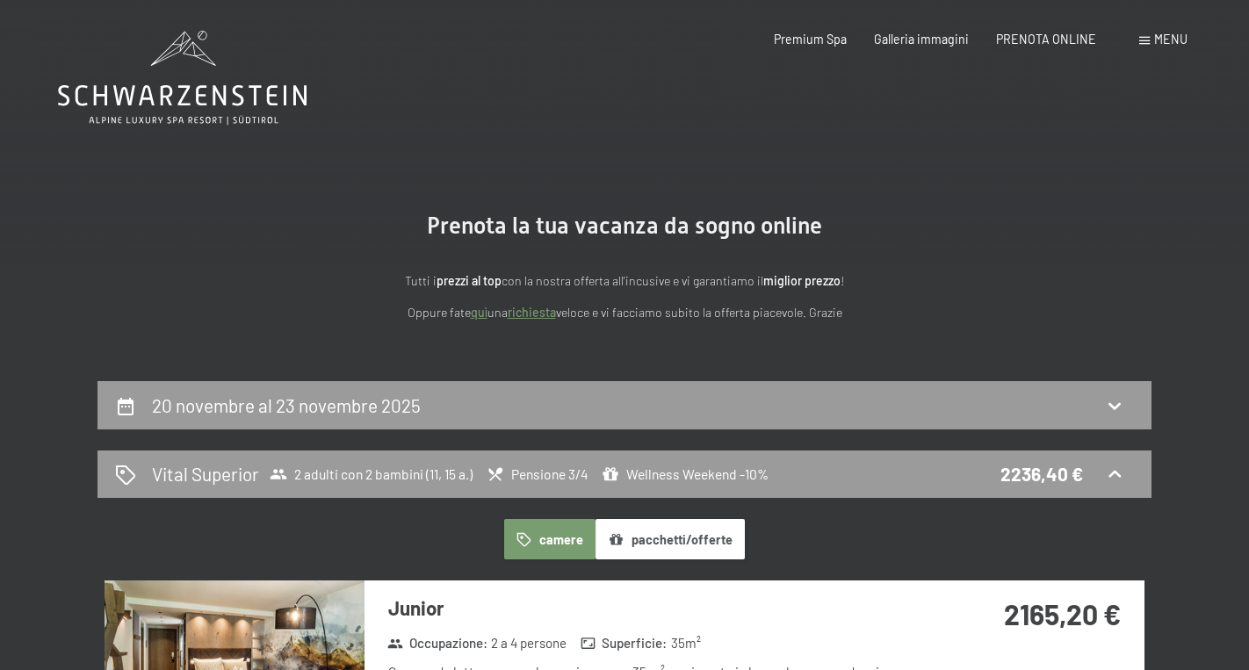
scroll to position [0, 0]
click at [820, 418] on div "20 novembre al 23 novembre 2025" at bounding box center [624, 405] width 1054 height 48
select select "11"
select select "15"
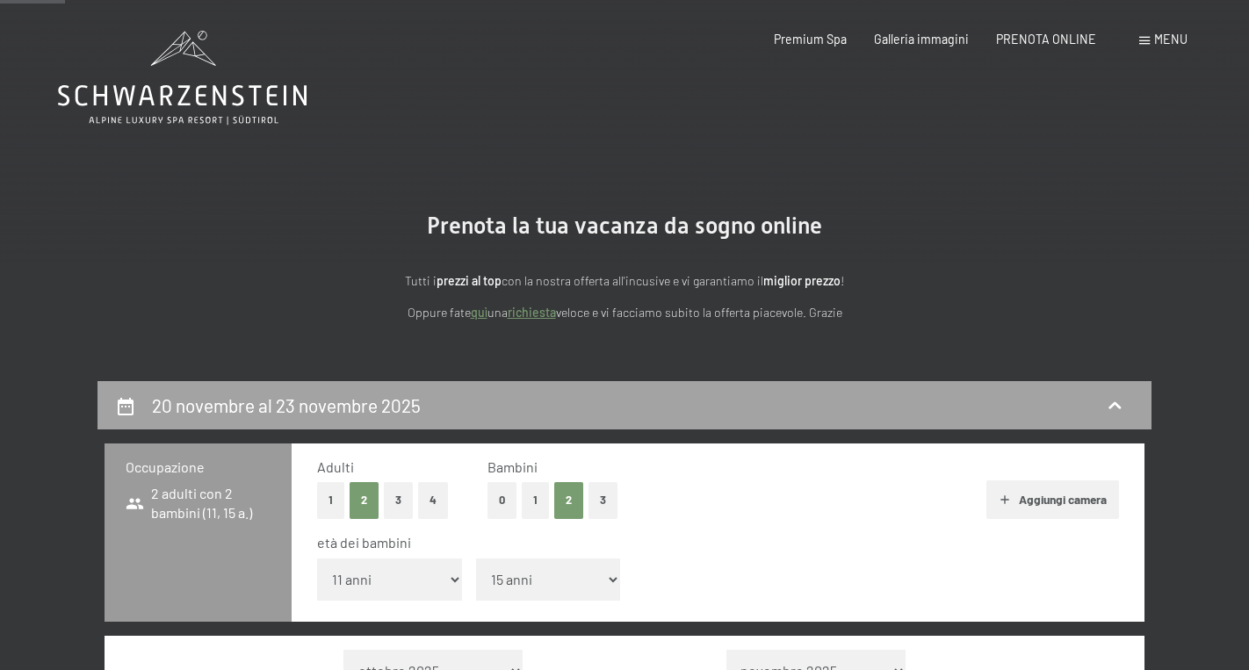
scroll to position [379, 0]
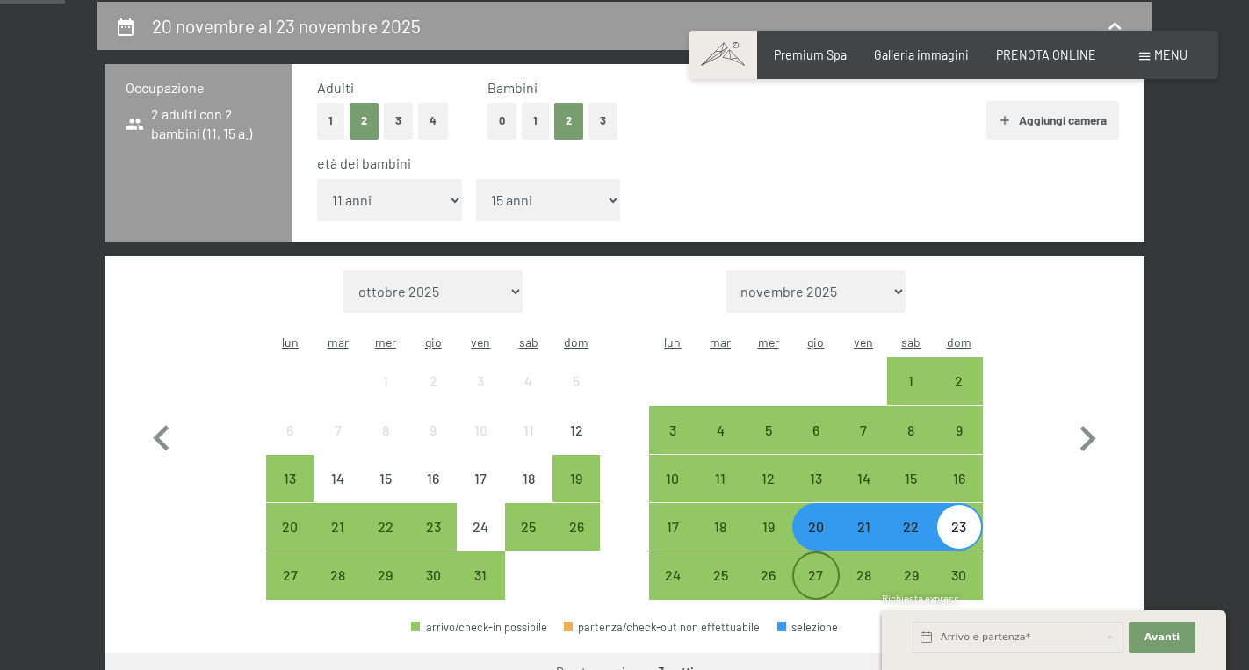
click at [819, 568] on div "27" at bounding box center [816, 590] width 44 height 44
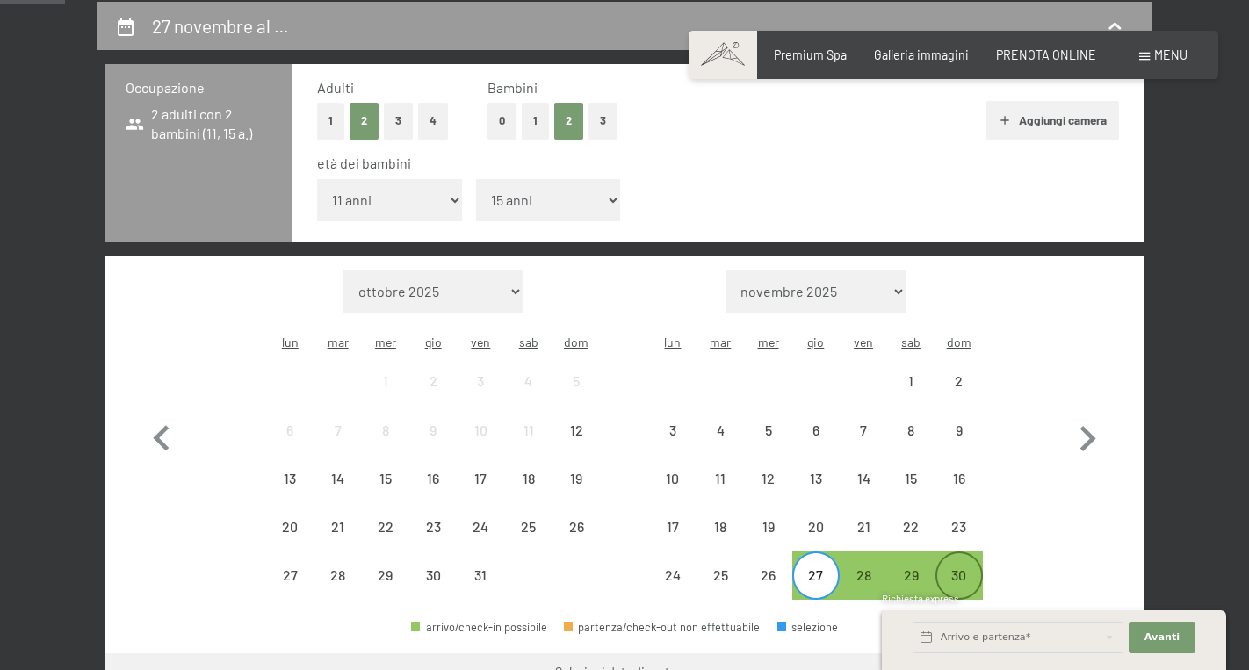
click at [963, 568] on div "30" at bounding box center [959, 590] width 44 height 44
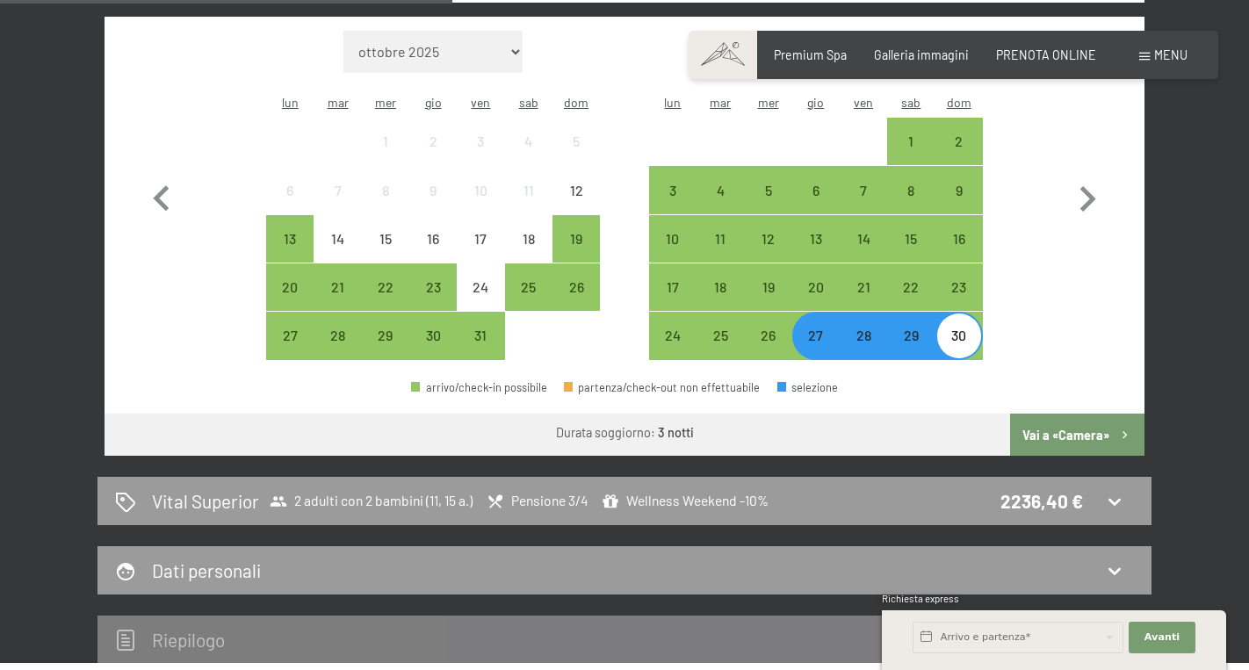
click at [1051, 414] on button "Vai a «Camera»" at bounding box center [1077, 435] width 134 height 42
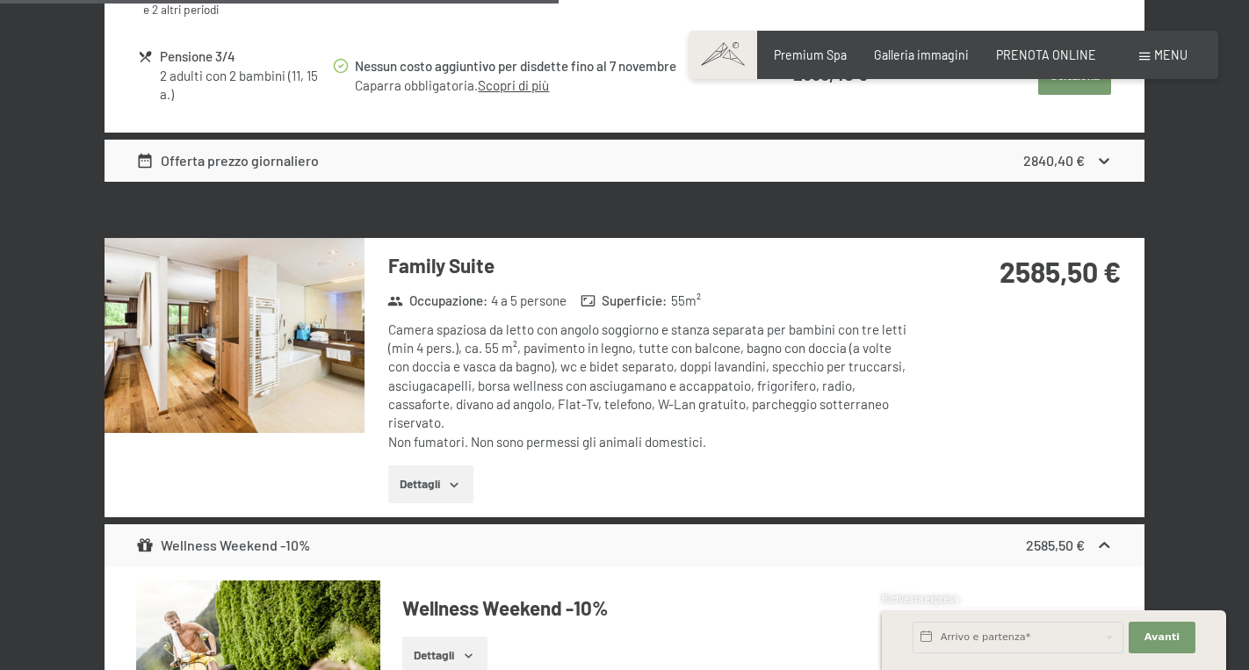
scroll to position [2881, 0]
